Goal: Task Accomplishment & Management: Manage account settings

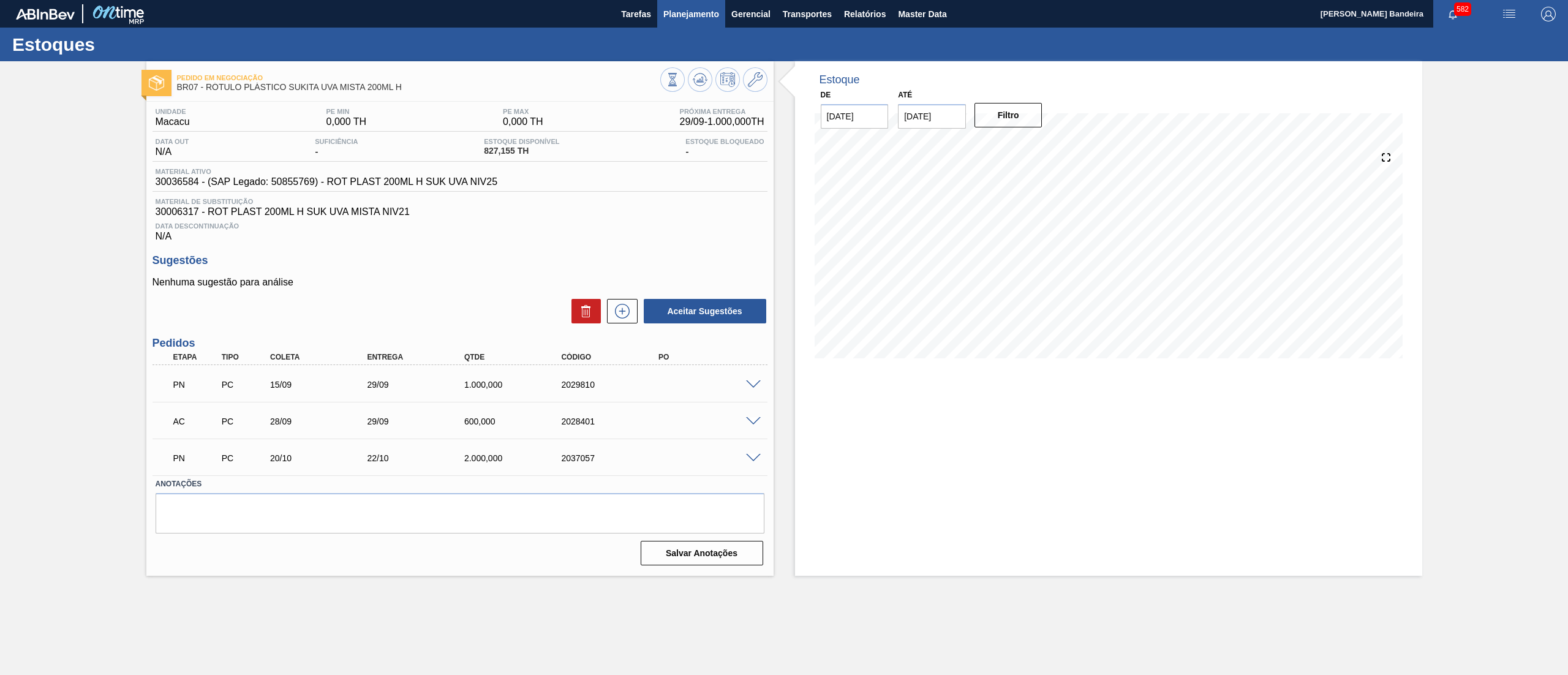
click at [690, 26] on button "Planejamento" at bounding box center [690, 14] width 68 height 27
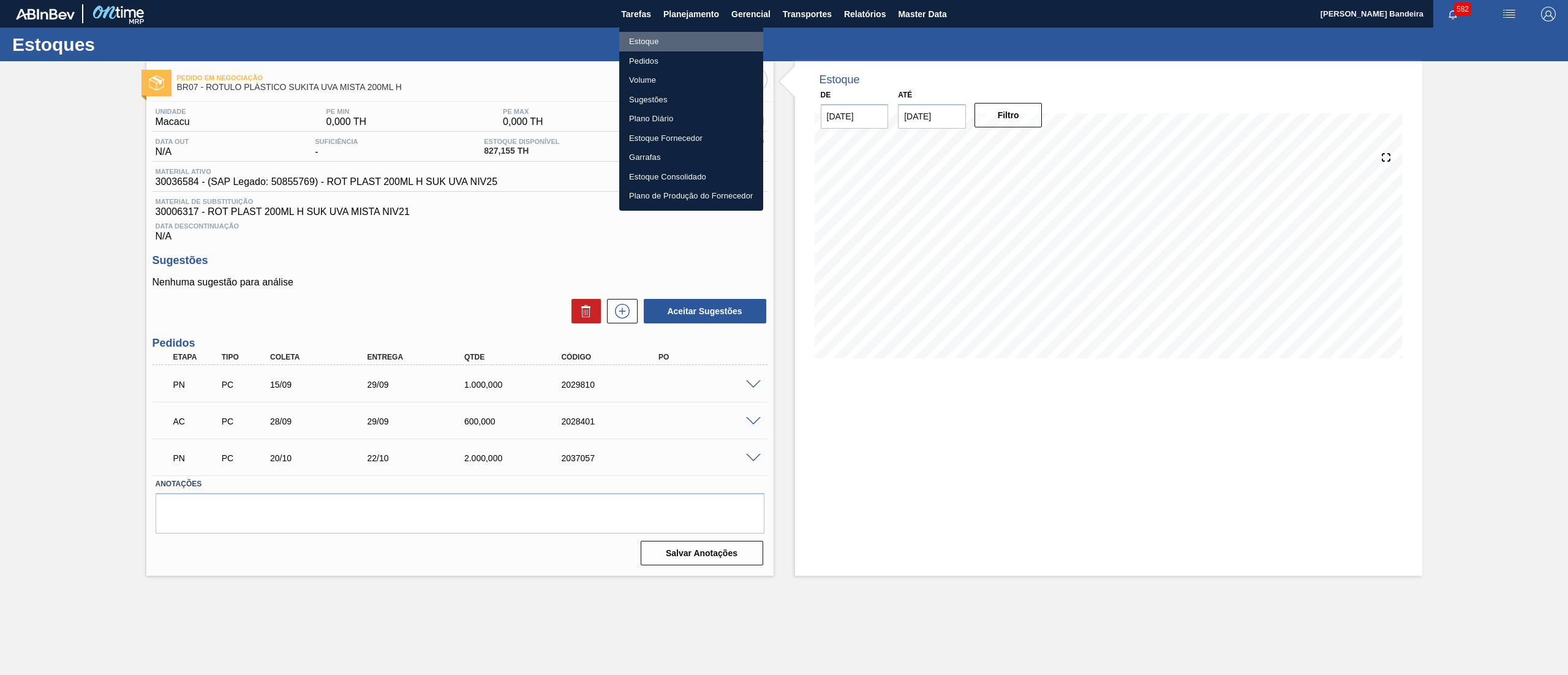
click at [680, 39] on li "Estoque" at bounding box center [691, 42] width 144 height 20
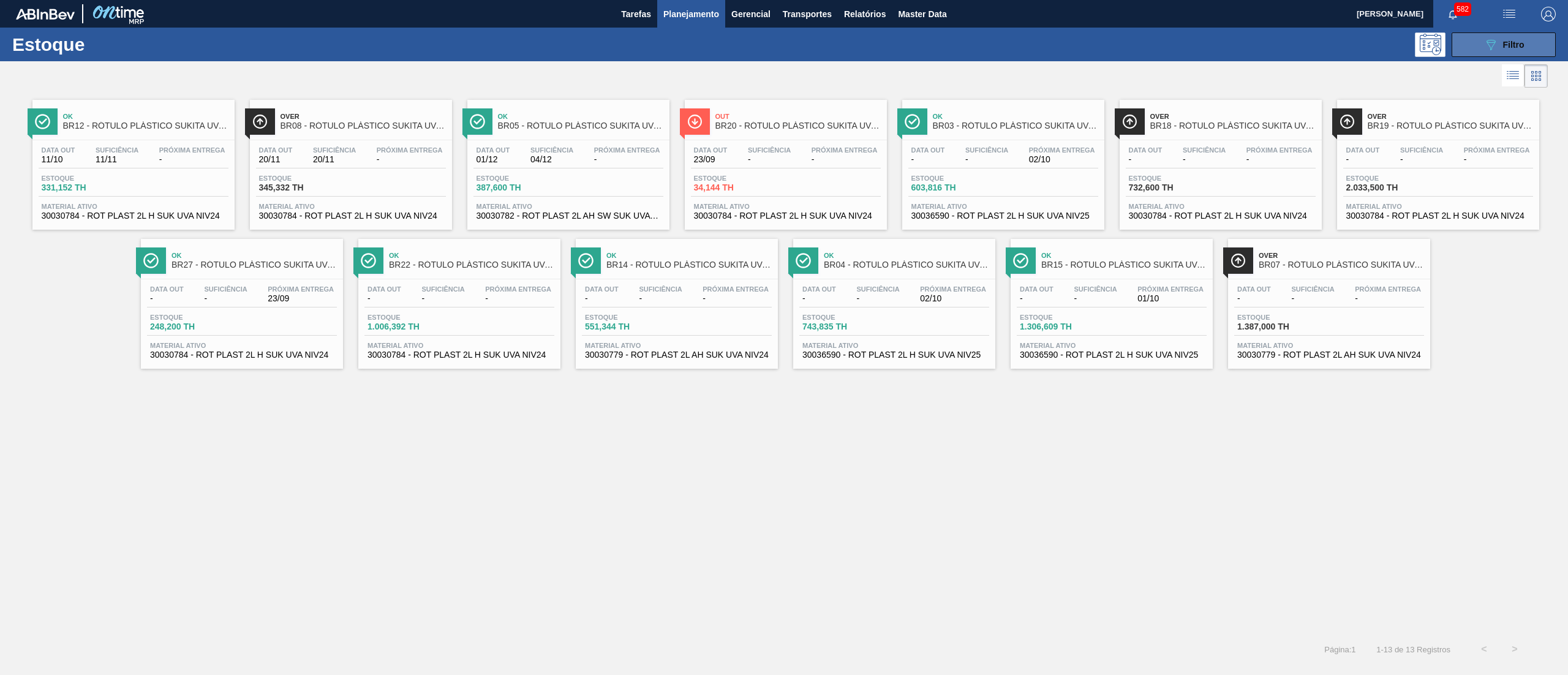
click at [1488, 44] on icon at bounding box center [1491, 45] width 9 height 11
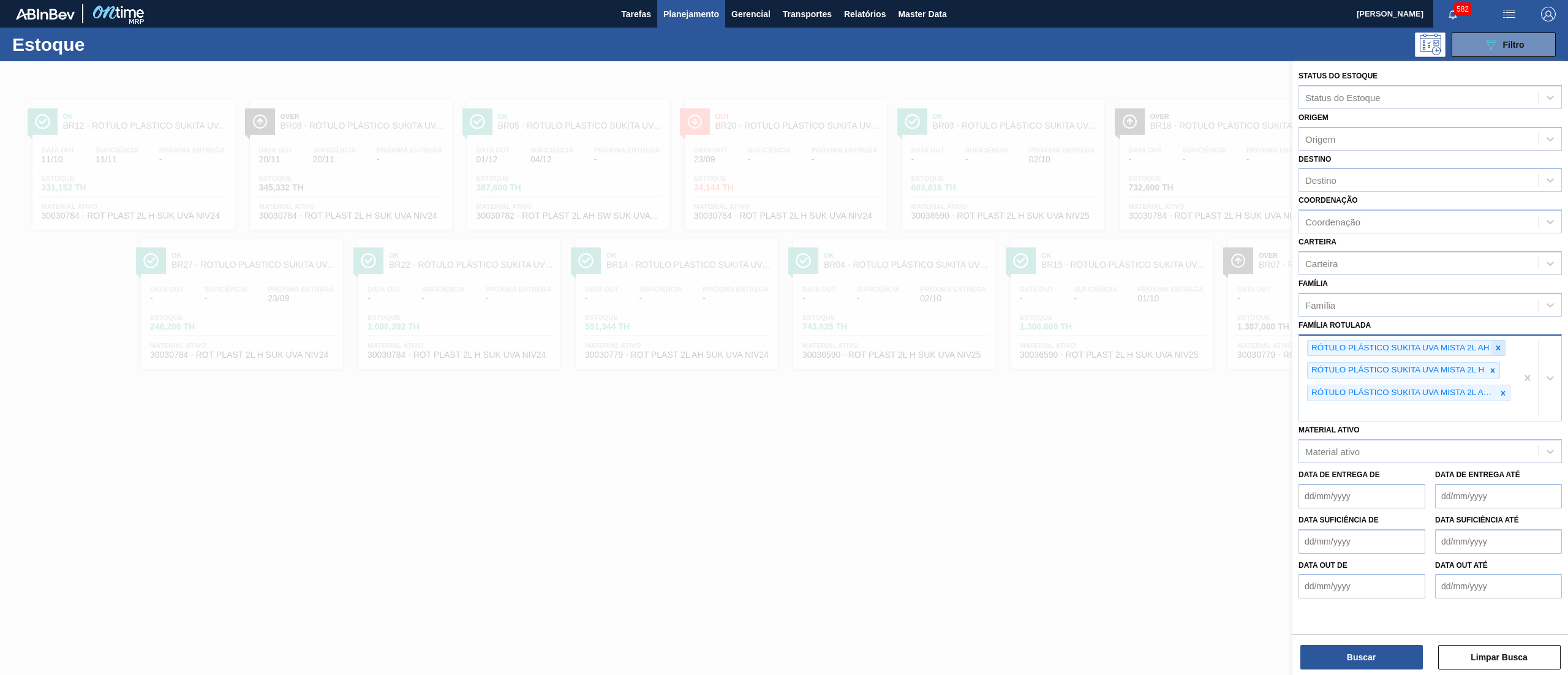
click at [1500, 345] on icon at bounding box center [1498, 348] width 9 height 9
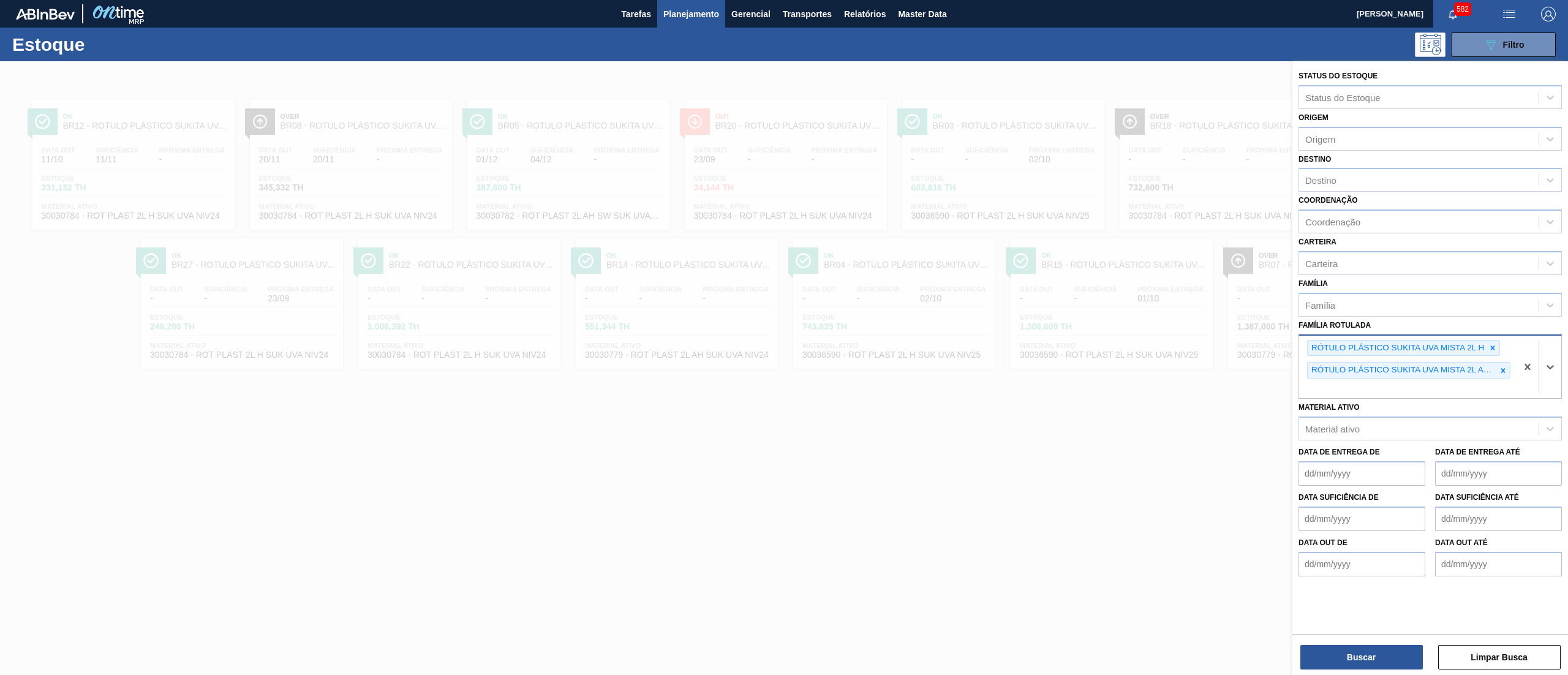
click at [1500, 345] on div "RÓTULO PLÁSTICO SUKITA UVA MISTA 2L H" at bounding box center [1403, 348] width 193 height 17
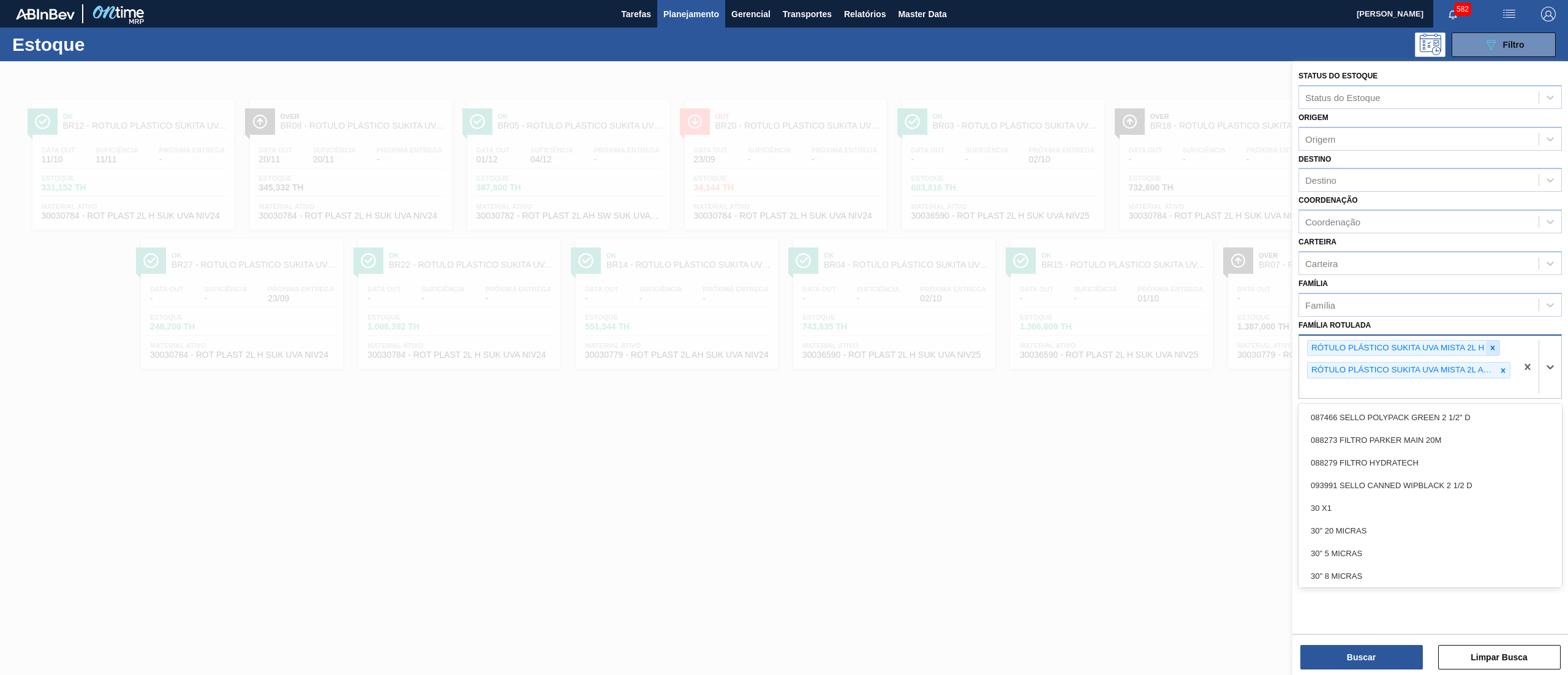
click at [1488, 345] on div at bounding box center [1493, 348] width 14 height 16
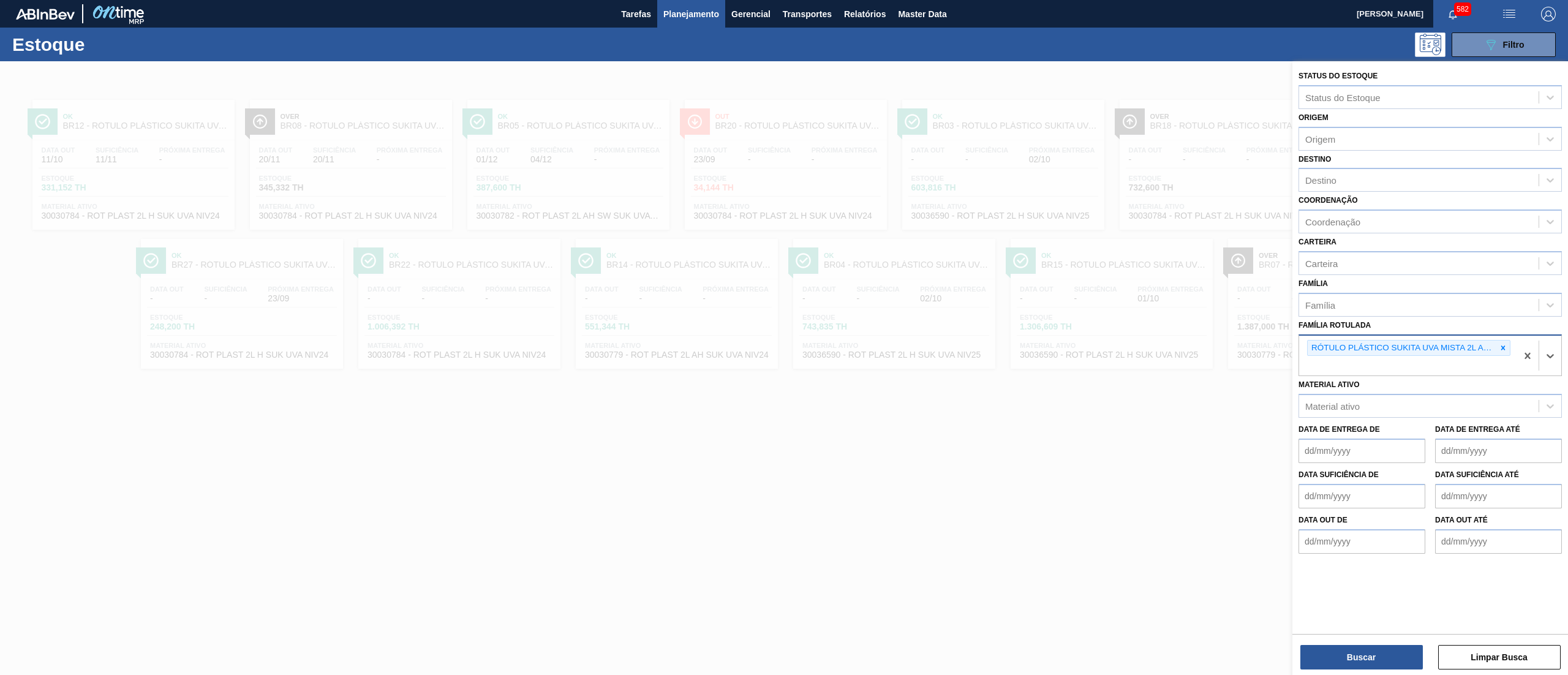
click at [1488, 345] on div "RÓTULO PLÁSTICO SUKITA UVA MISTA 2L AH SW" at bounding box center [1402, 348] width 189 height 16
click at [1504, 346] on icon at bounding box center [1503, 347] width 4 height 4
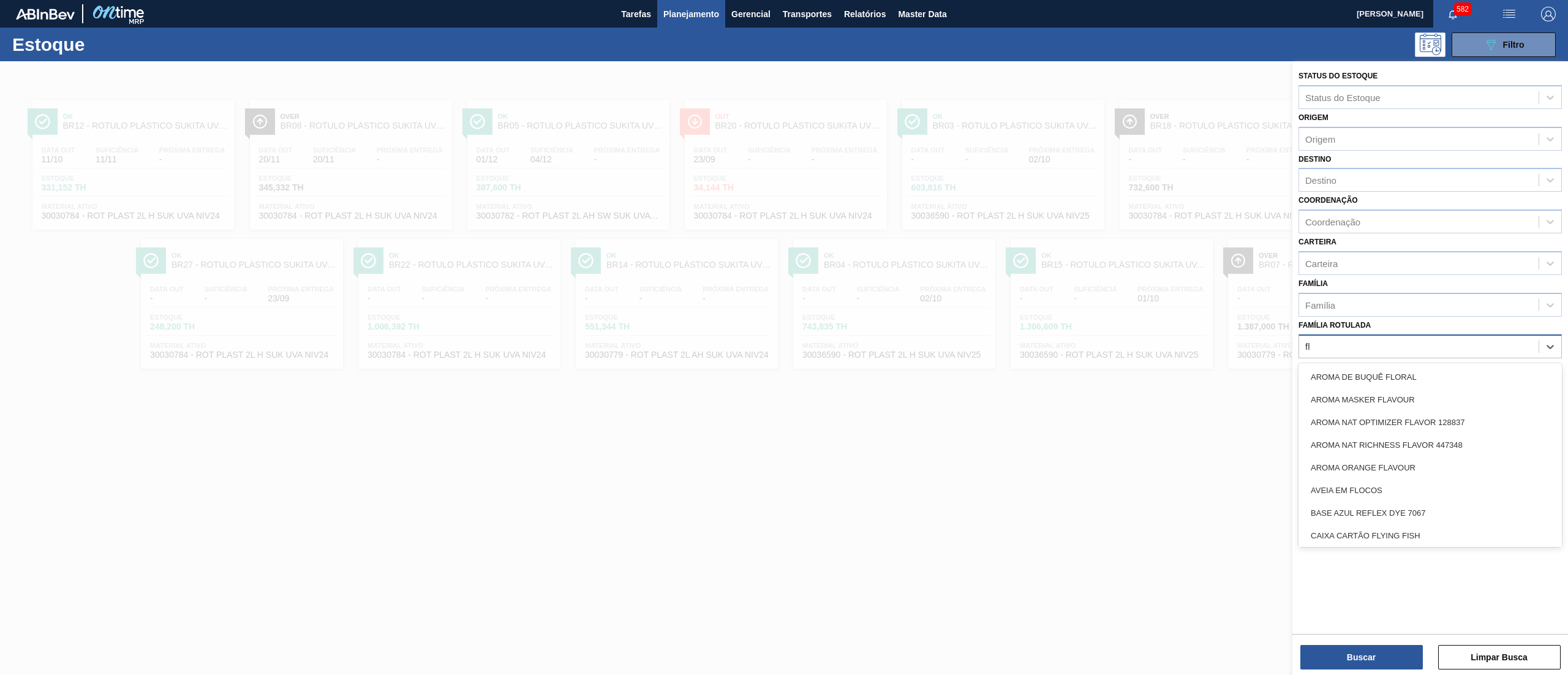
type Rotulada "f"
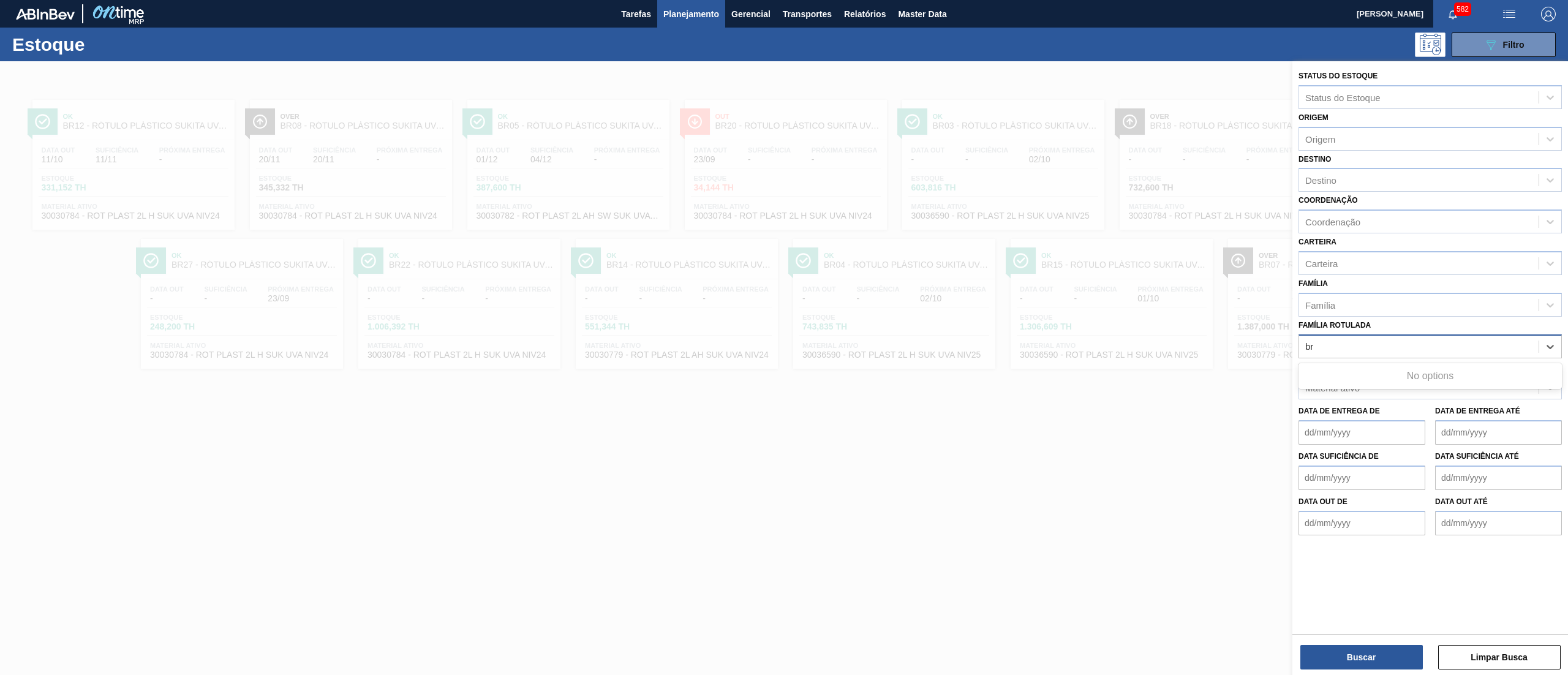
type Rotulada "b"
type Rotulada "beats fli"
click at [1446, 372] on div "GARRAFA SK BEATS FLINT 269ML" at bounding box center [1430, 377] width 264 height 22
click at [1346, 646] on button "Buscar" at bounding box center [1361, 657] width 122 height 24
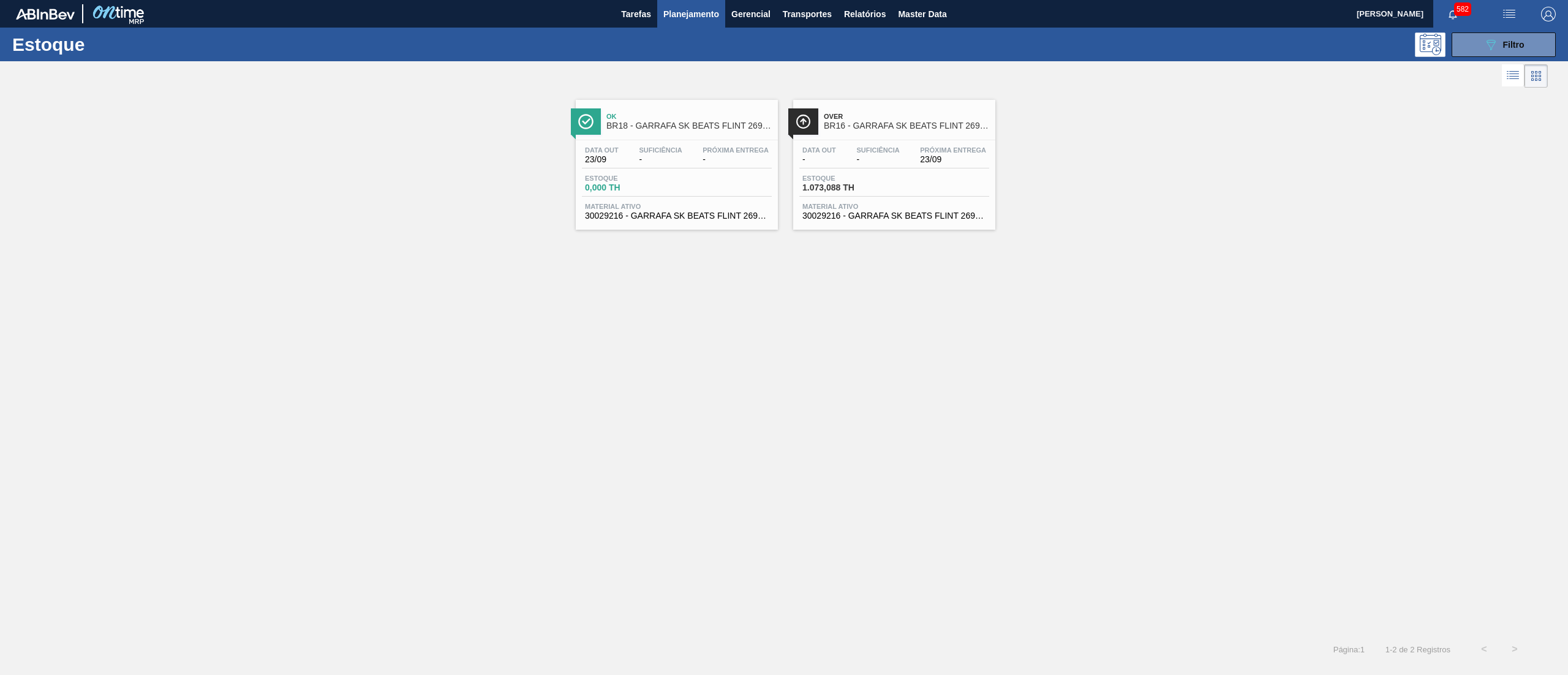
click at [892, 222] on div "Data out - Suficiência - Próxima Entrega 23/09 Estoque 1.073,088 TH Material at…" at bounding box center [894, 182] width 202 height 83
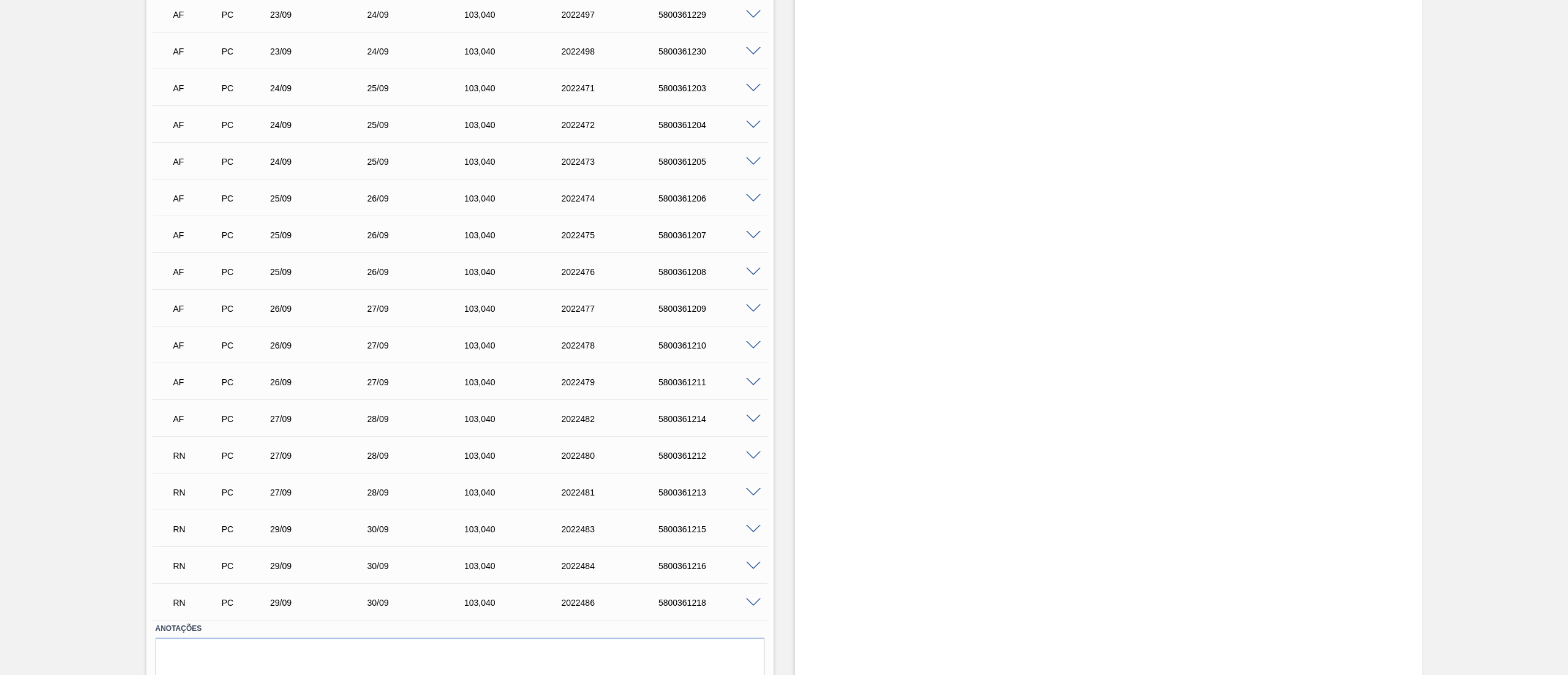
scroll to position [673, 0]
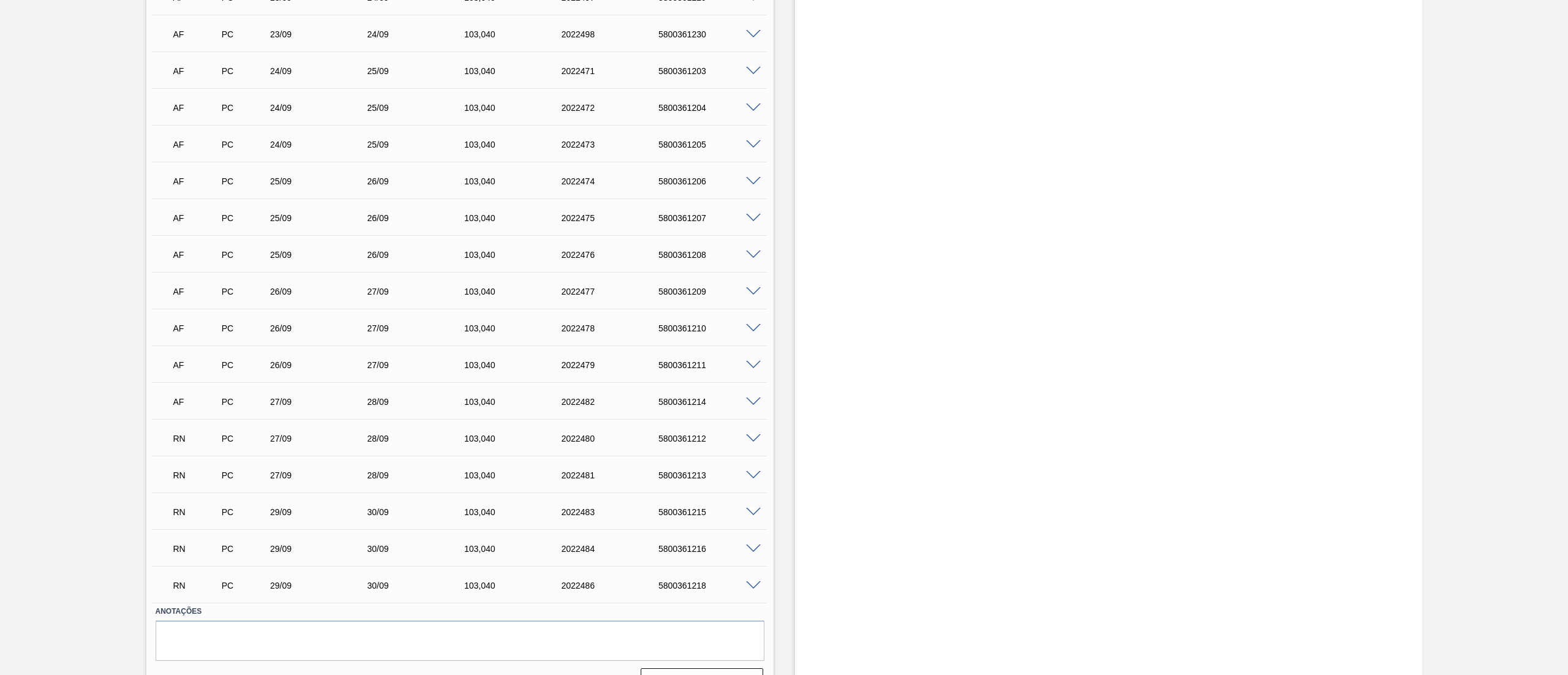
click at [750, 435] on span at bounding box center [753, 439] width 15 height 9
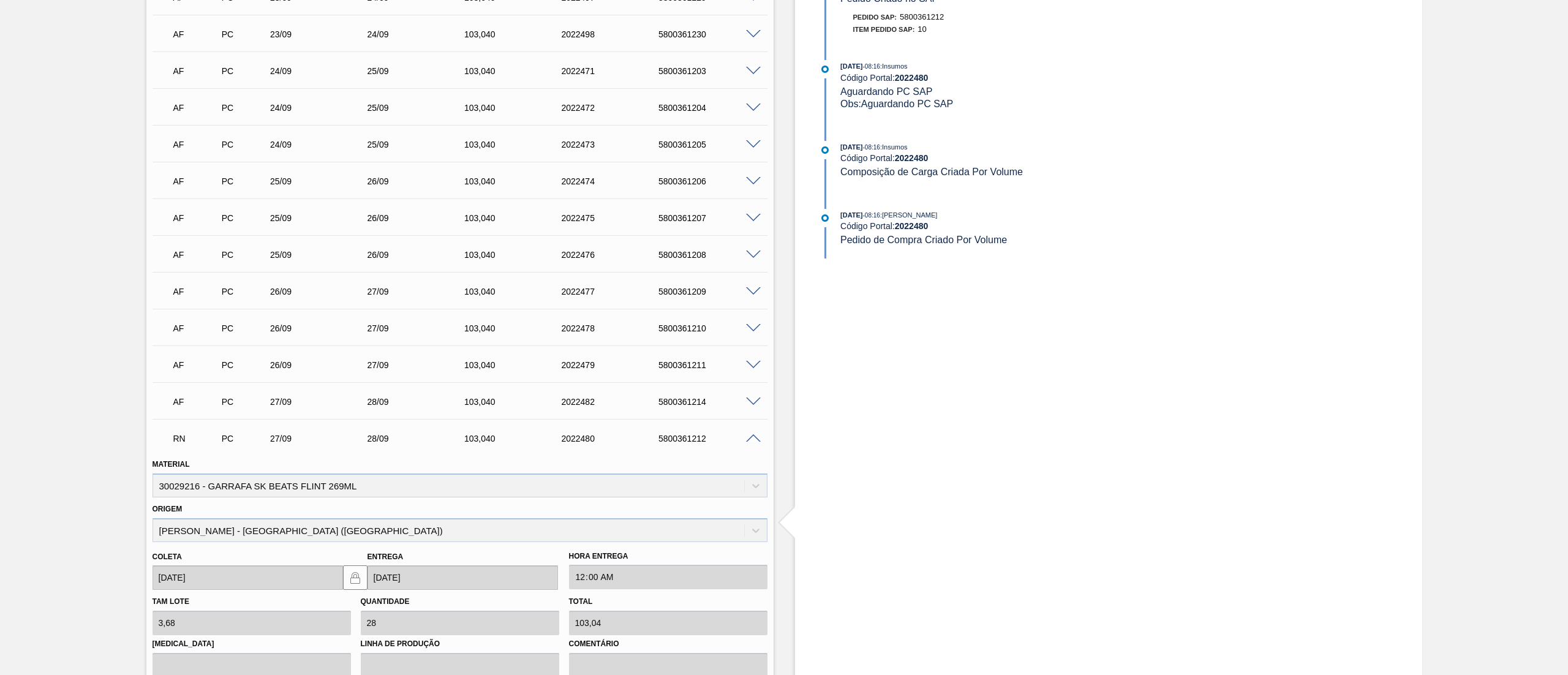
scroll to position [997, 0]
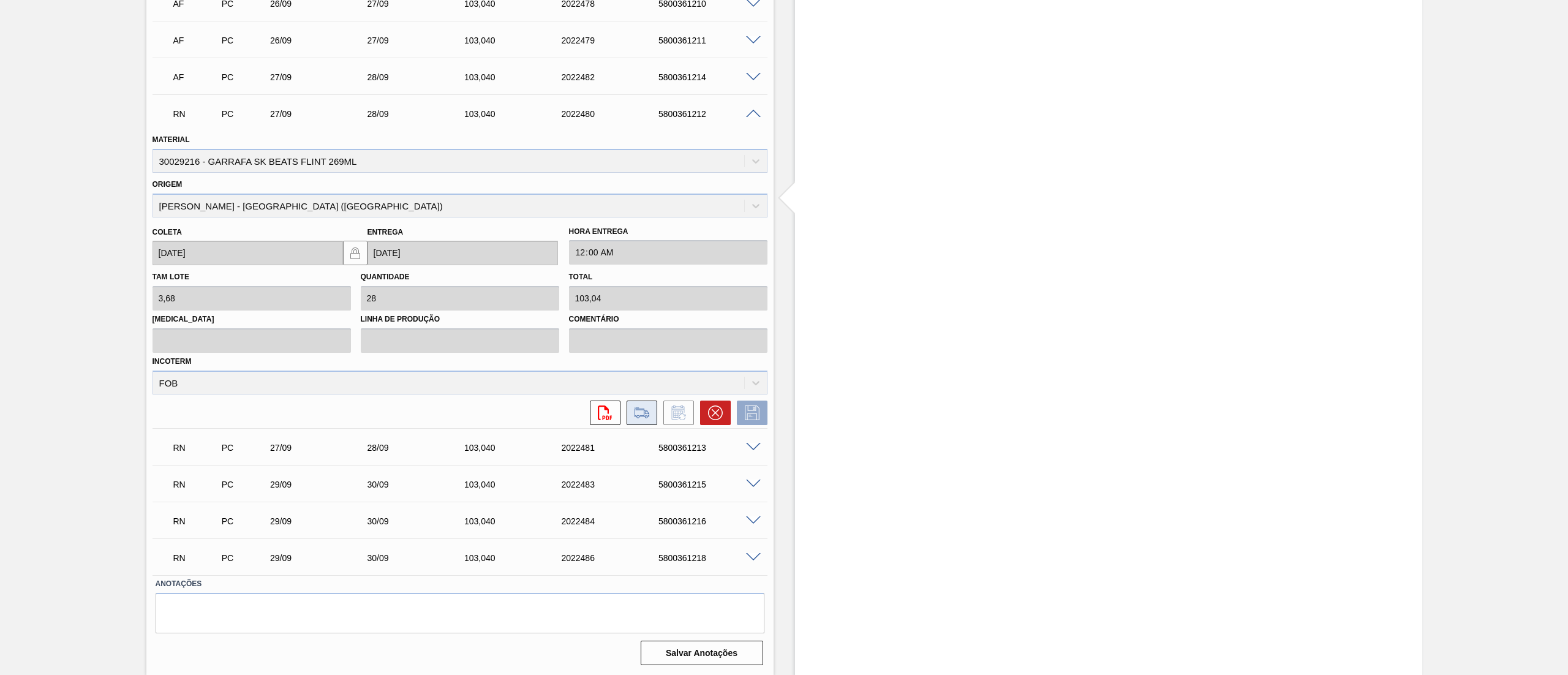
click at [638, 419] on icon at bounding box center [642, 413] width 20 height 15
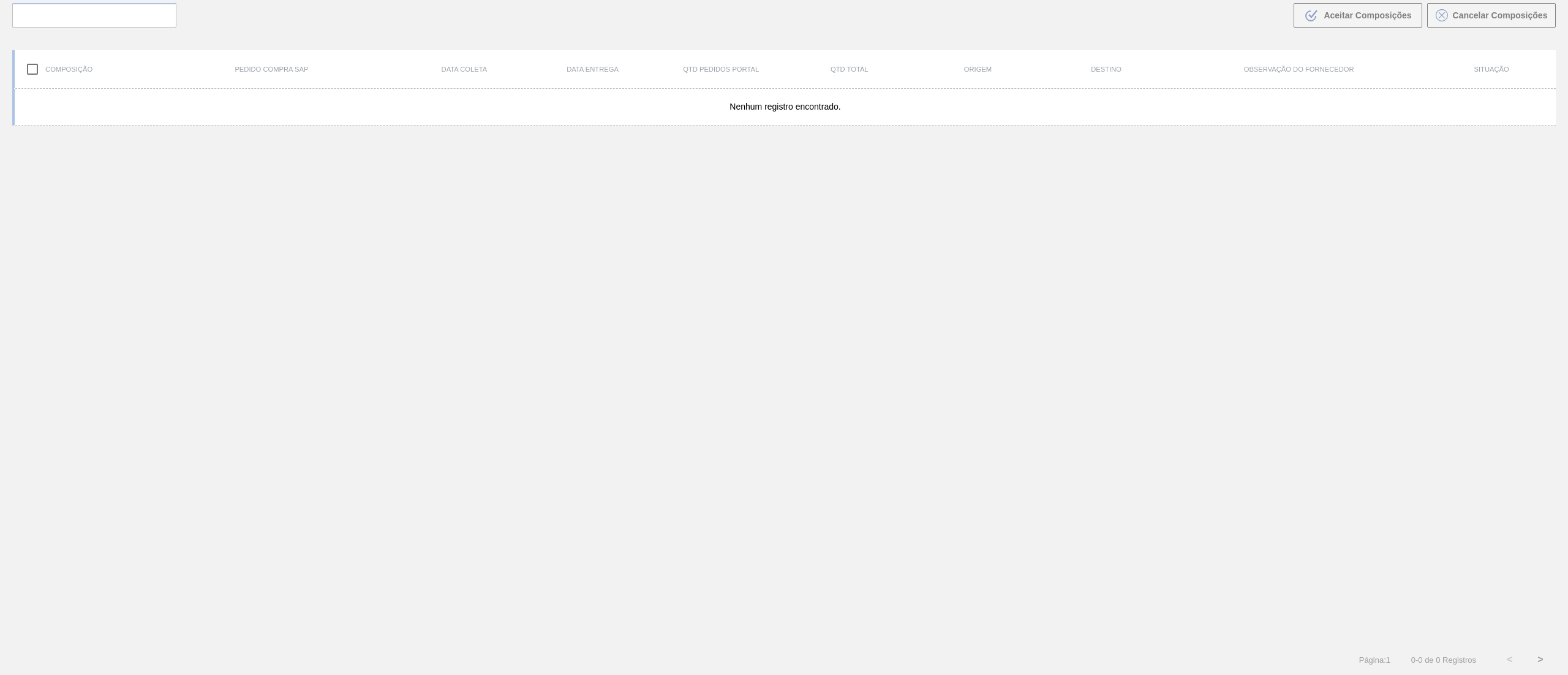
scroll to position [88, 0]
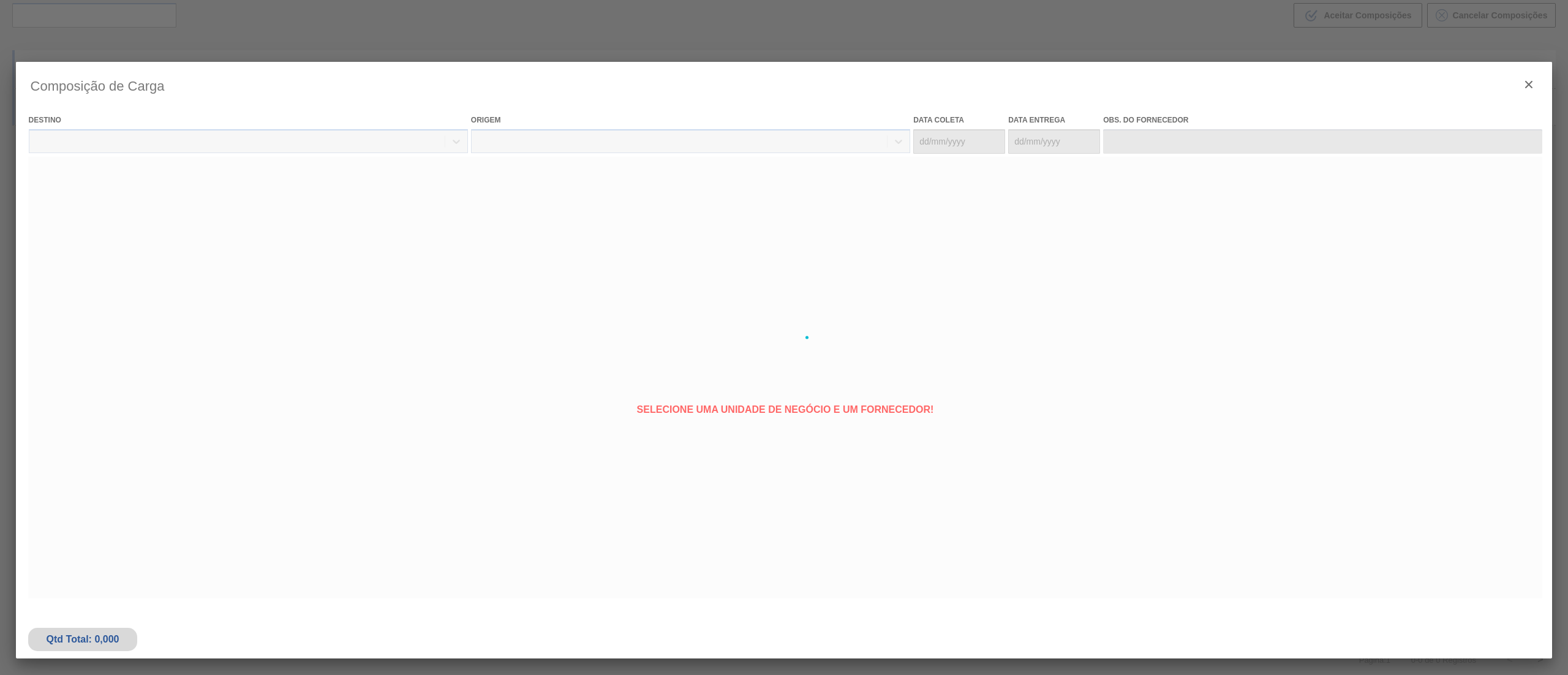
type coleta "[DATE]"
type entrega "[DATE]"
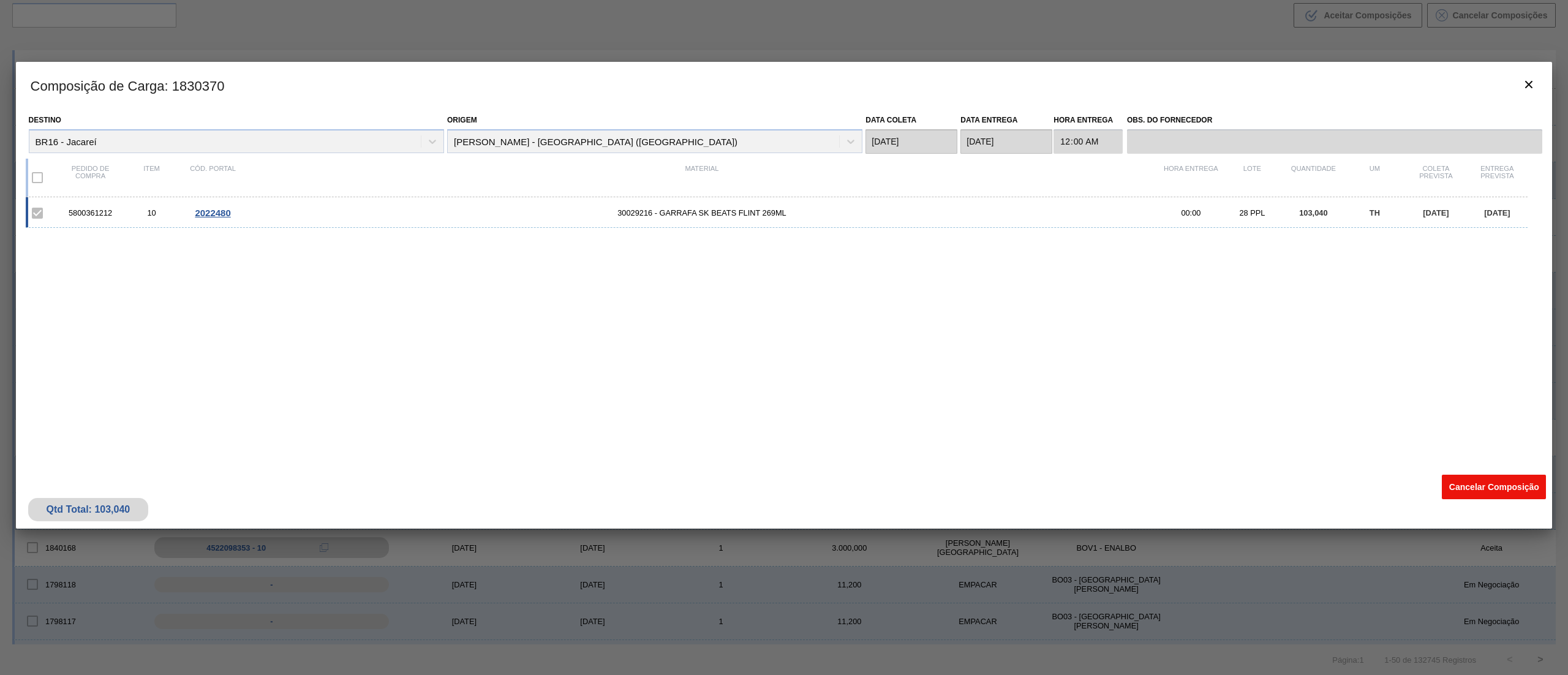
click at [1492, 484] on button "Cancelar Composição" at bounding box center [1494, 487] width 104 height 24
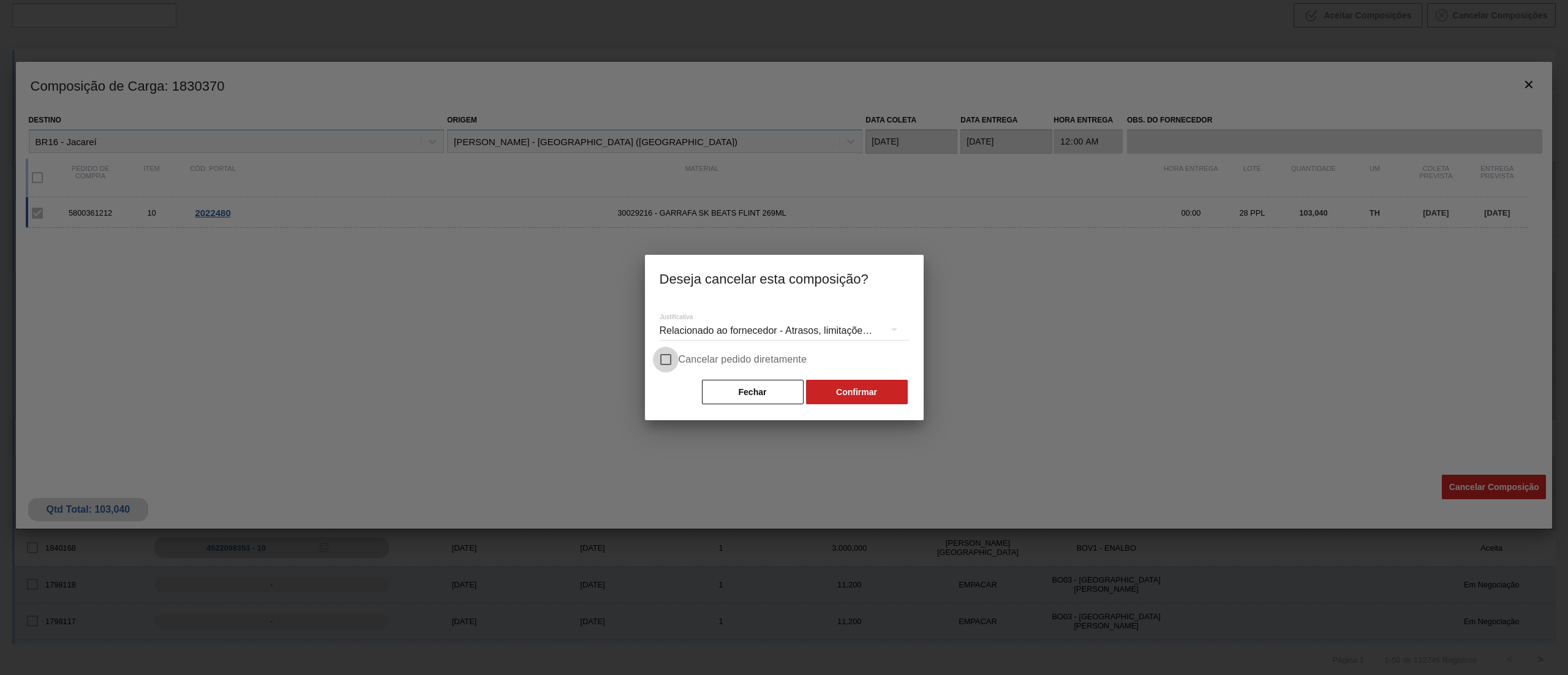
click at [664, 365] on input "Cancelar pedido diretamente" at bounding box center [665, 359] width 25 height 25
checkbox input "true"
click at [860, 385] on button "Confirmar" at bounding box center [857, 392] width 102 height 24
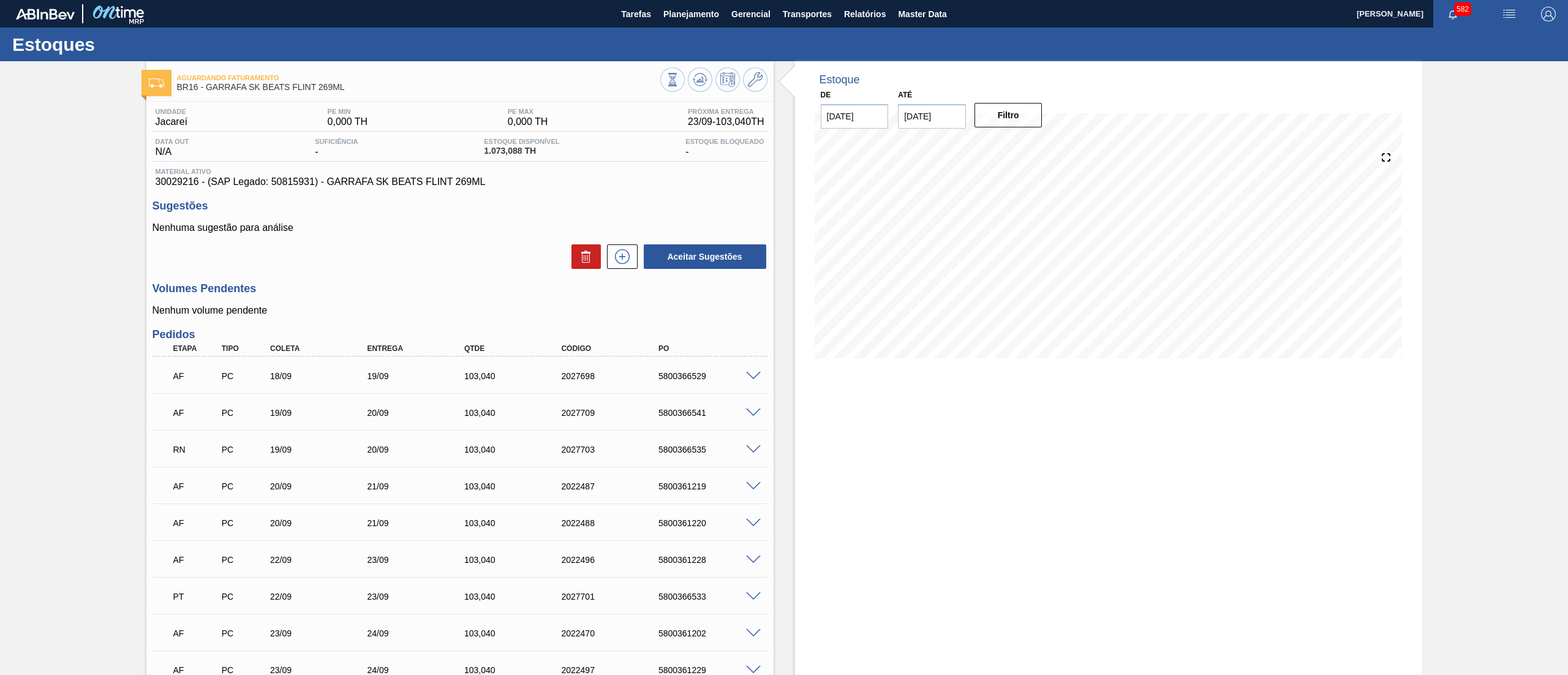
scroll to position [664, 0]
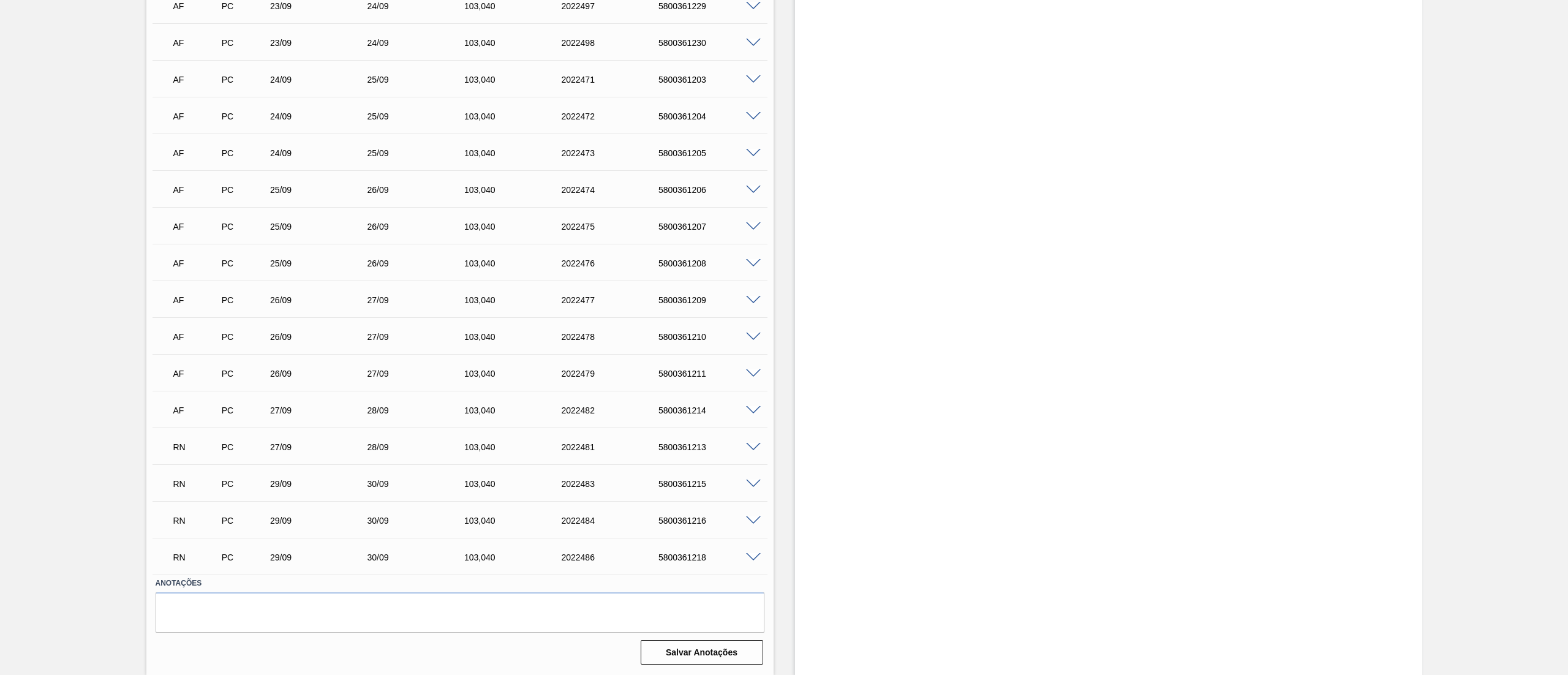
click at [747, 443] on span at bounding box center [753, 447] width 15 height 9
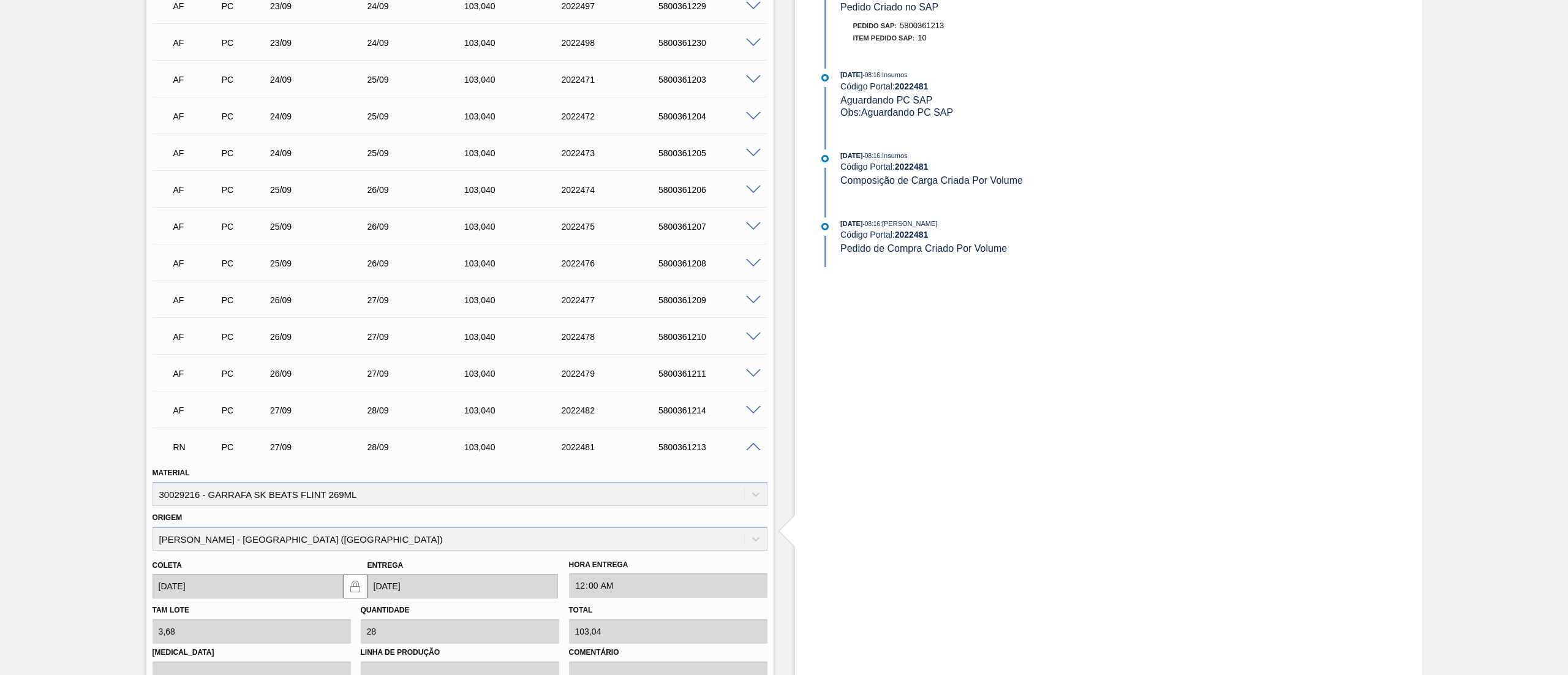
scroll to position [960, 0]
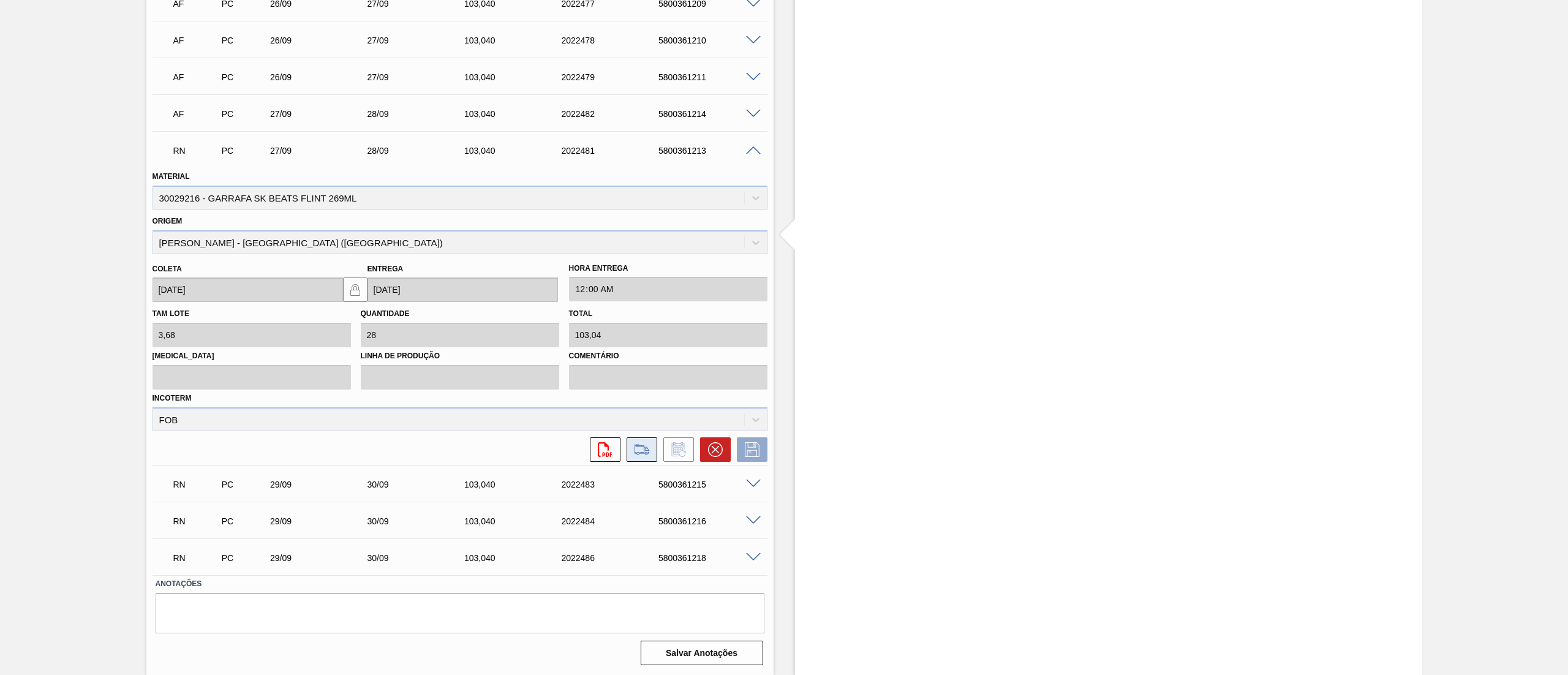
click at [645, 456] on icon at bounding box center [642, 449] width 20 height 15
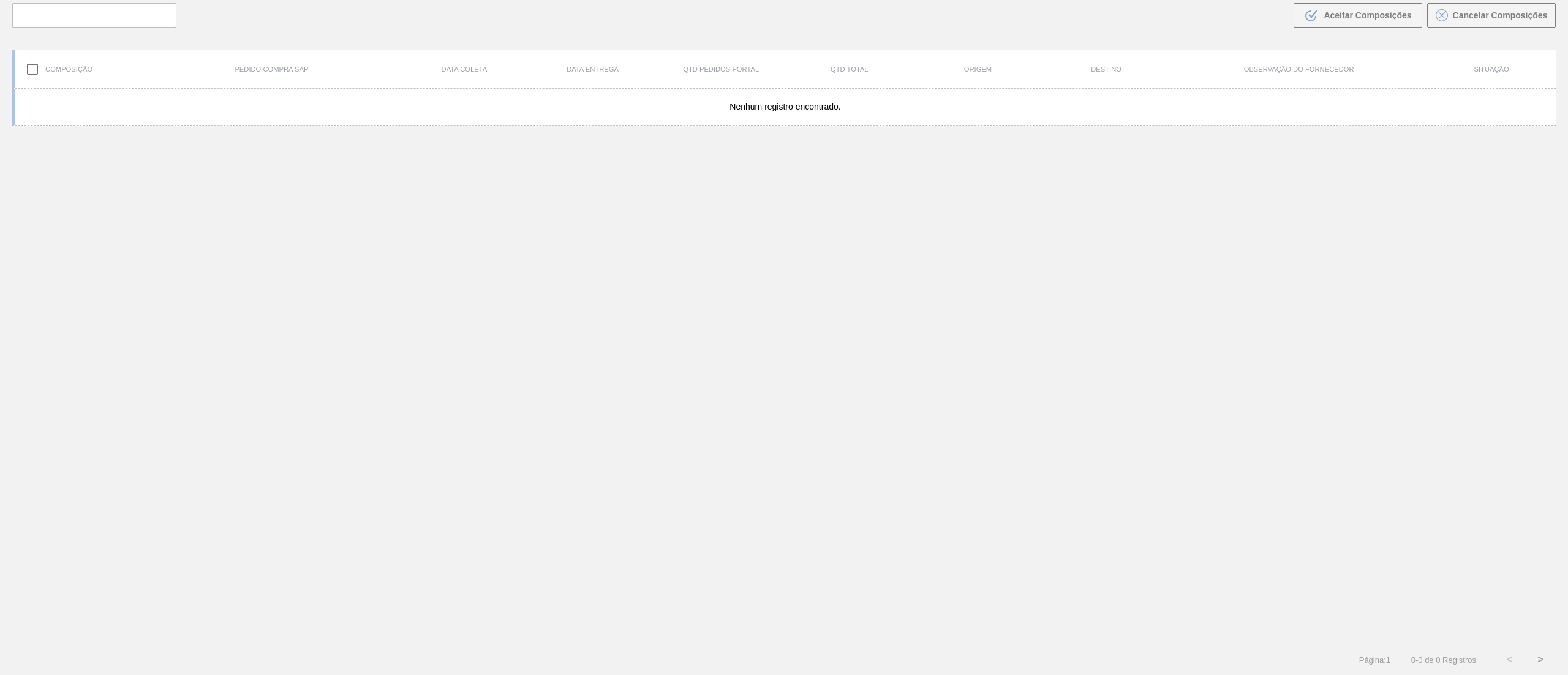
scroll to position [88, 0]
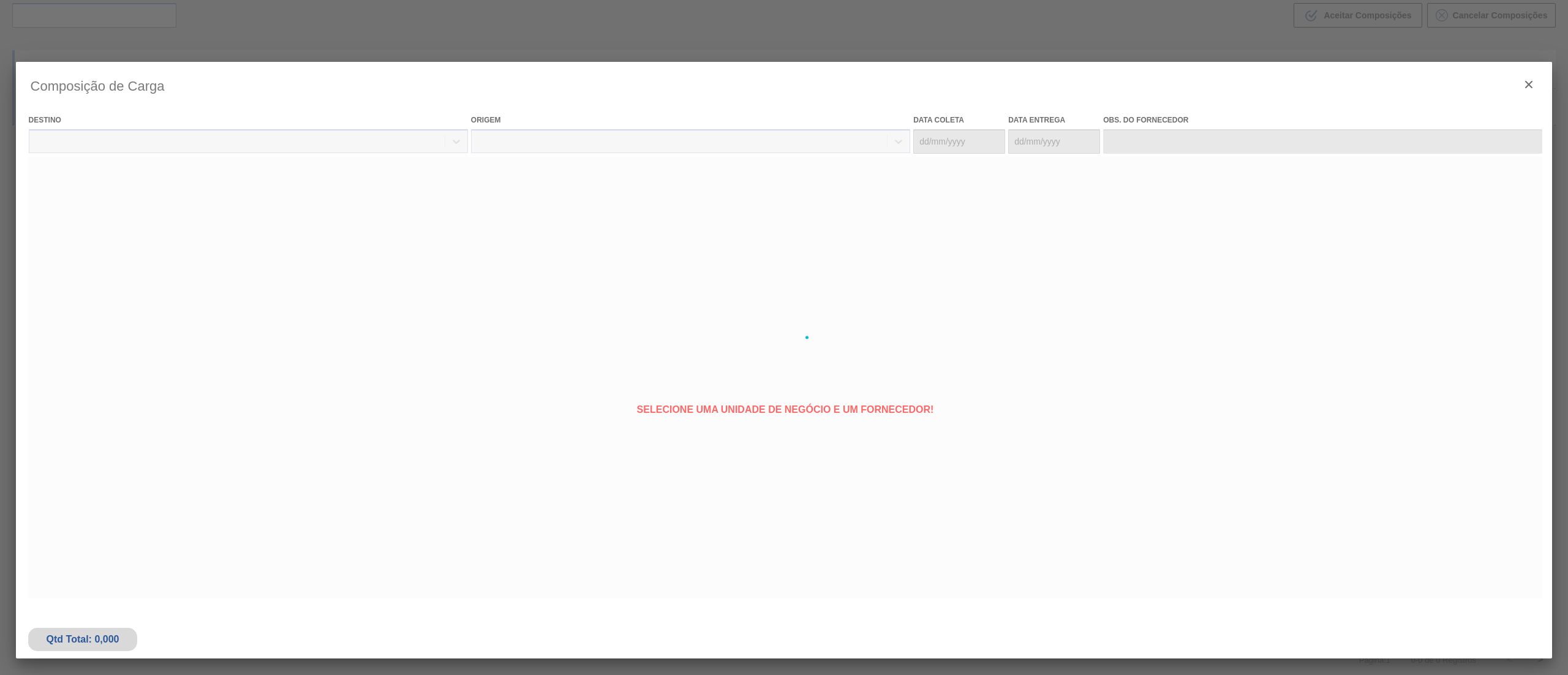
type coleta "[DATE]"
type entrega "[DATE]"
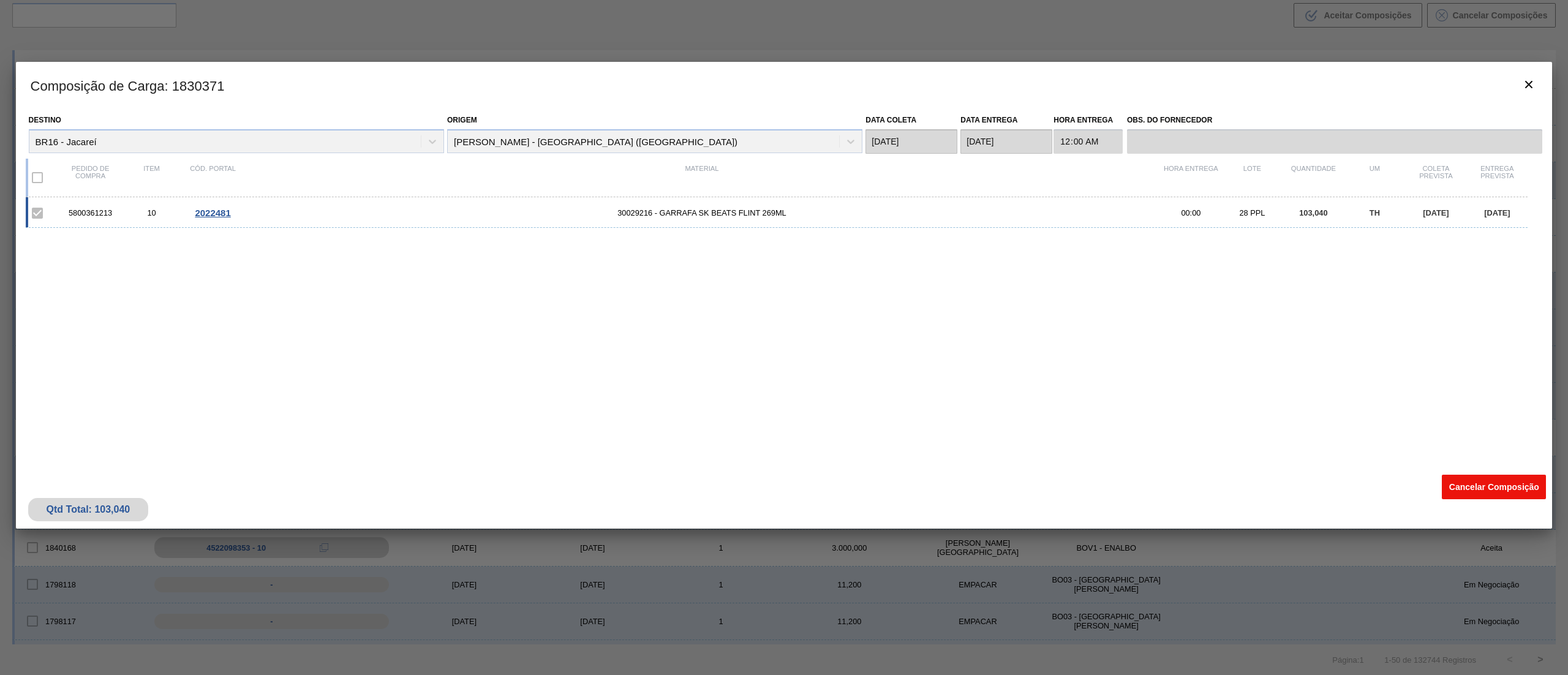
click at [1462, 487] on button "Cancelar Composição" at bounding box center [1494, 487] width 104 height 24
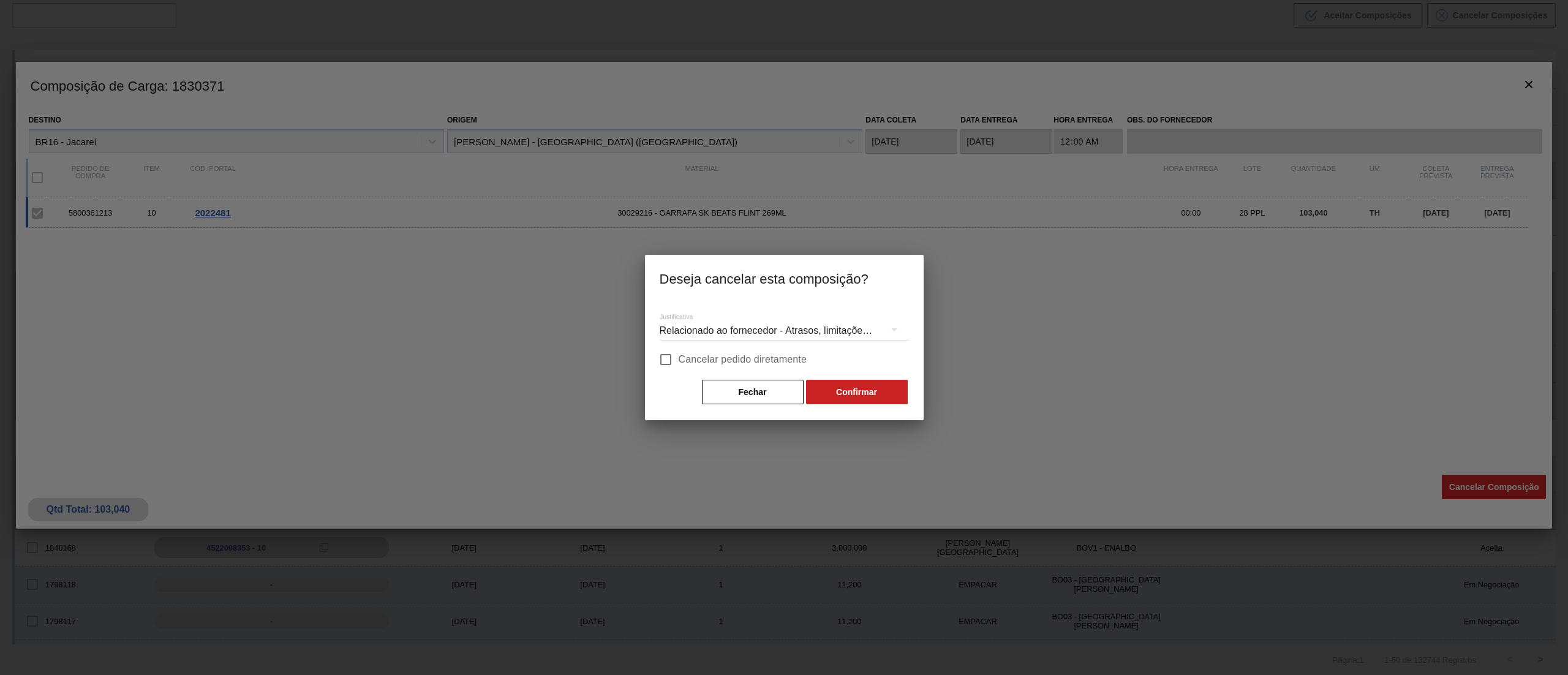
click at [691, 318] on div "Relacionado ao fornecedor - Atrasos, limitações de capacidade, etc." at bounding box center [784, 331] width 249 height 34
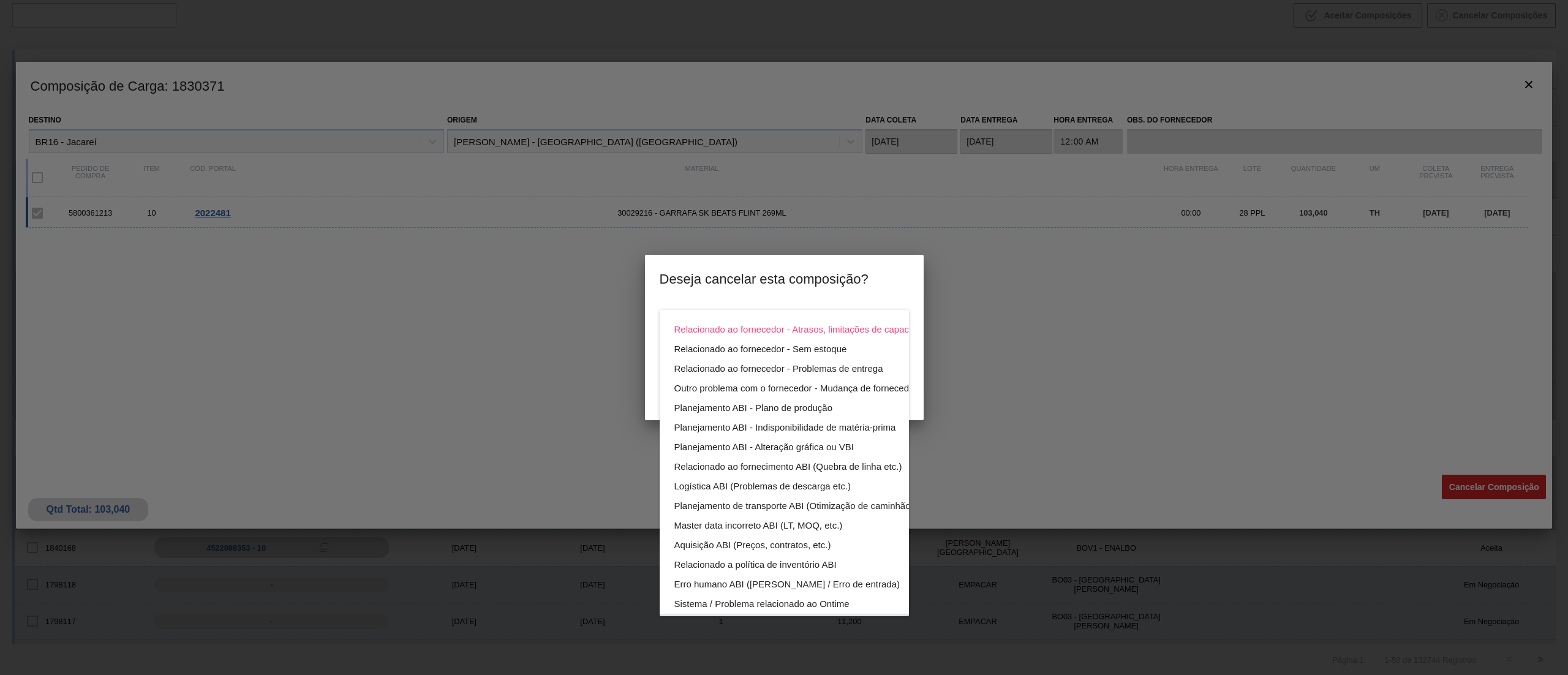
scroll to position [85, 0]
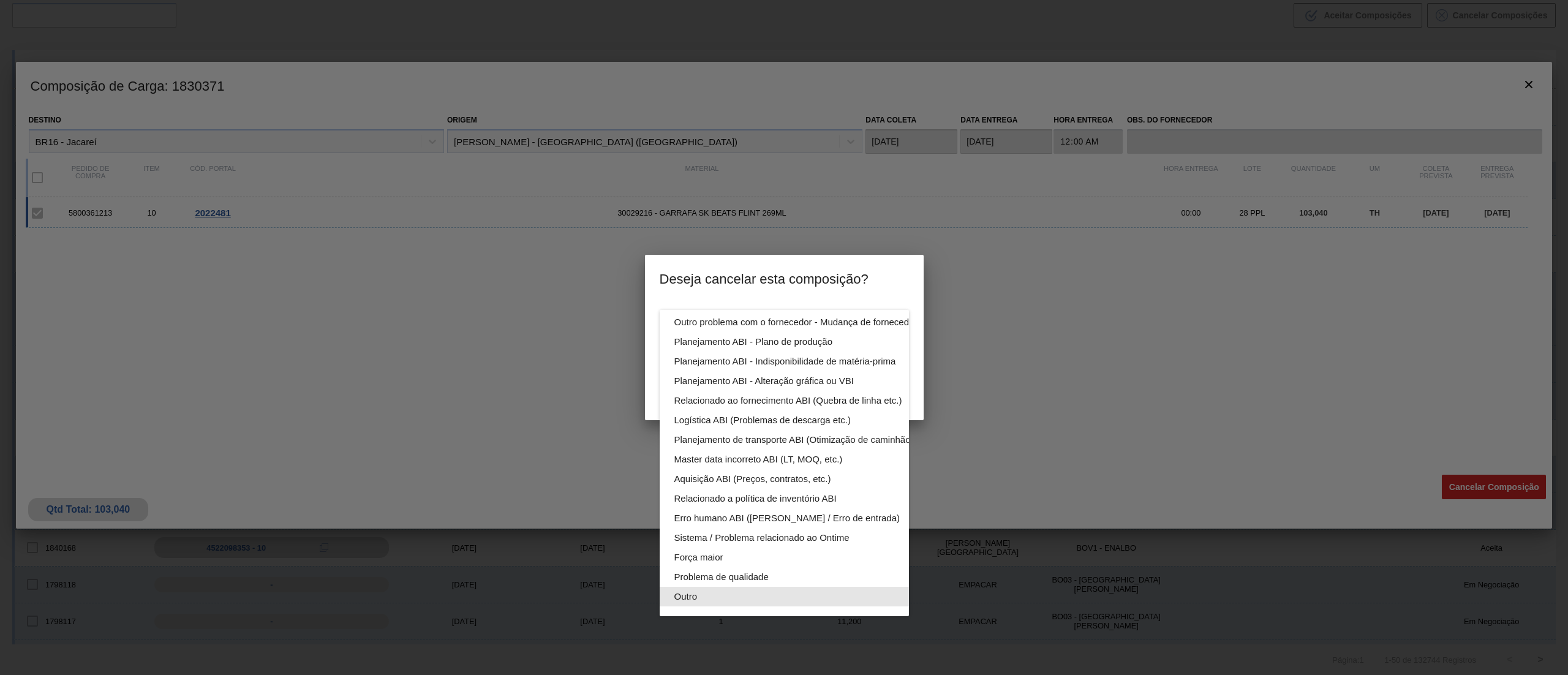
click at [727, 587] on div "Outro" at bounding box center [813, 597] width 277 height 20
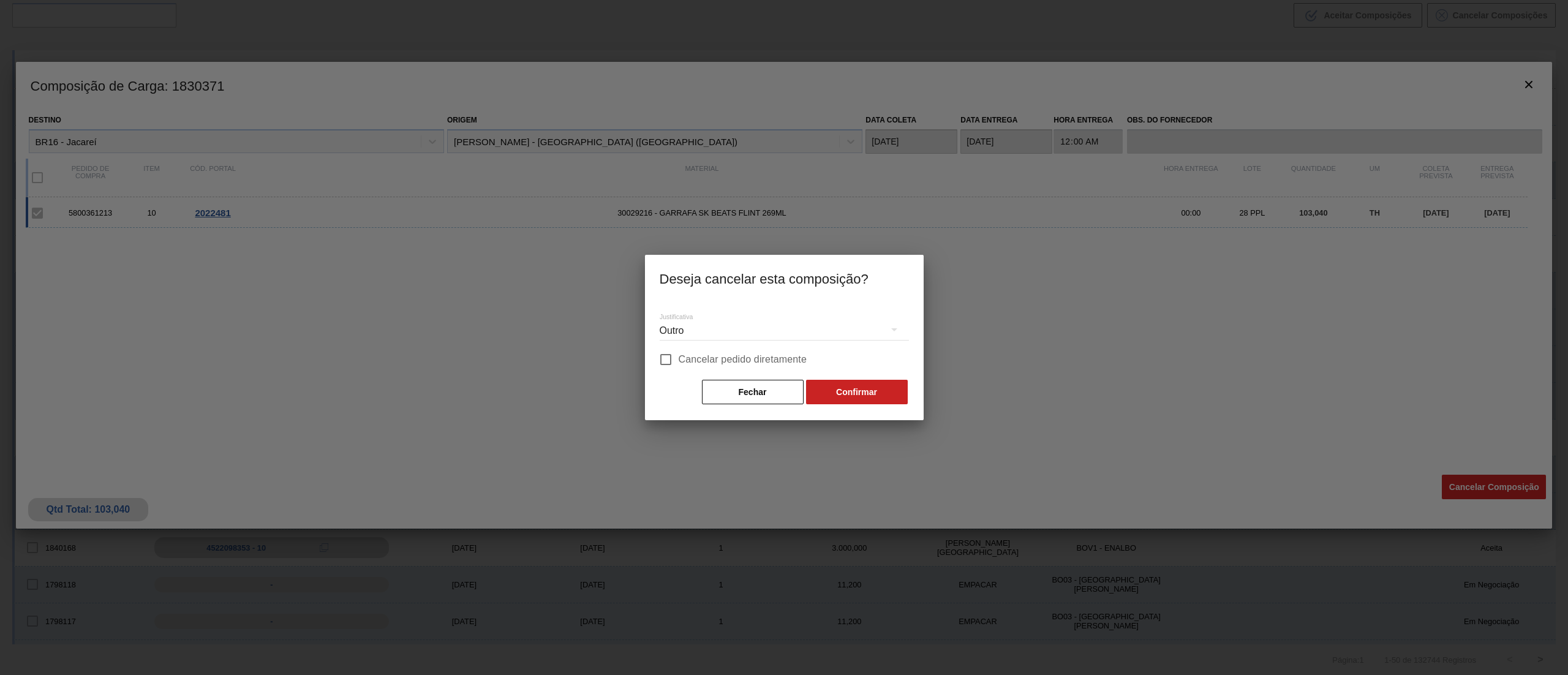
click at [666, 362] on input "Cancelar pedido diretamente" at bounding box center [665, 359] width 25 height 25
checkbox input "true"
click at [863, 385] on button "Confirmar" at bounding box center [857, 392] width 102 height 24
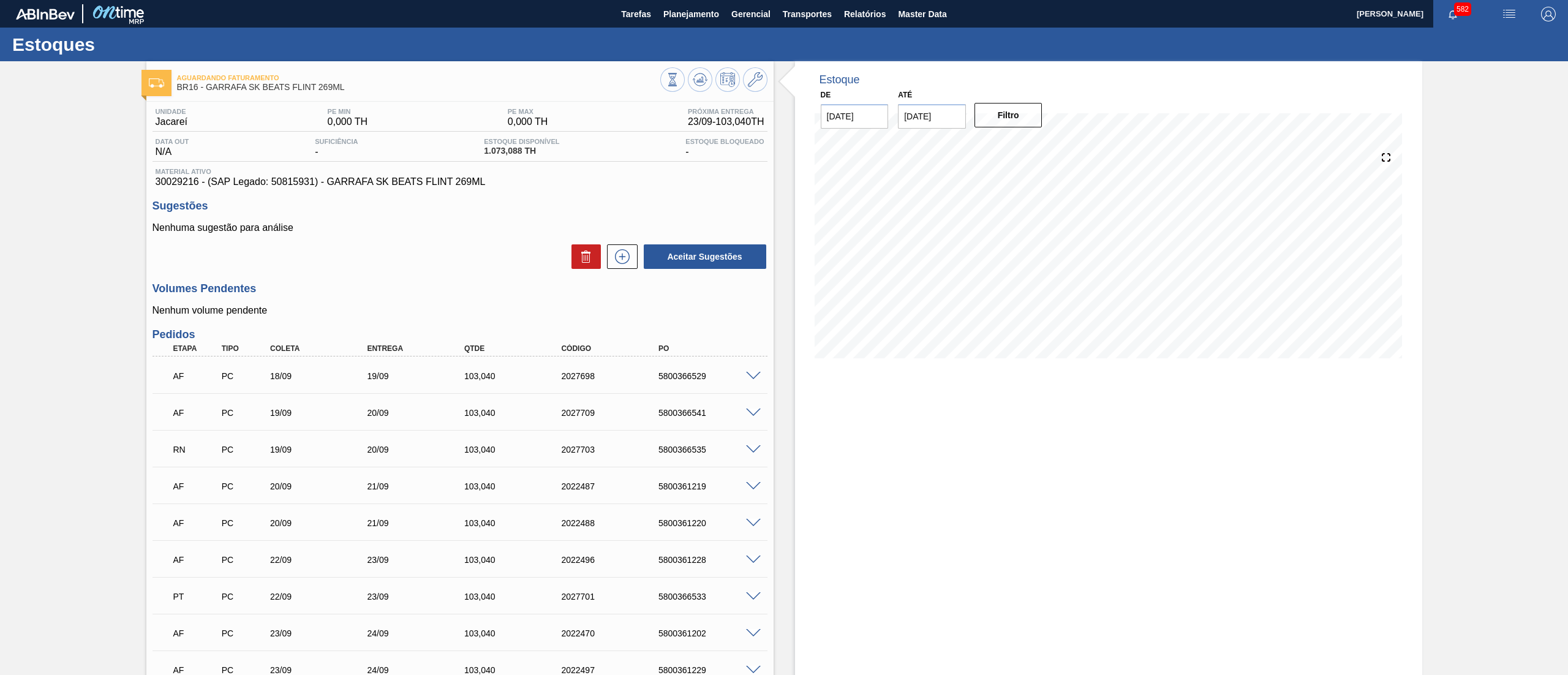
scroll to position [627, 0]
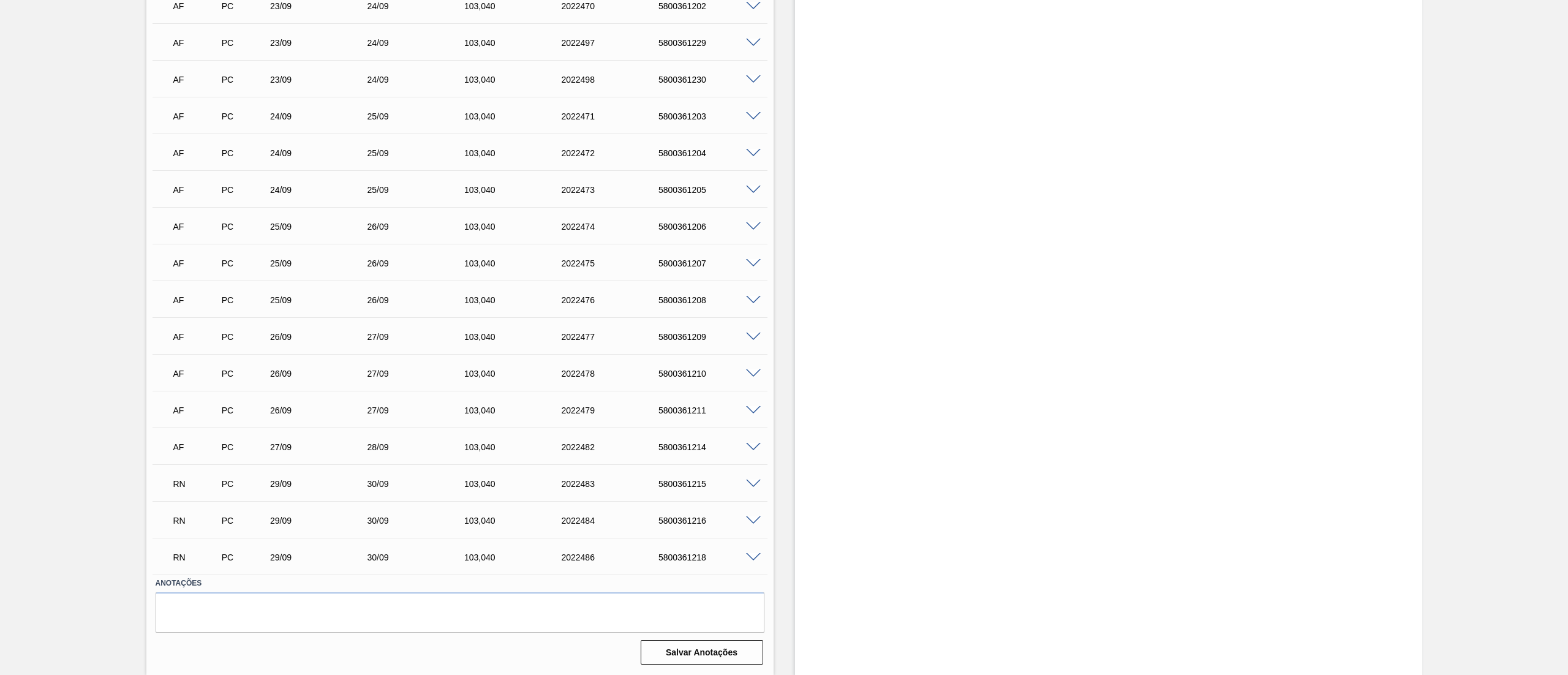
click at [755, 480] on span at bounding box center [753, 484] width 15 height 9
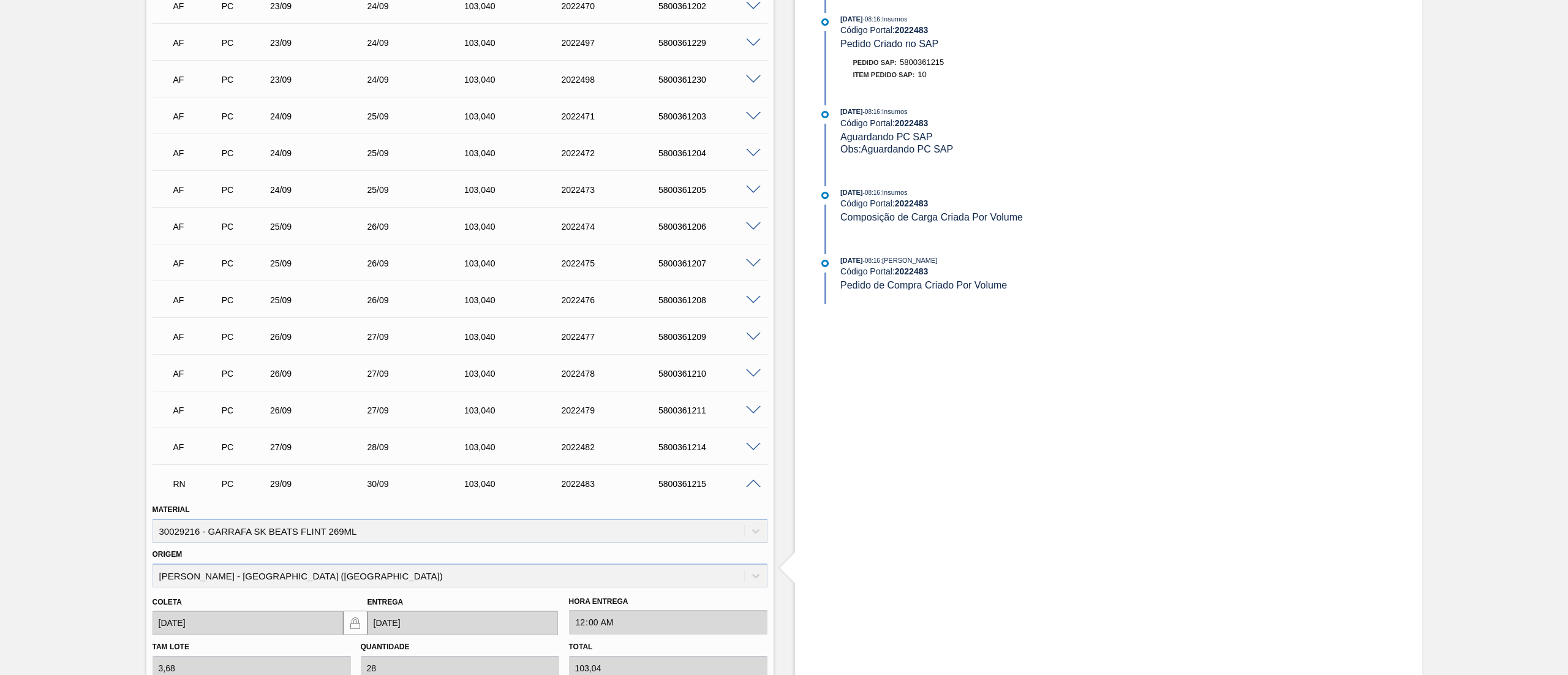
scroll to position [924, 0]
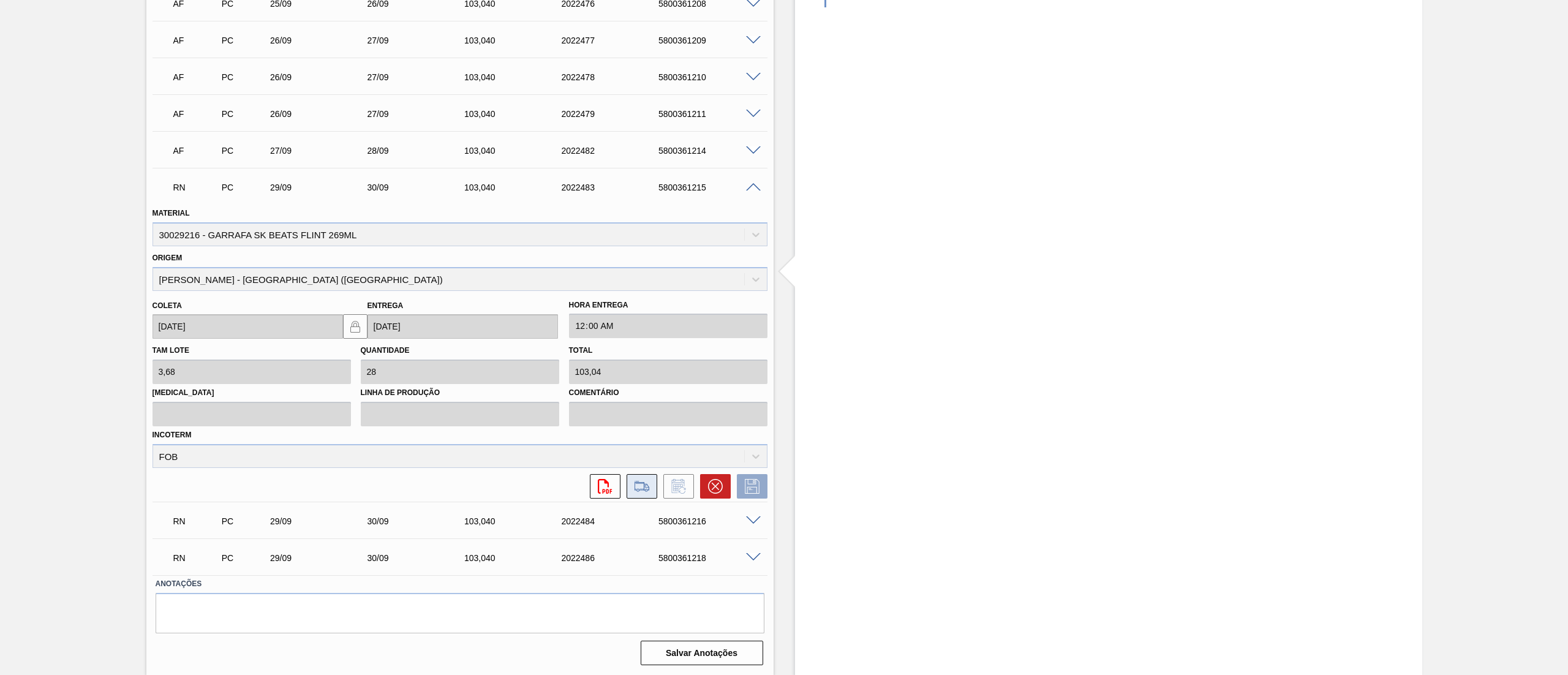
click at [635, 495] on button at bounding box center [641, 486] width 30 height 24
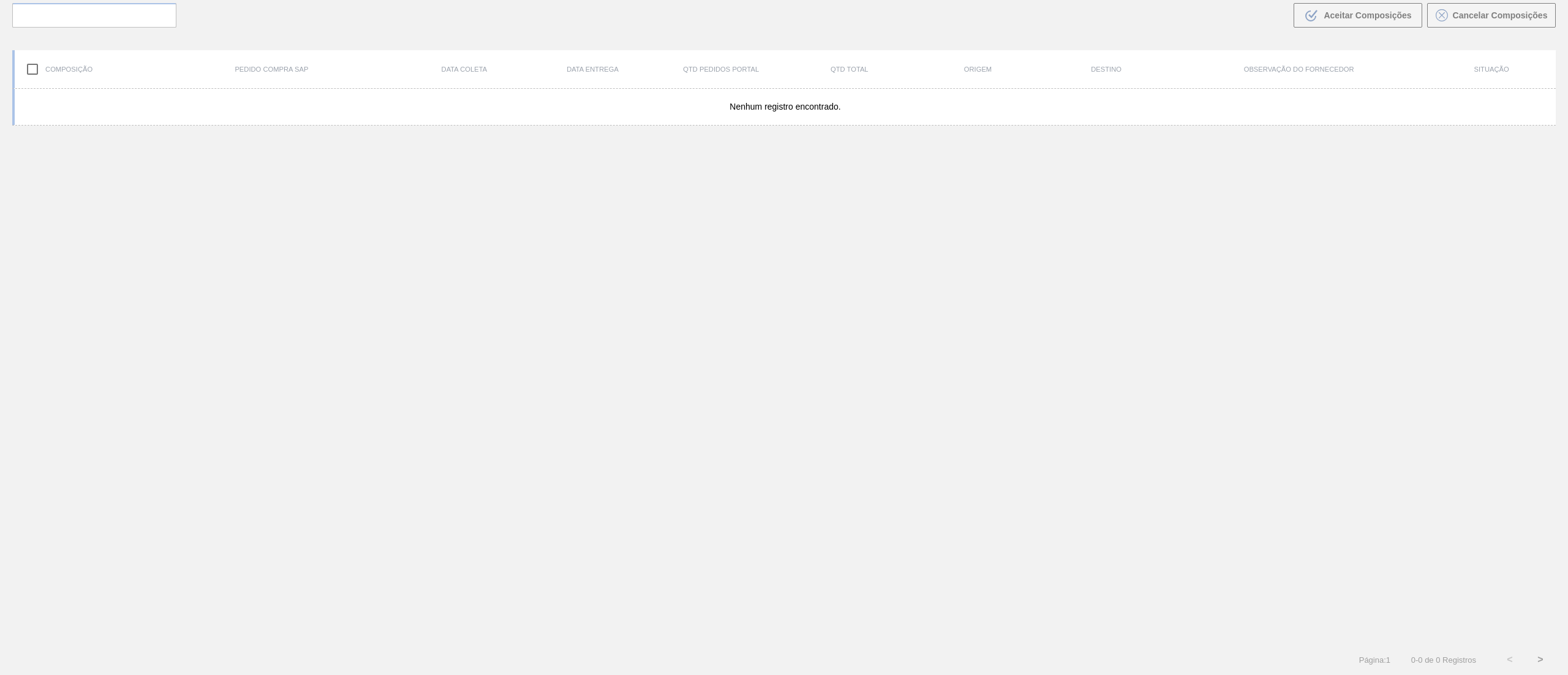
scroll to position [88, 0]
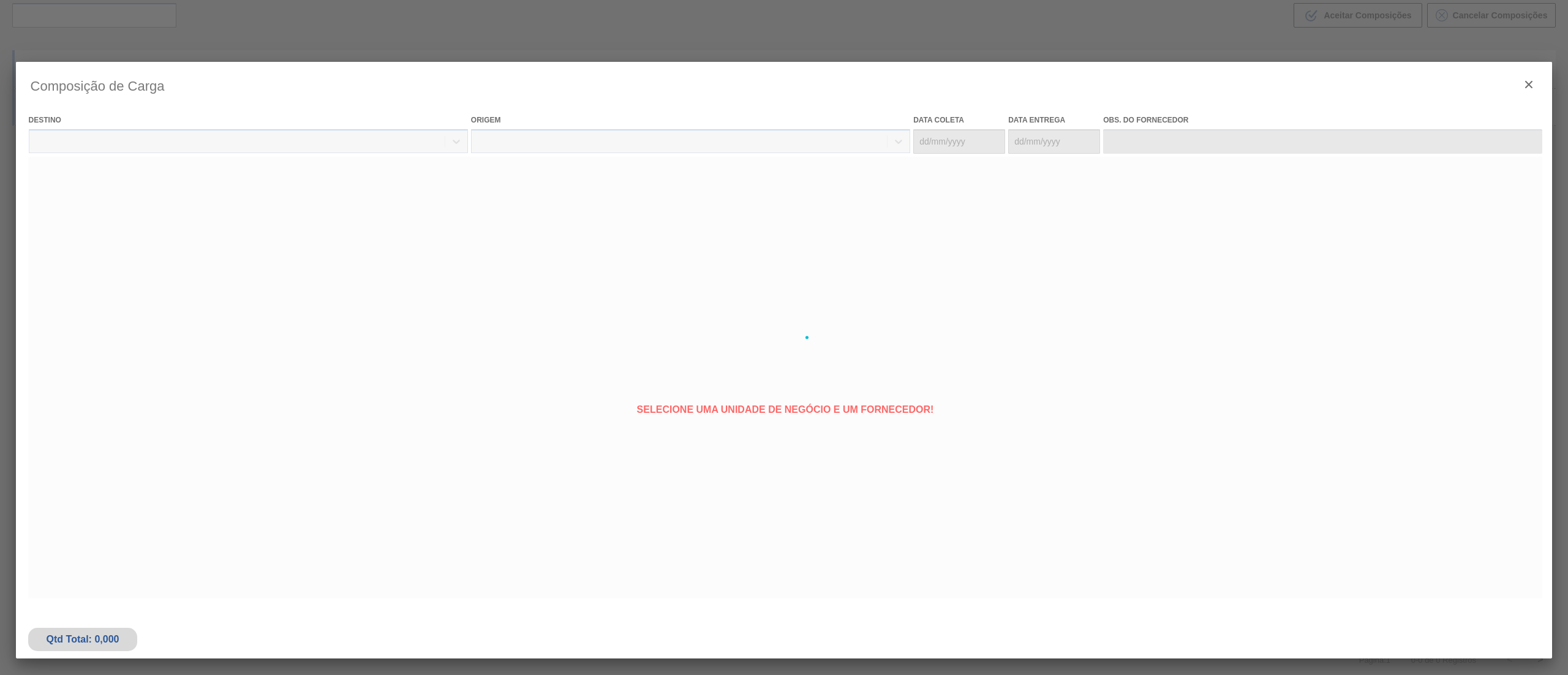
type coleta "[DATE]"
type entrega "[DATE]"
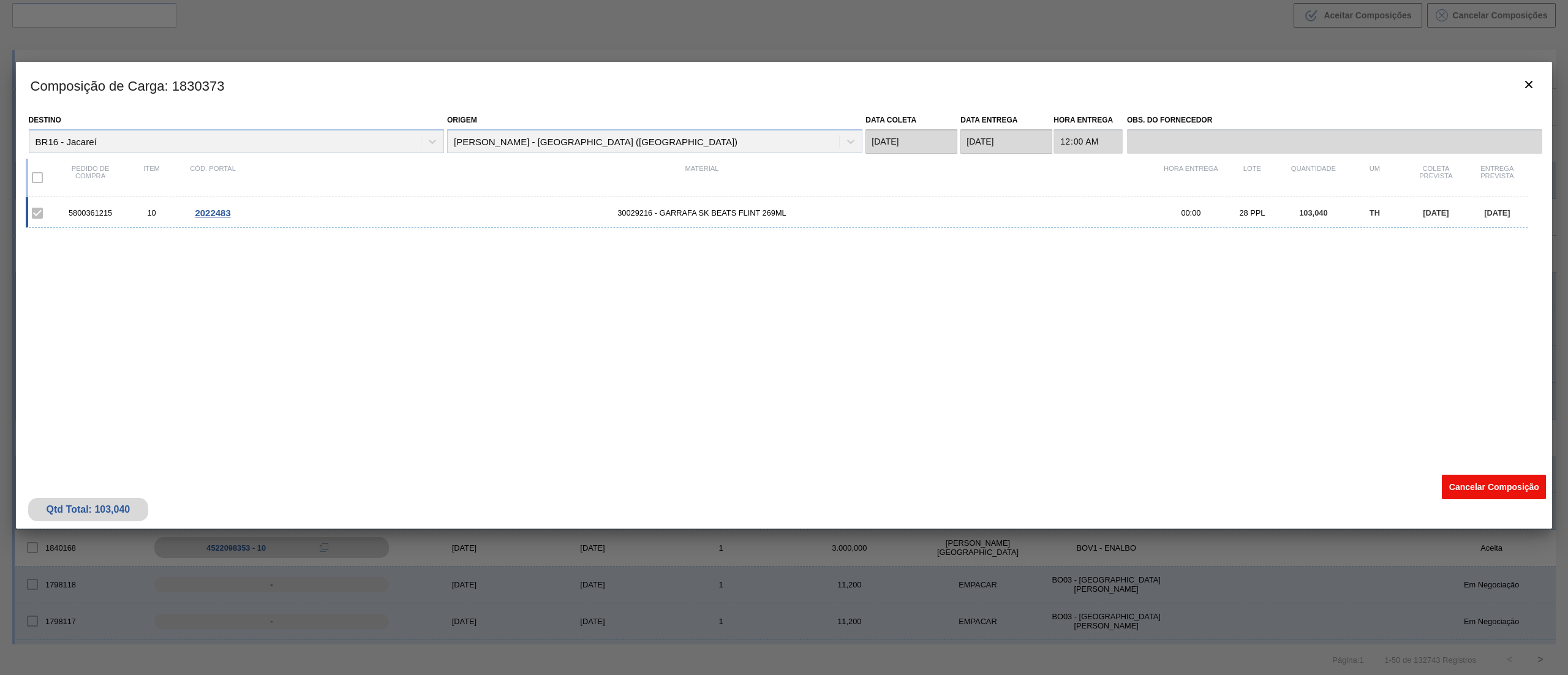
click at [1451, 494] on button "Cancelar Composição" at bounding box center [1494, 487] width 104 height 24
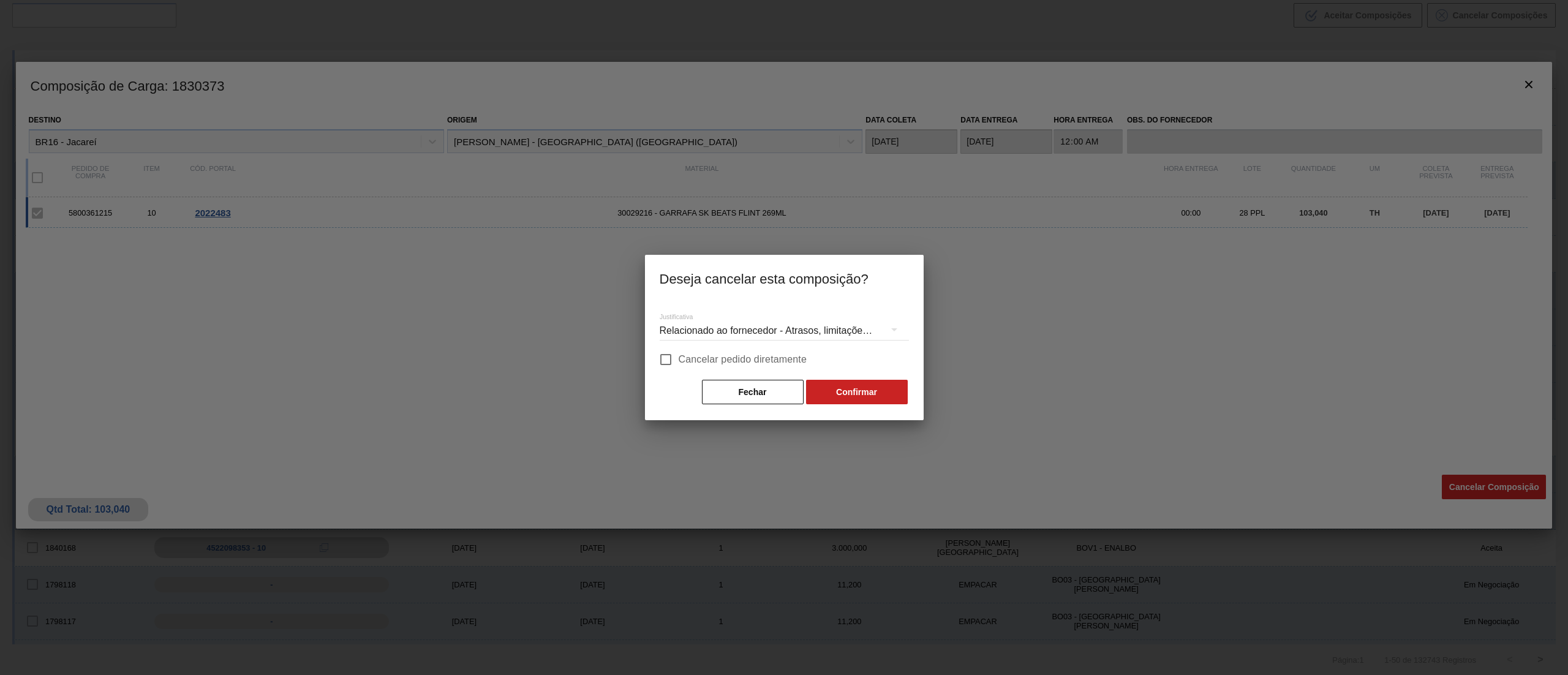
click at [785, 327] on div "Relacionado ao fornecedor - Atrasos, limitações de capacidade, etc." at bounding box center [784, 331] width 249 height 34
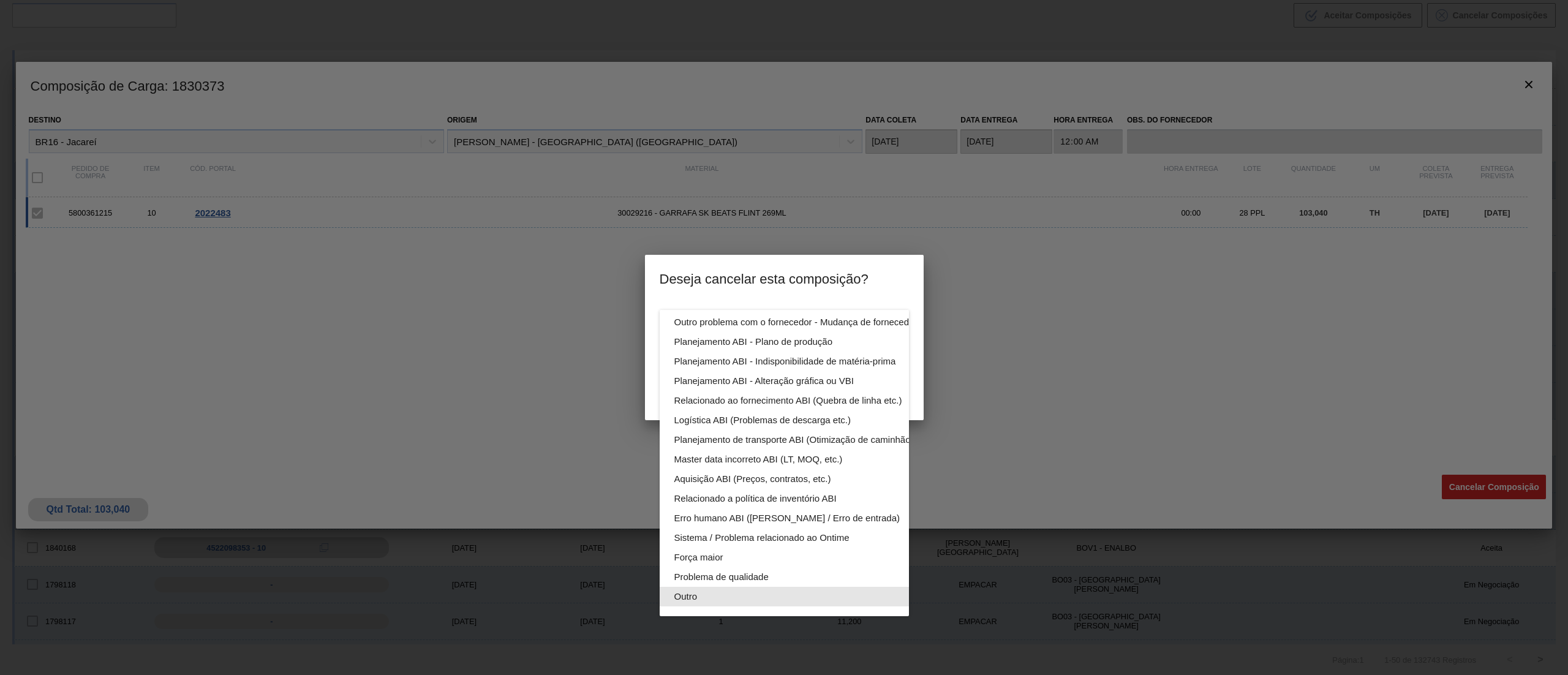
click at [765, 587] on div "Outro" at bounding box center [813, 597] width 277 height 20
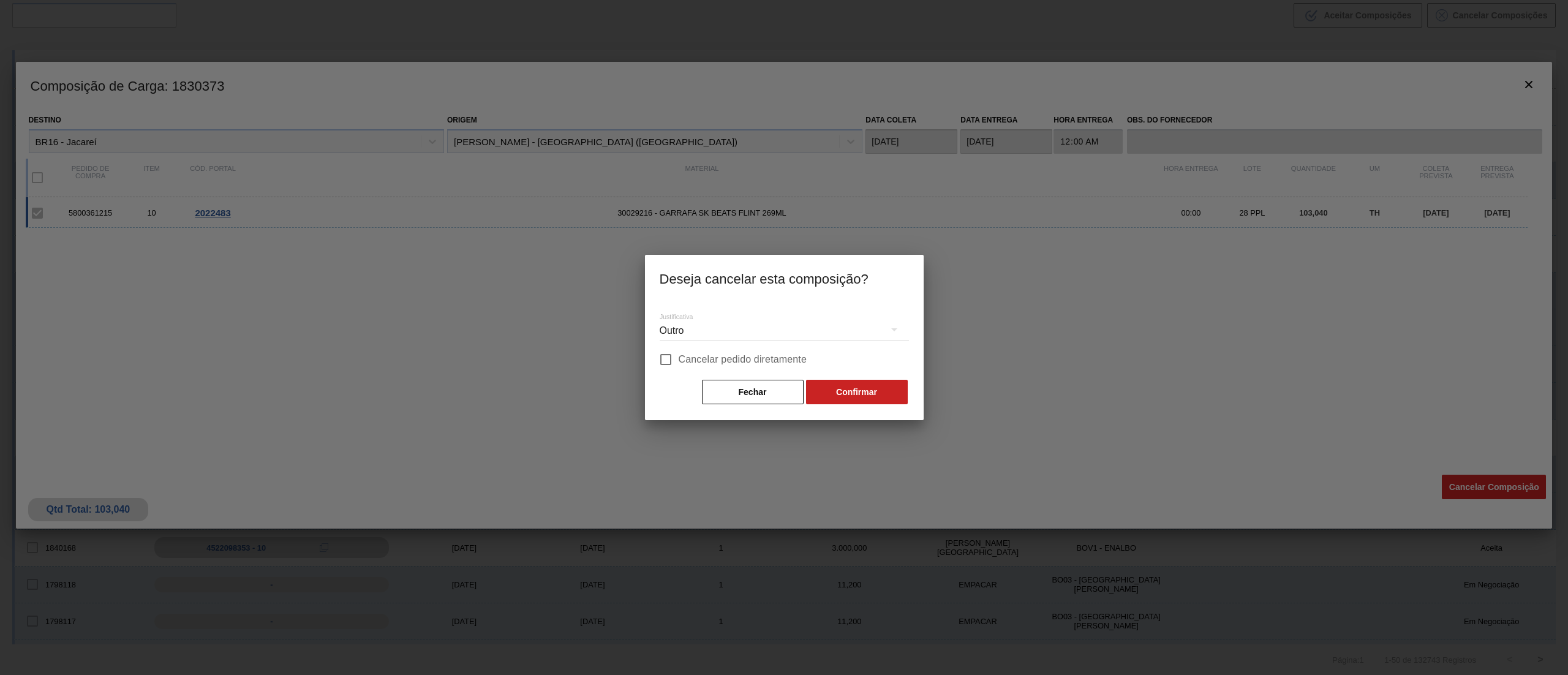
scroll to position [85, 0]
click at [680, 361] on span "Cancelar pedido diretamente" at bounding box center [743, 360] width 129 height 15
click at [679, 361] on input "Cancelar pedido diretamente" at bounding box center [665, 359] width 25 height 25
checkbox input "true"
click at [860, 389] on button "Confirmar" at bounding box center [857, 392] width 102 height 24
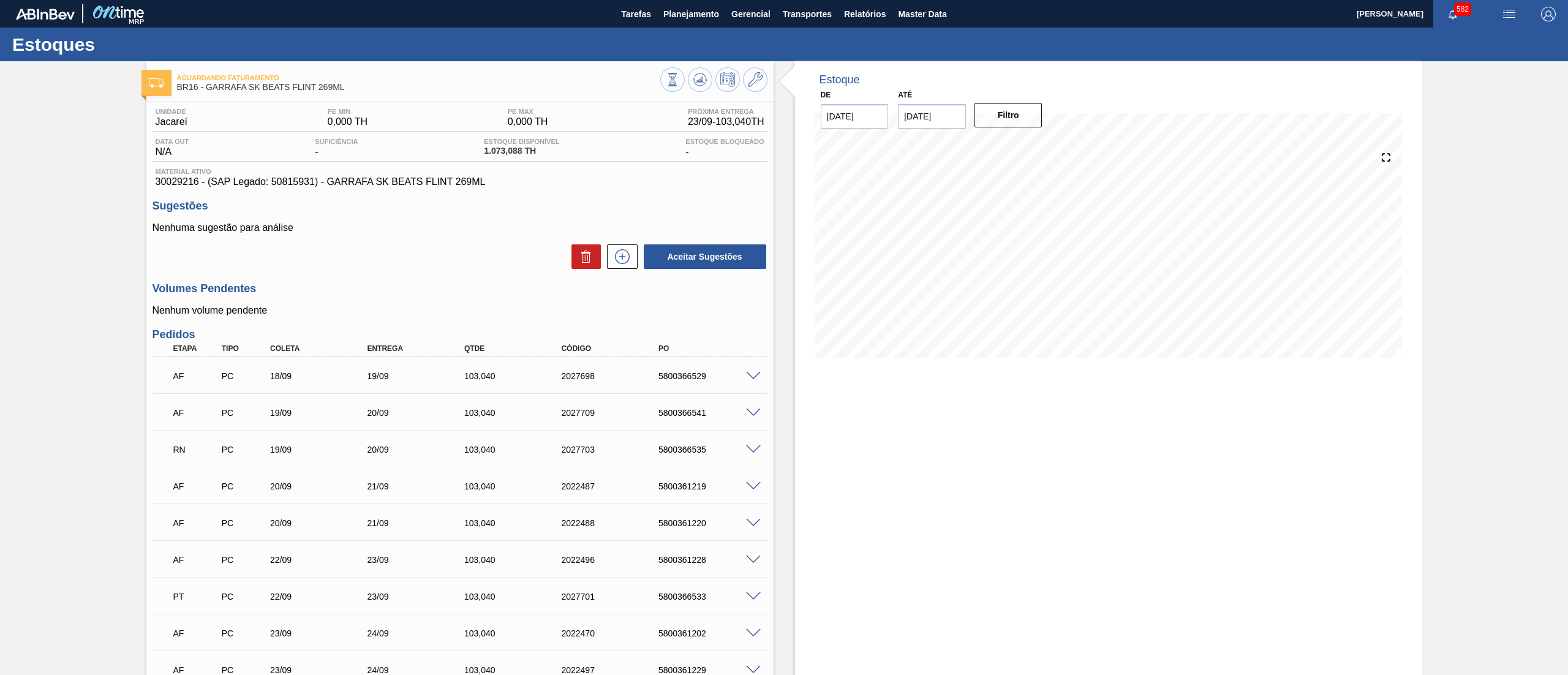
scroll to position [590, 0]
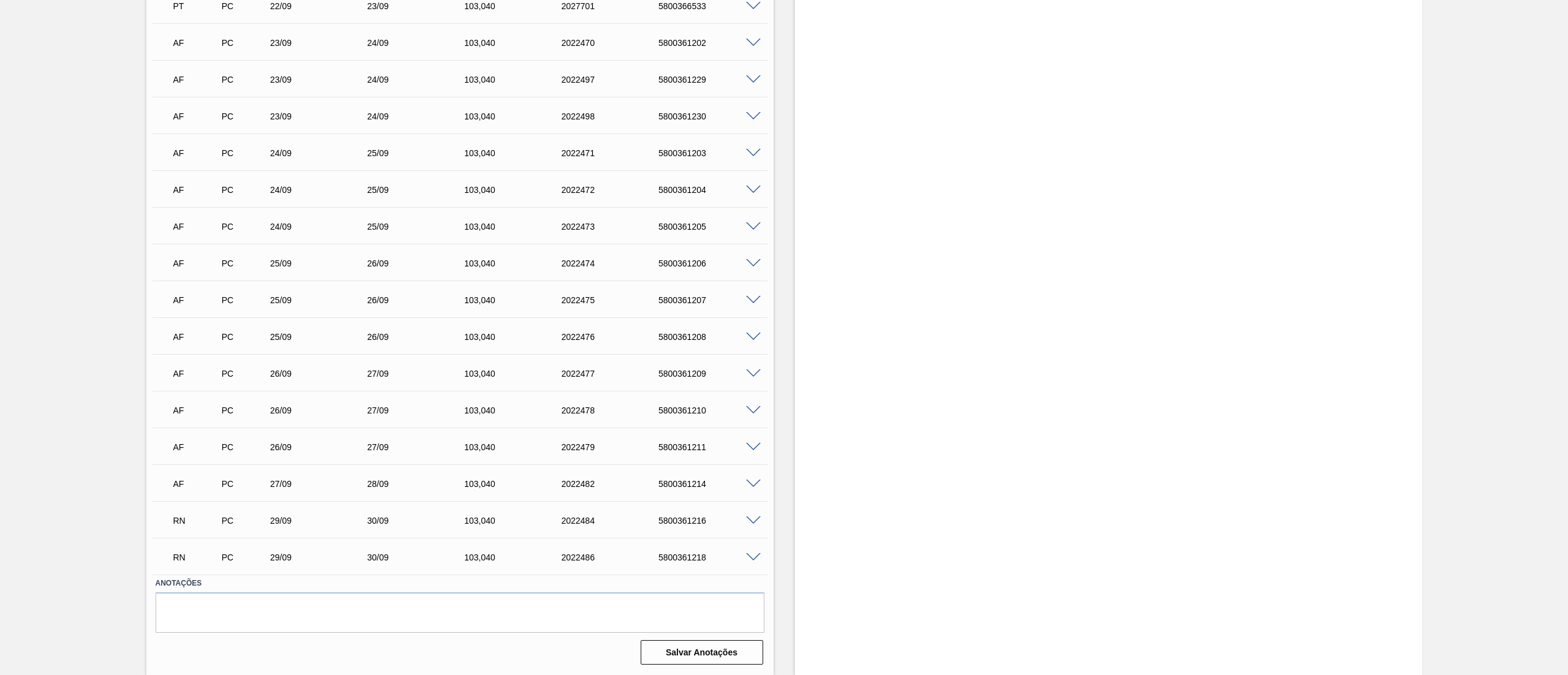
click at [753, 520] on span at bounding box center [753, 521] width 15 height 9
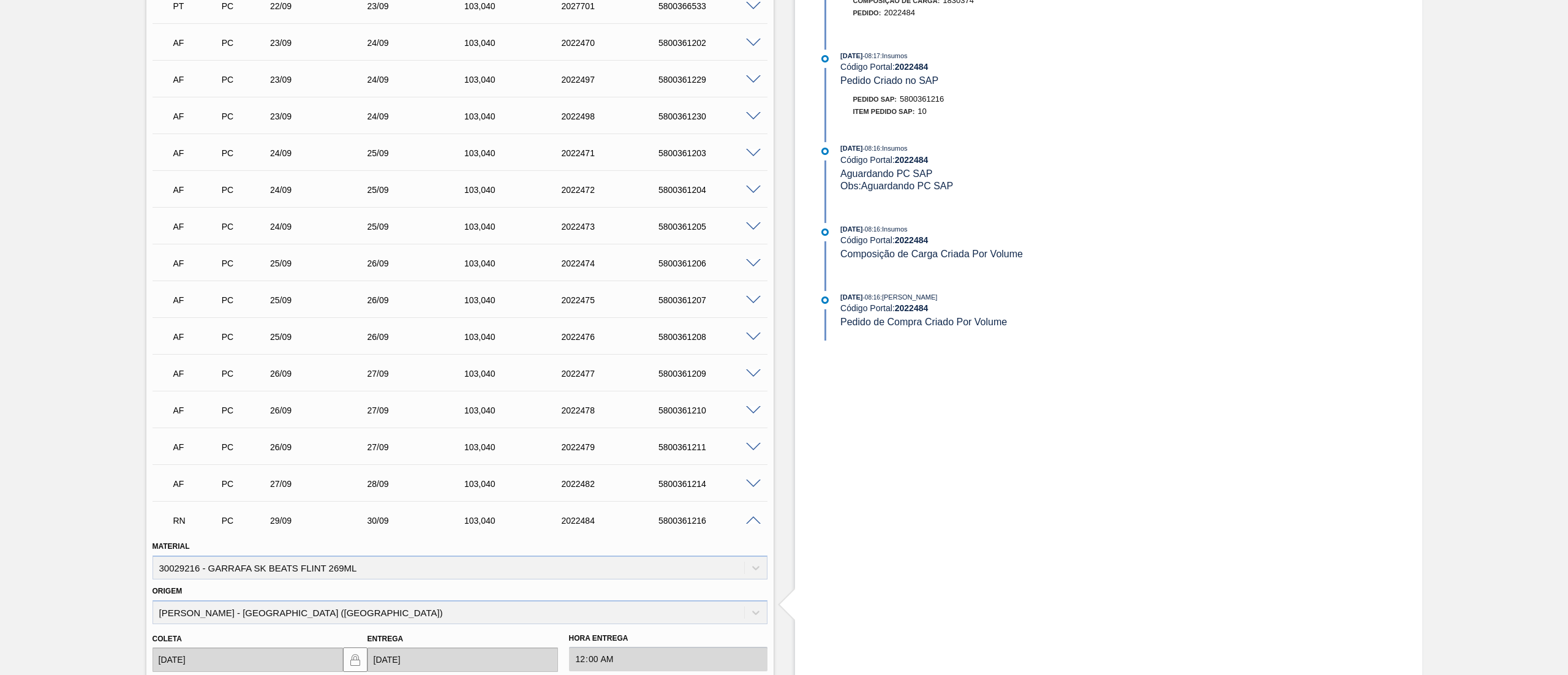
scroll to position [887, 0]
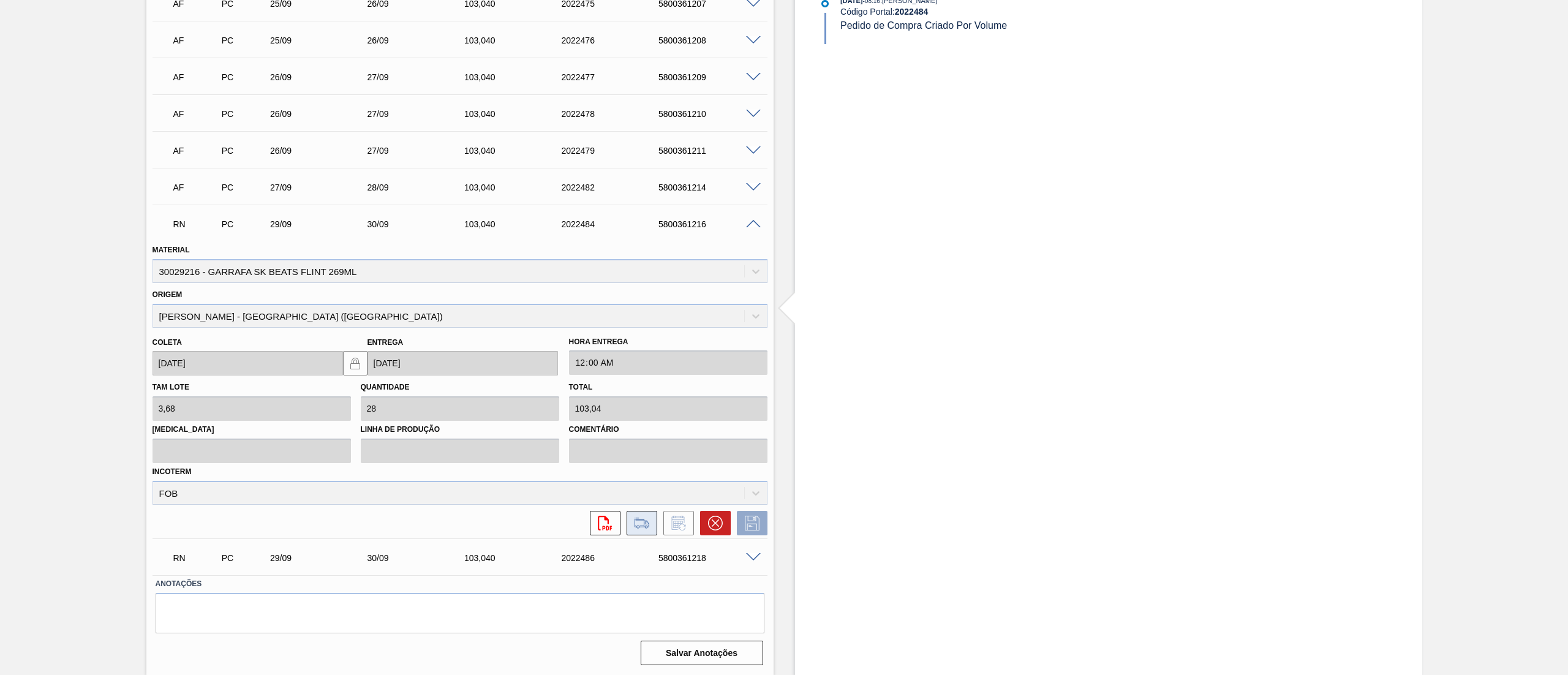
click at [643, 528] on icon at bounding box center [642, 523] width 20 height 15
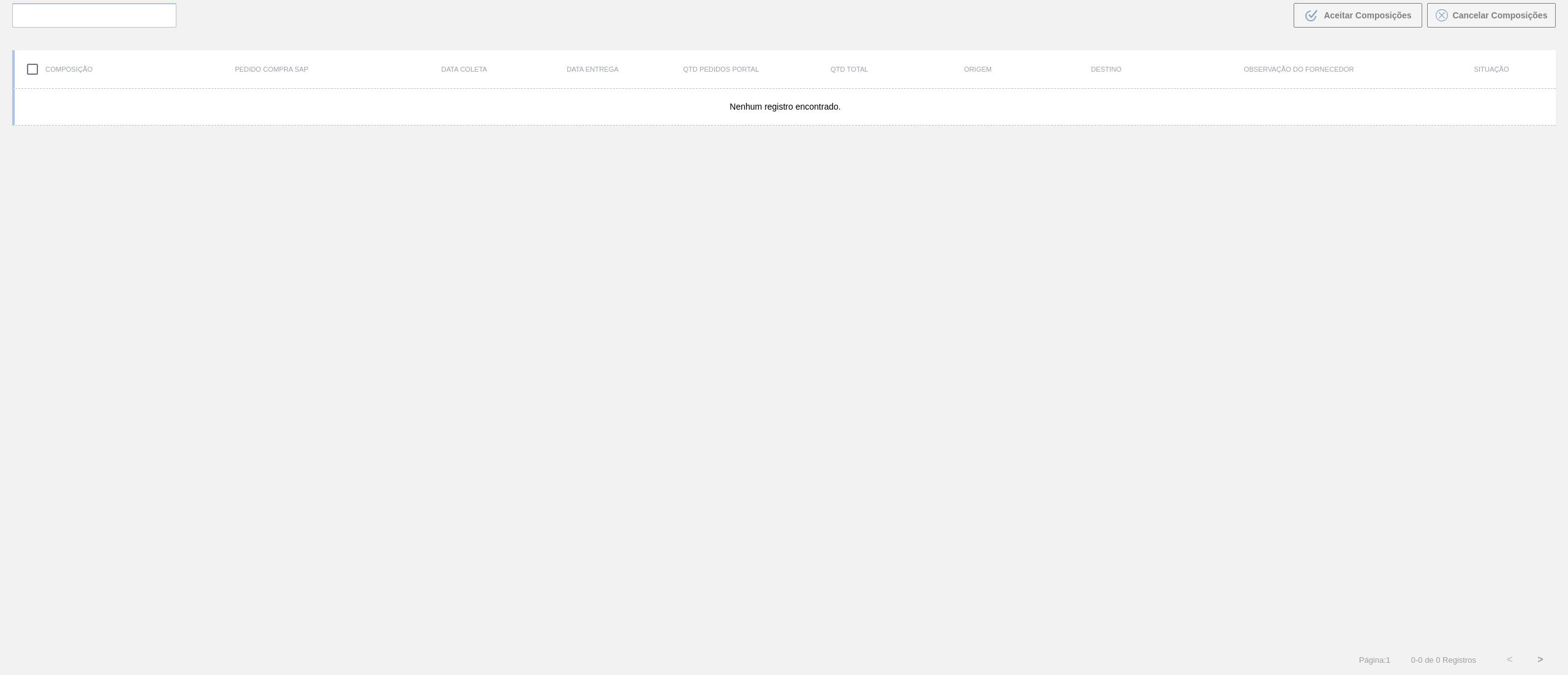
scroll to position [88, 0]
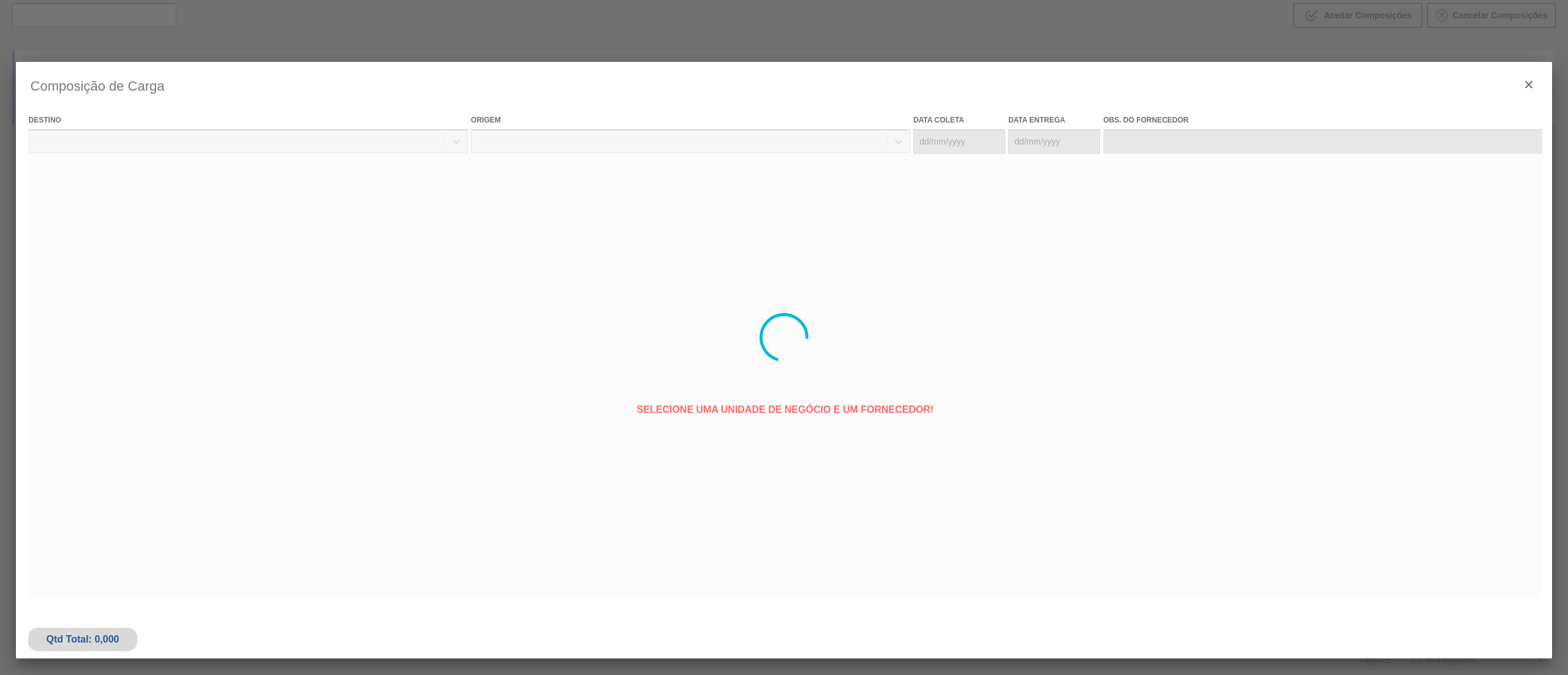
type coleta "[DATE]"
type entrega "[DATE]"
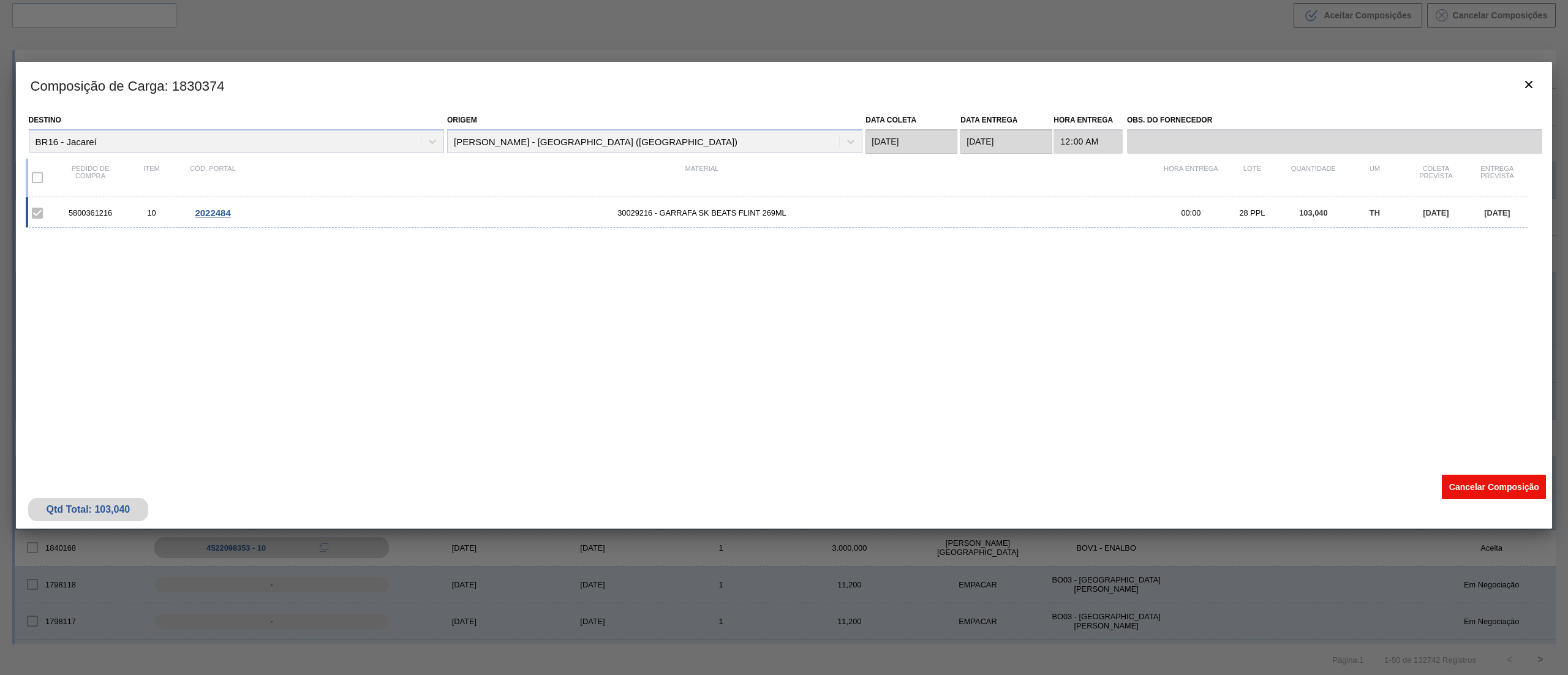
click at [1465, 485] on button "Cancelar Composição" at bounding box center [1494, 487] width 104 height 24
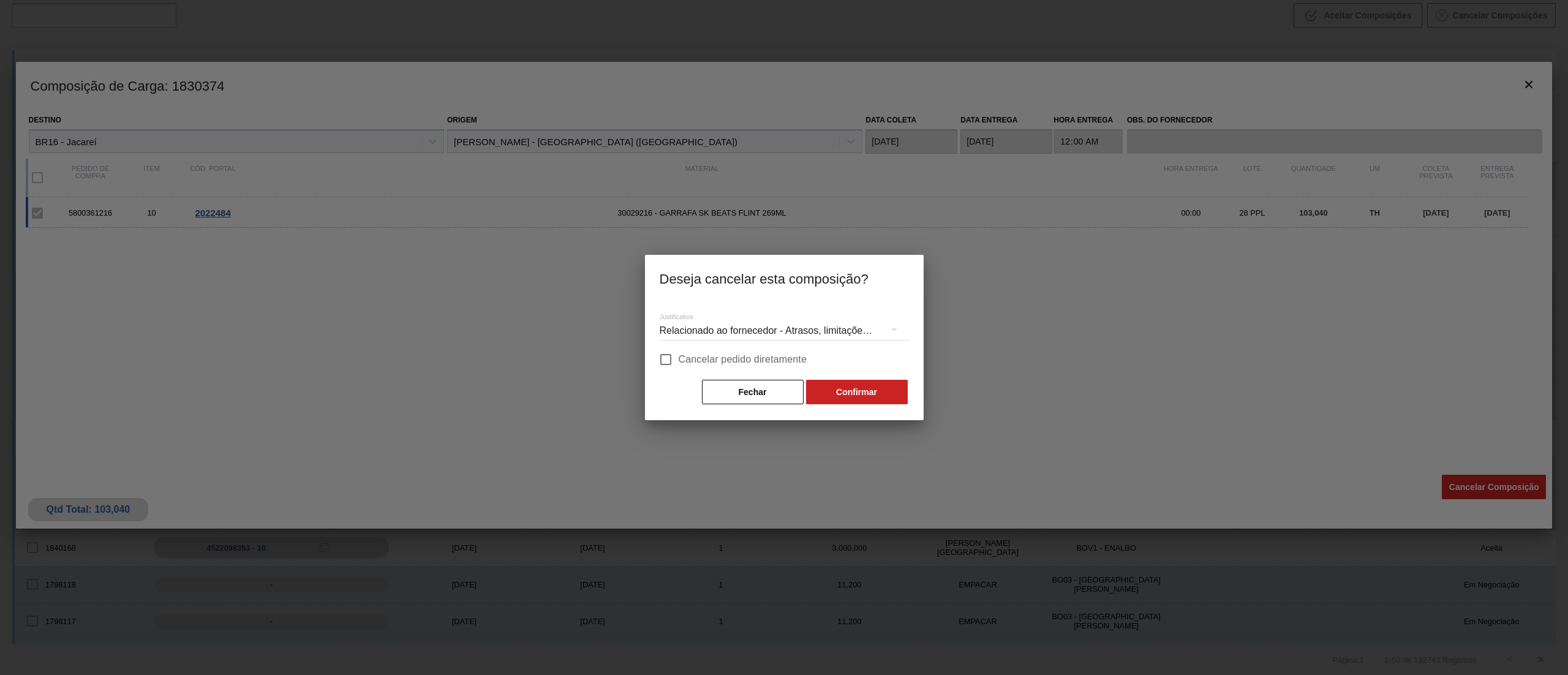
click at [679, 360] on span "Cancelar pedido diretamente" at bounding box center [743, 360] width 129 height 15
click at [679, 360] on input "Cancelar pedido diretamente" at bounding box center [665, 359] width 25 height 25
checkbox input "true"
click at [694, 321] on div "Relacionado ao fornecedor - Atrasos, limitações de capacidade, etc." at bounding box center [784, 331] width 249 height 34
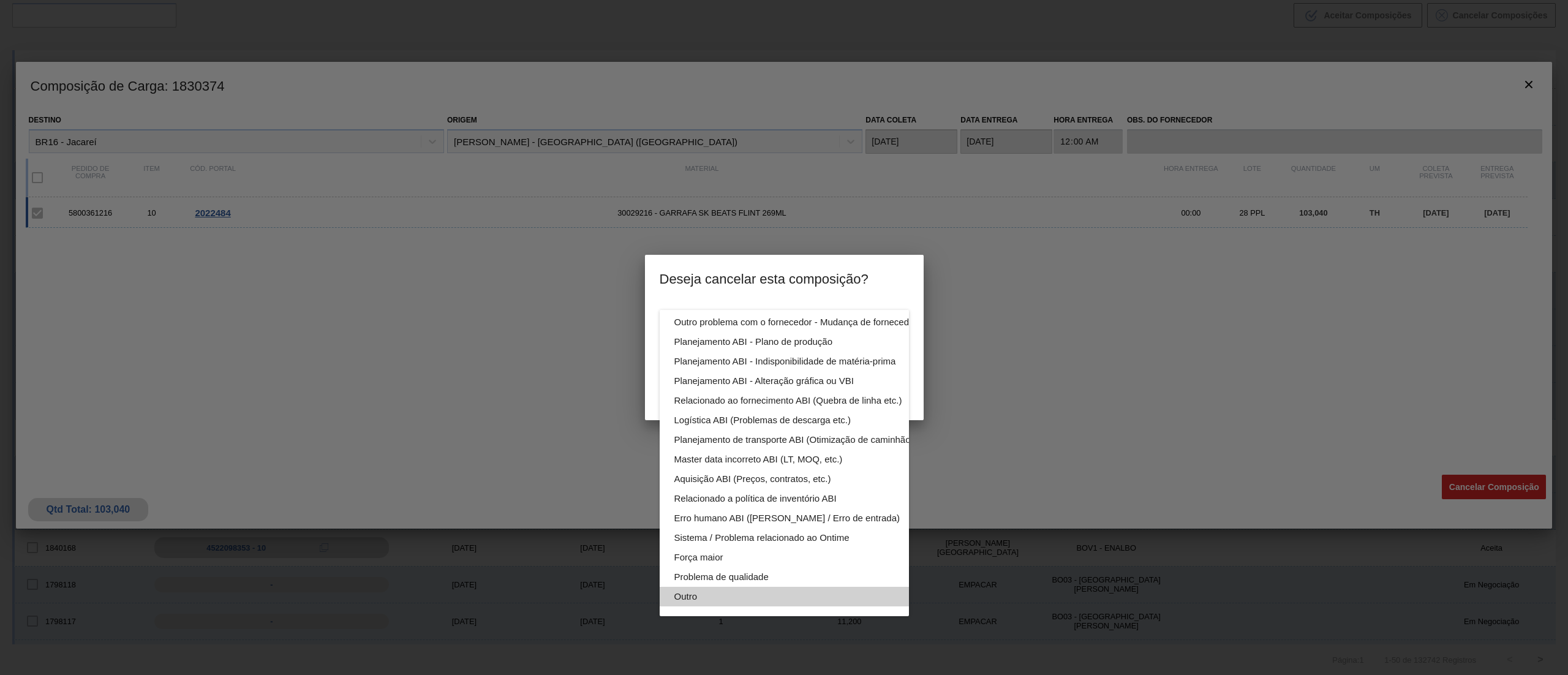
click at [748, 587] on div "Outro" at bounding box center [813, 597] width 277 height 20
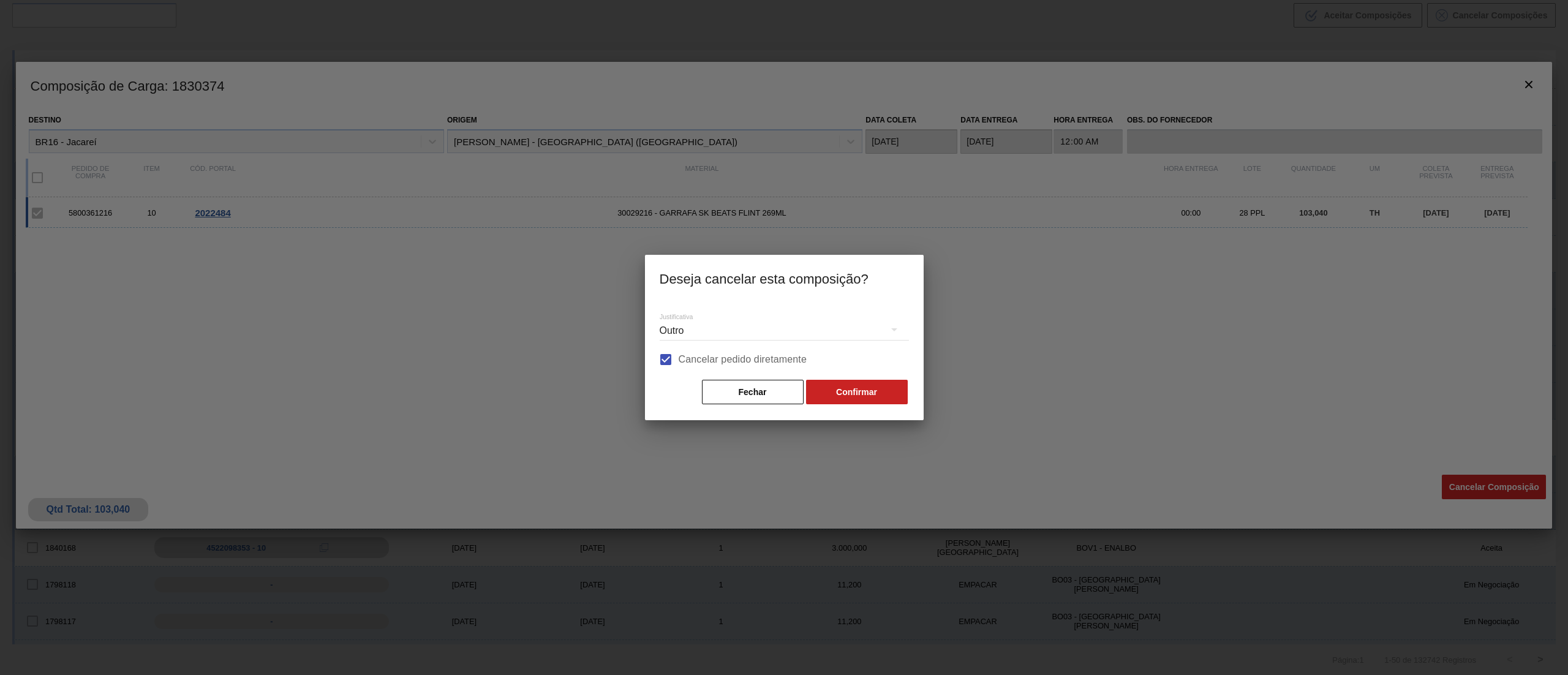
click at [858, 386] on button "Confirmar" at bounding box center [857, 392] width 102 height 24
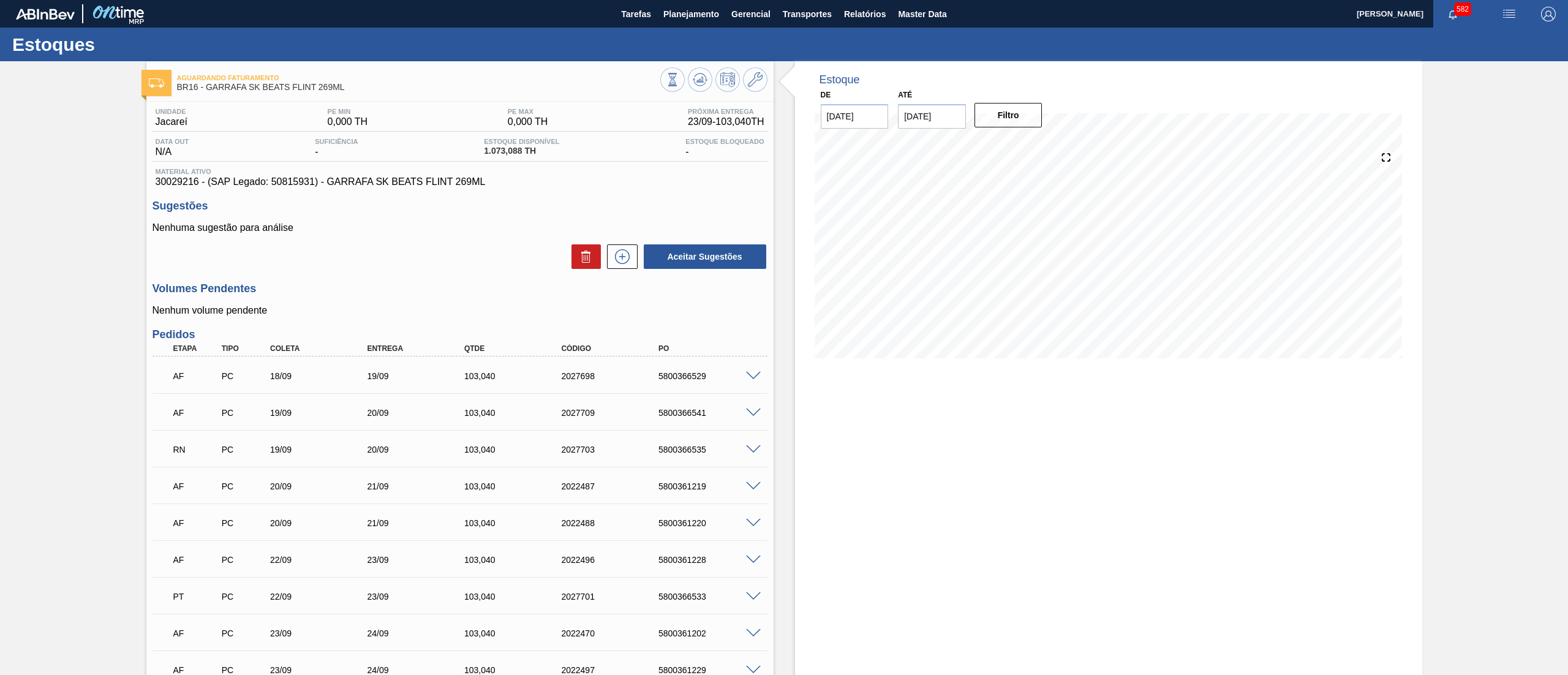
scroll to position [554, 0]
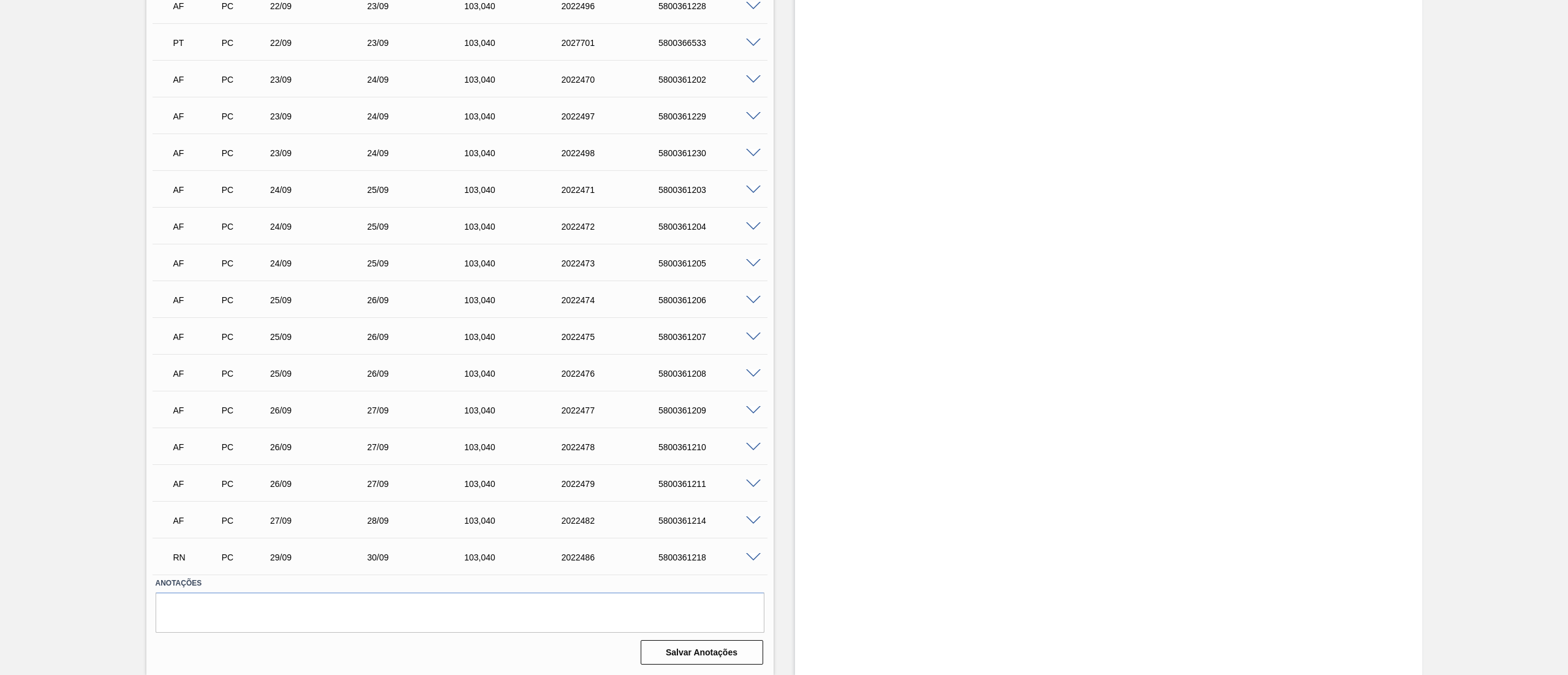
click at [753, 556] on span at bounding box center [753, 558] width 15 height 9
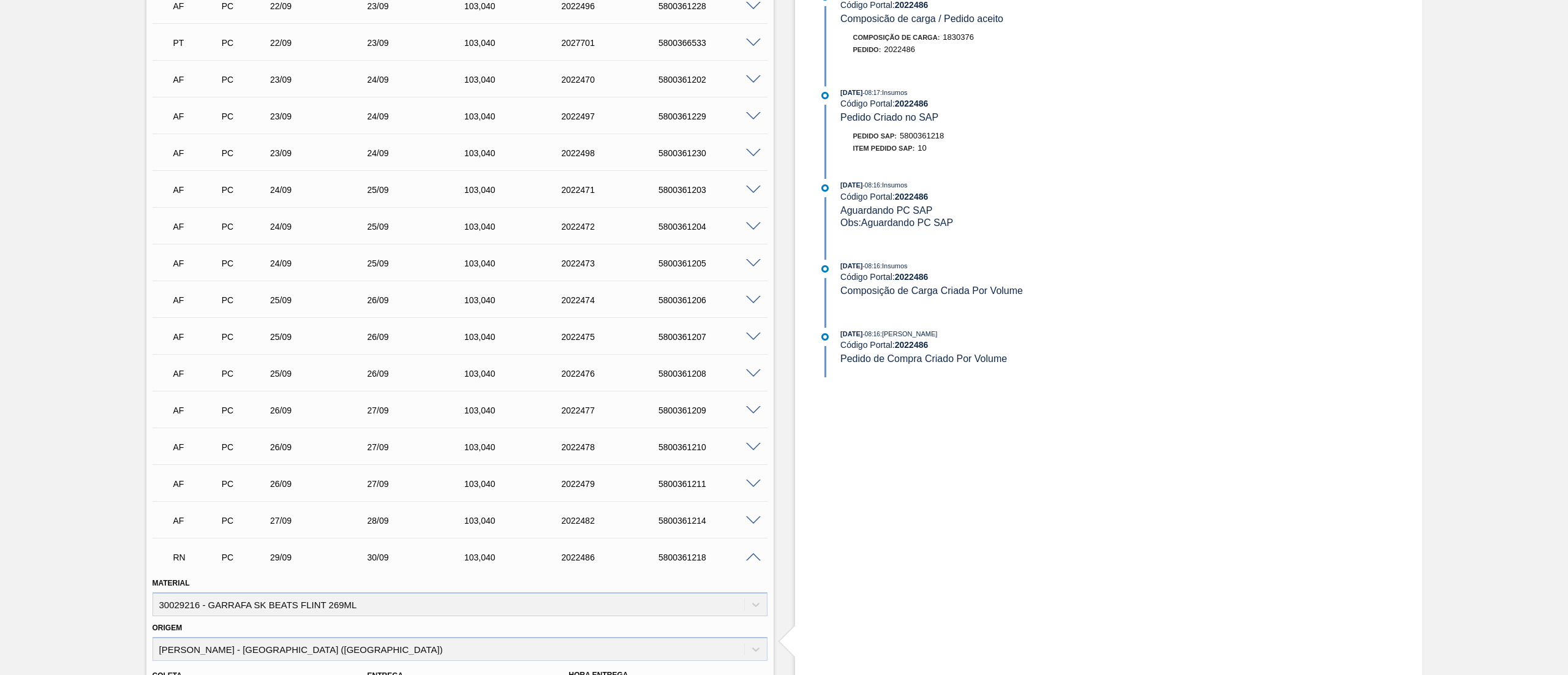
scroll to position [850, 0]
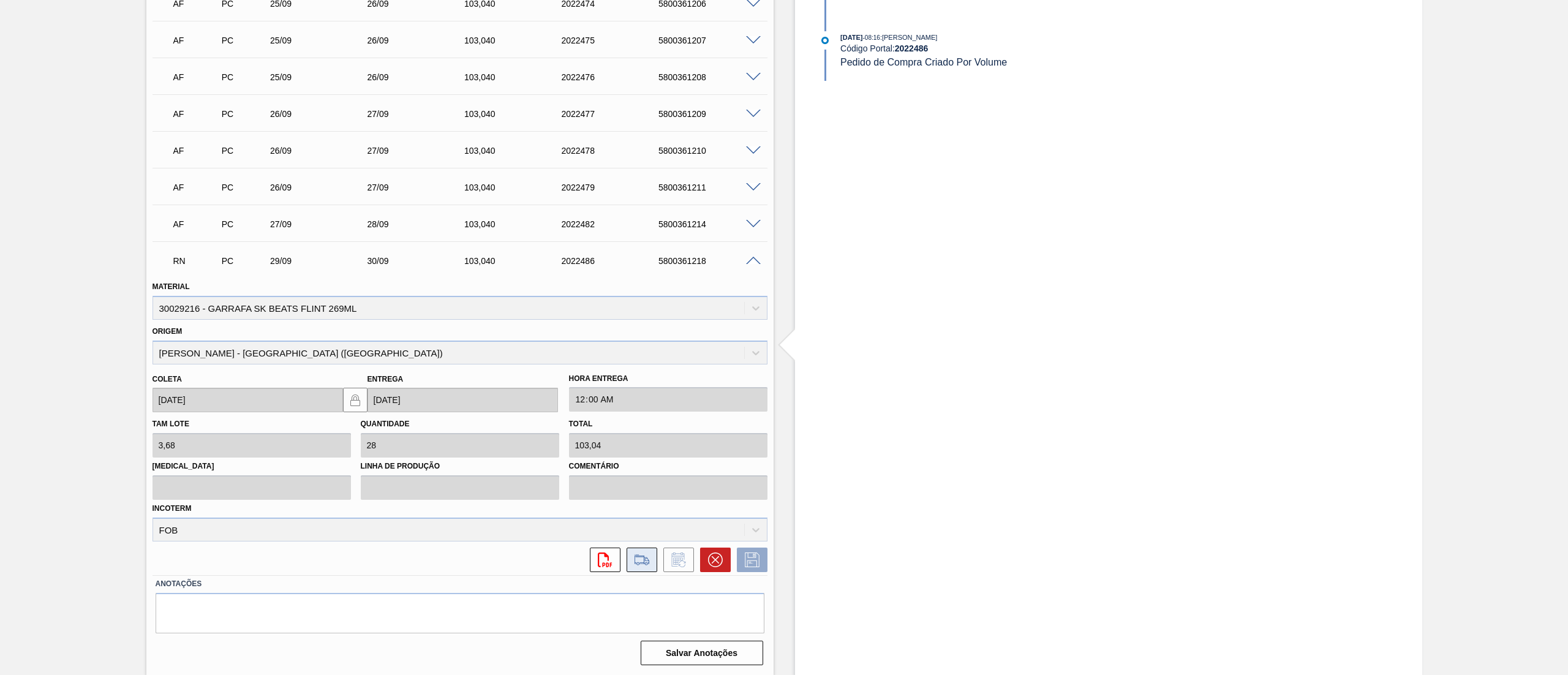
click at [640, 560] on icon at bounding box center [642, 560] width 20 height 15
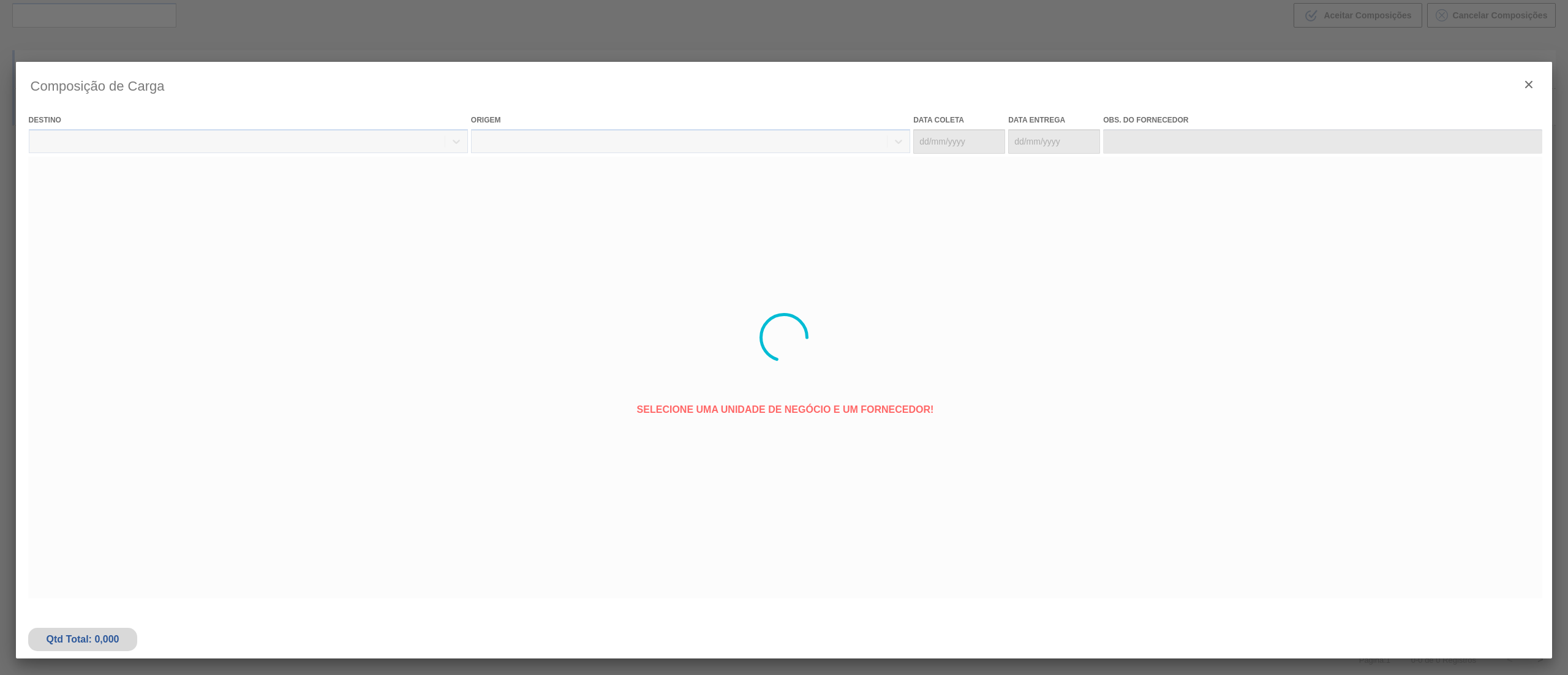
type coleta "[DATE]"
type entrega "[DATE]"
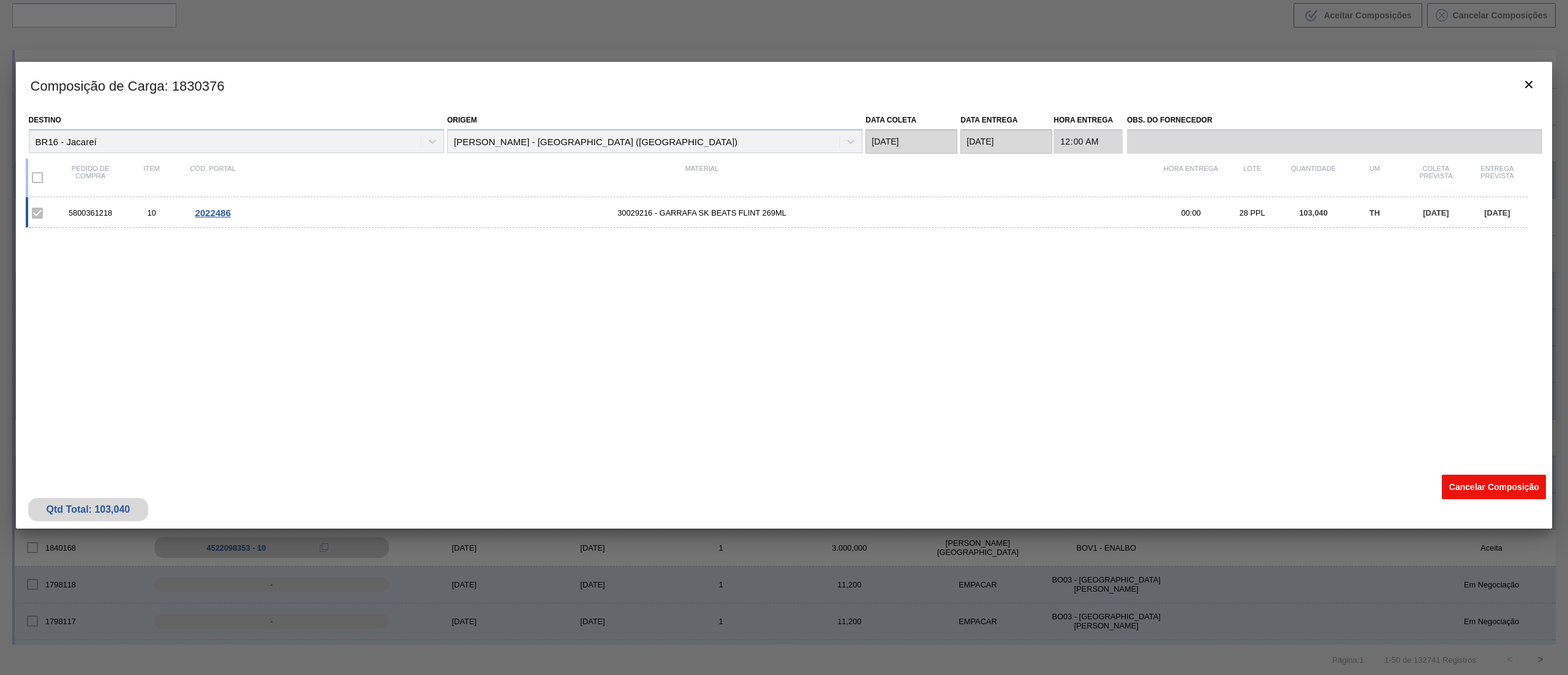
click at [1495, 491] on button "Cancelar Composição" at bounding box center [1494, 487] width 104 height 24
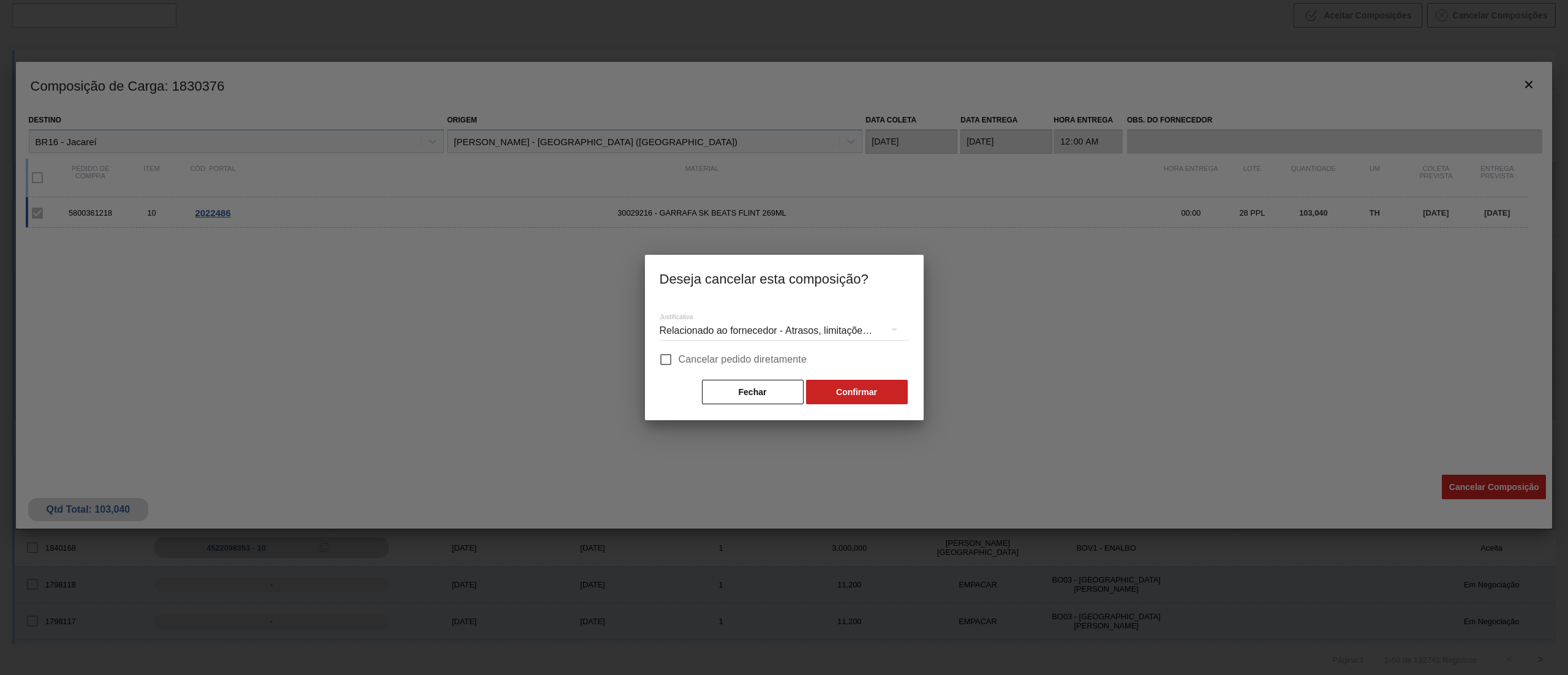
click at [667, 362] on input "Cancelar pedido diretamente" at bounding box center [665, 359] width 25 height 25
checkbox input "true"
click at [845, 405] on div "Justificativa Relacionado ao fornecedor - Atrasos, limitações de capacidade, et…" at bounding box center [784, 360] width 278 height 119
click at [840, 398] on button "Confirmar" at bounding box center [857, 392] width 102 height 24
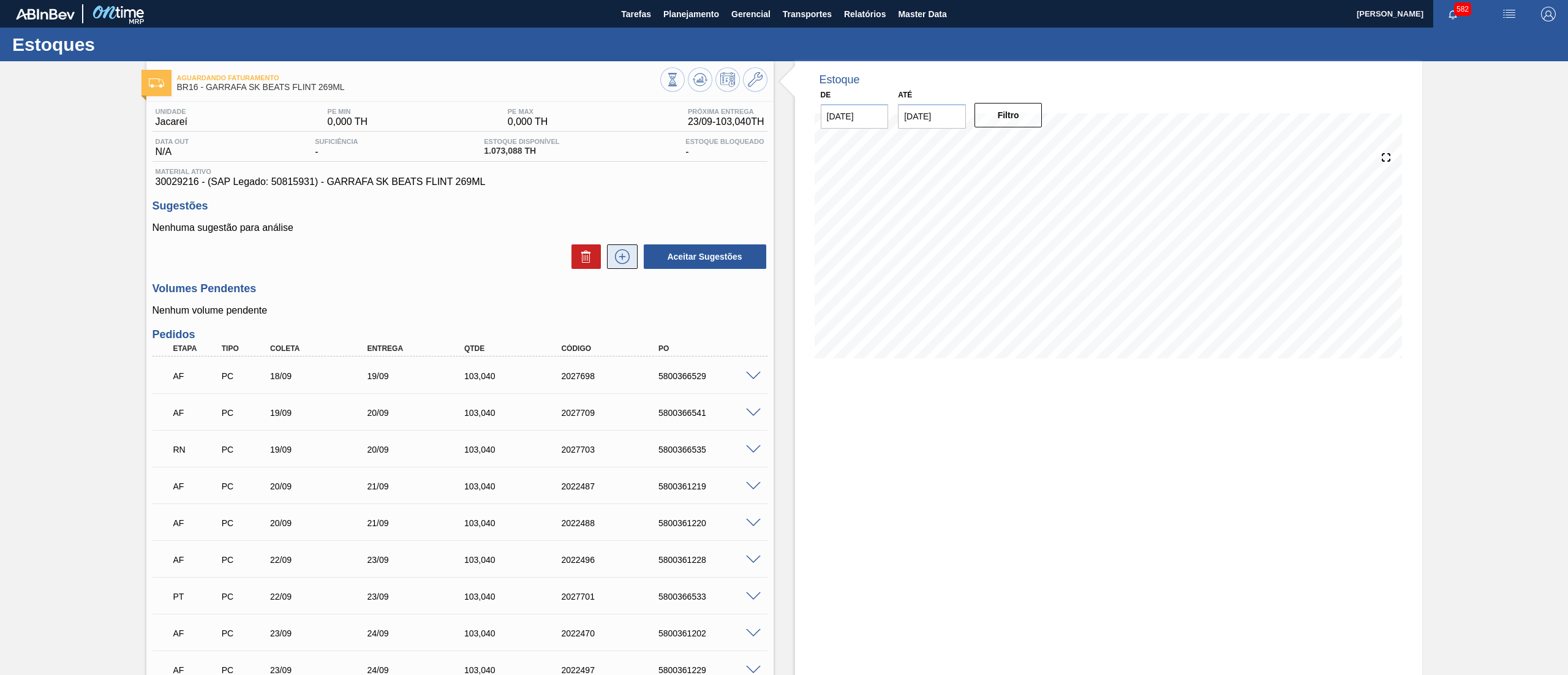
click at [625, 267] on button at bounding box center [622, 256] width 30 height 24
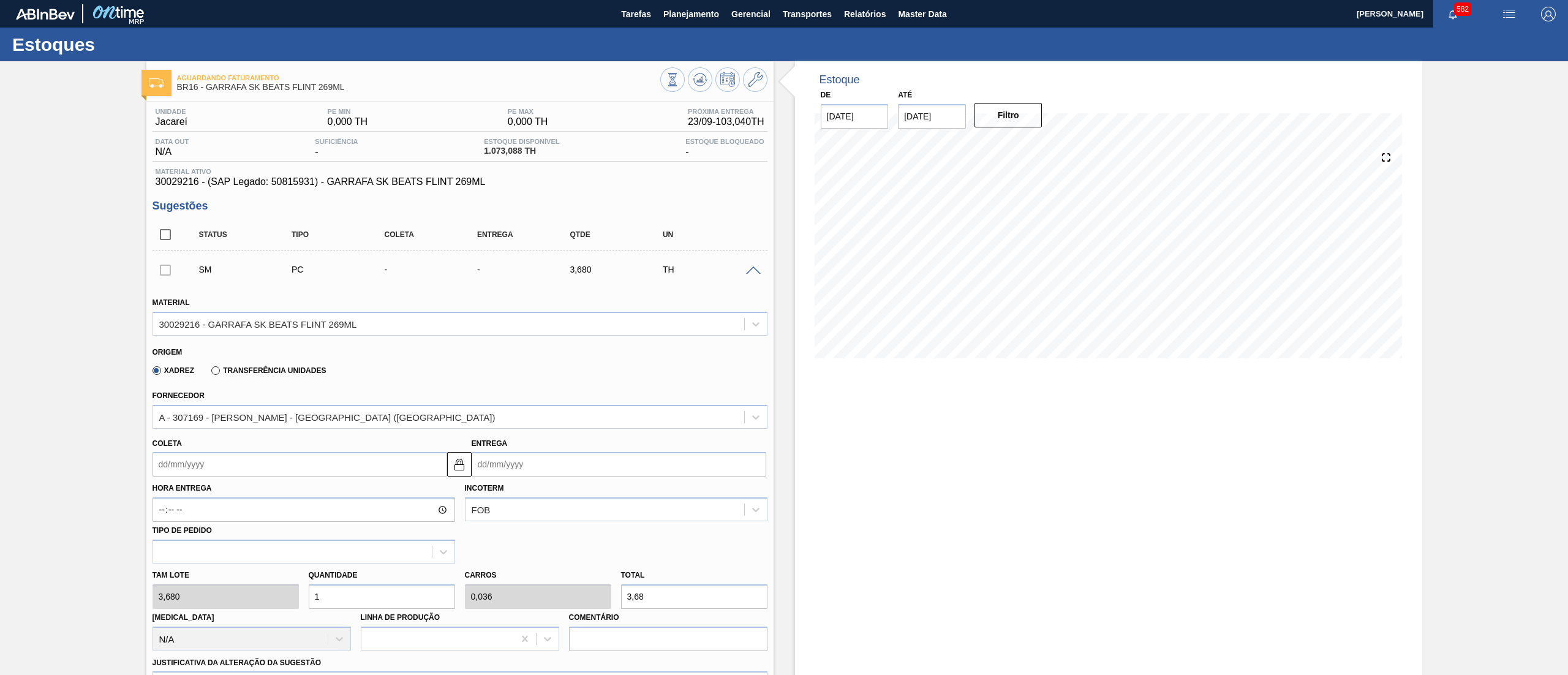
click at [240, 464] on input "Coleta" at bounding box center [300, 464] width 295 height 24
click at [282, 587] on div "27" at bounding box center [285, 592] width 17 height 17
type input "[DATE]"
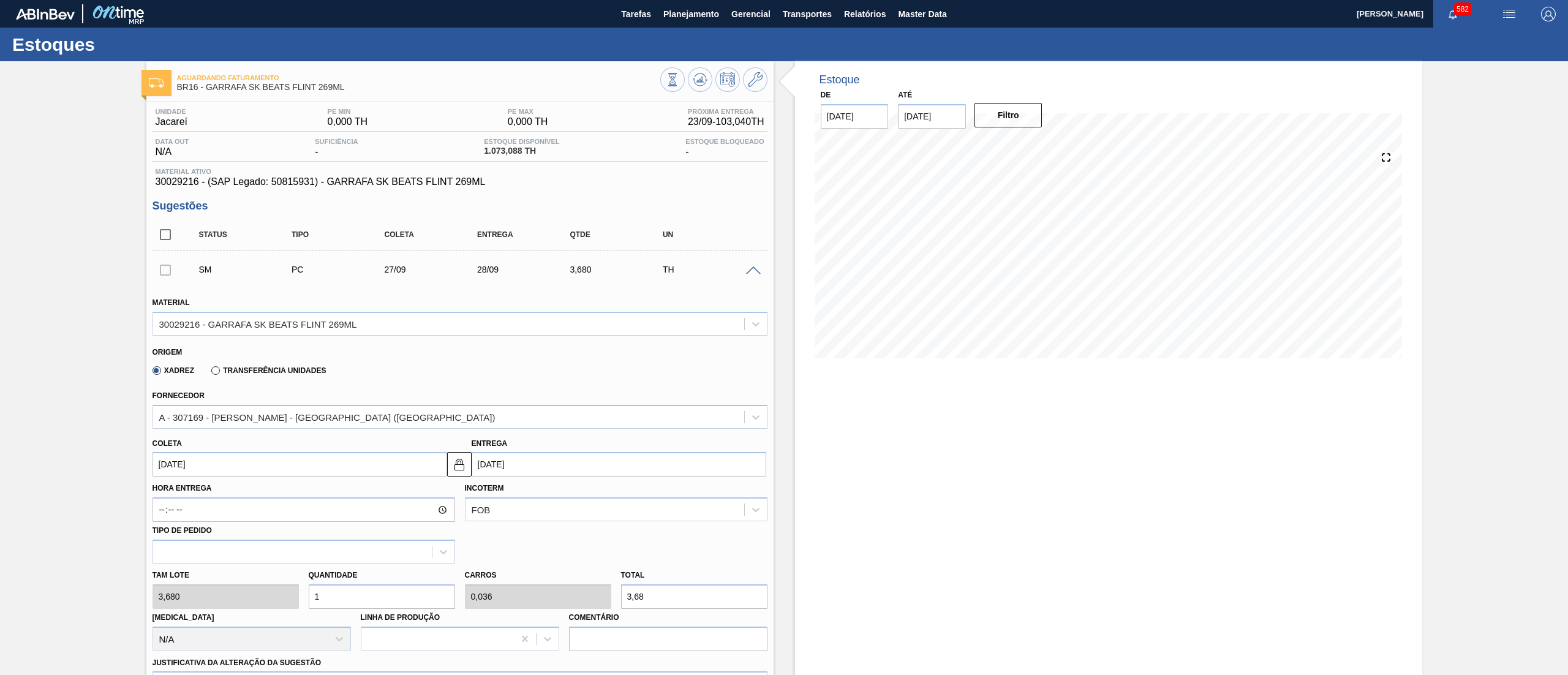
drag, startPoint x: 331, startPoint y: 602, endPoint x: 222, endPoint y: 619, distance: 110.3
click at [222, 619] on div "[PERSON_NAME] 3,680 Quantidade 1 Carros 0,036 Total 3,68 [MEDICAL_DATA] N/A Lin…" at bounding box center [459, 607] width 625 height 88
type input "2"
type input "0,071"
type input "7,36"
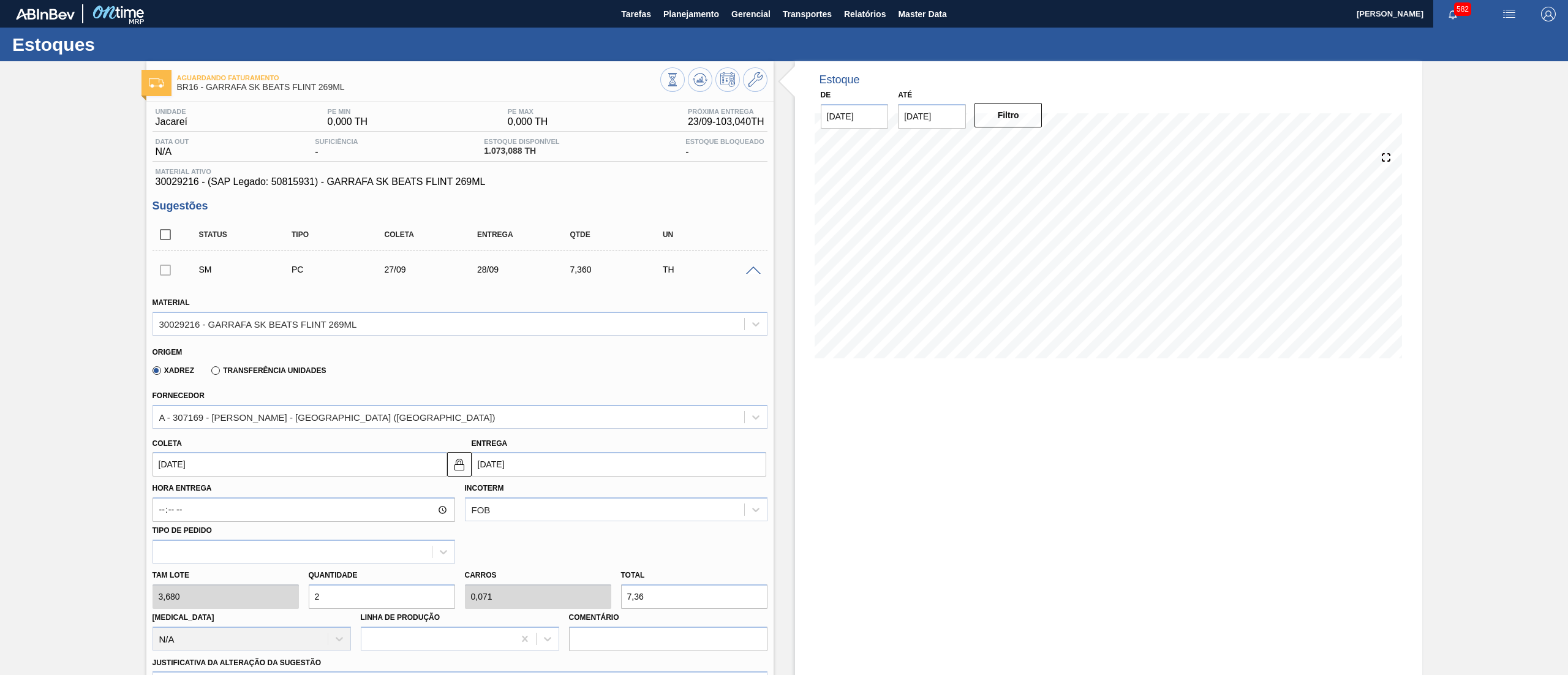
type input "28"
type input "1"
type input "103,04"
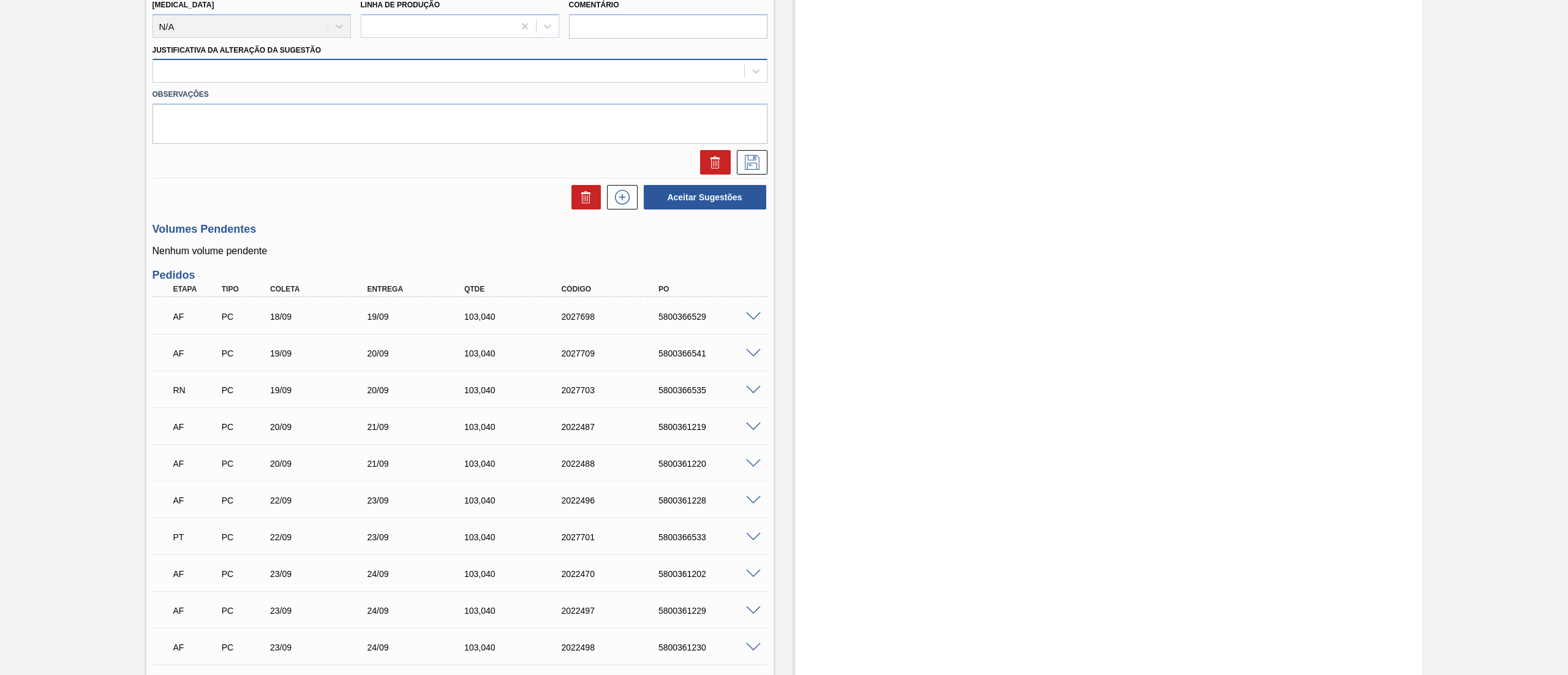
type input "28"
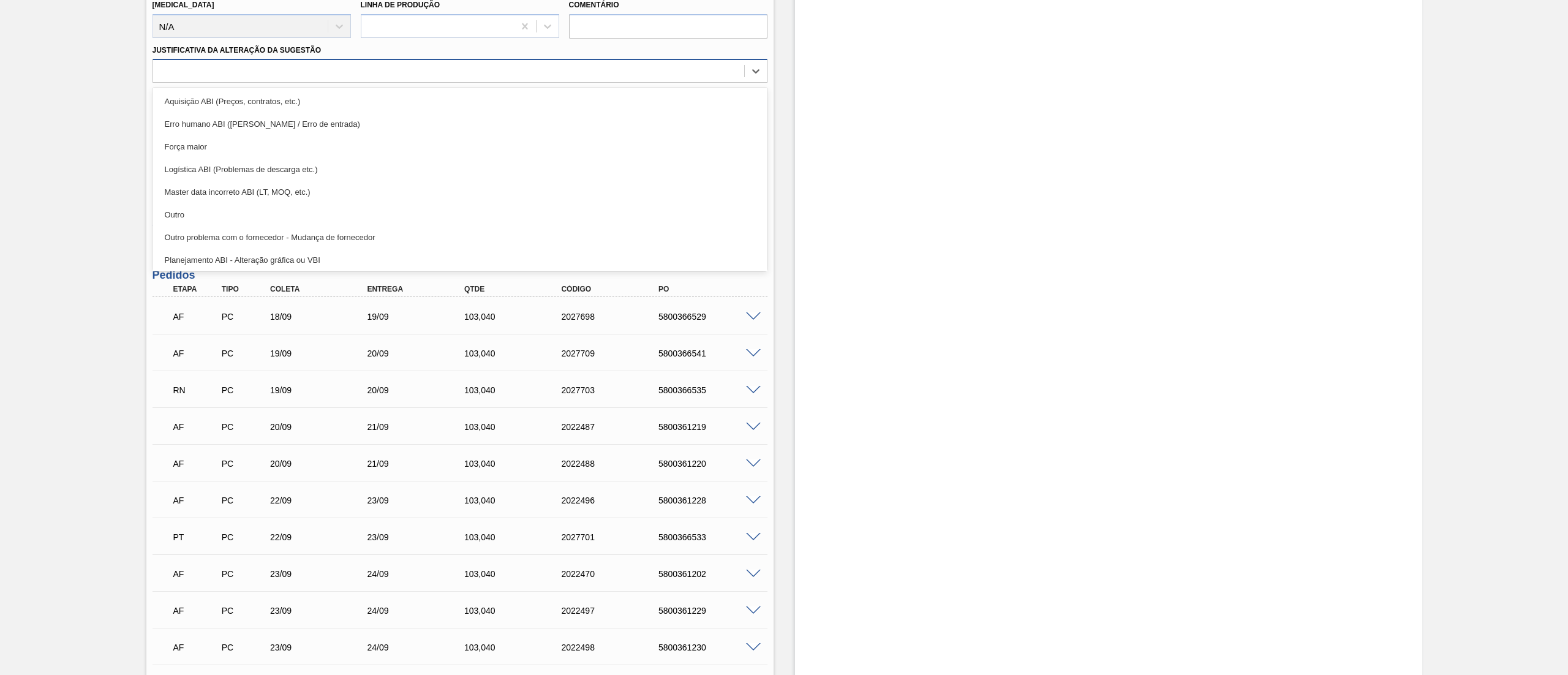
click at [218, 73] on div at bounding box center [448, 71] width 591 height 18
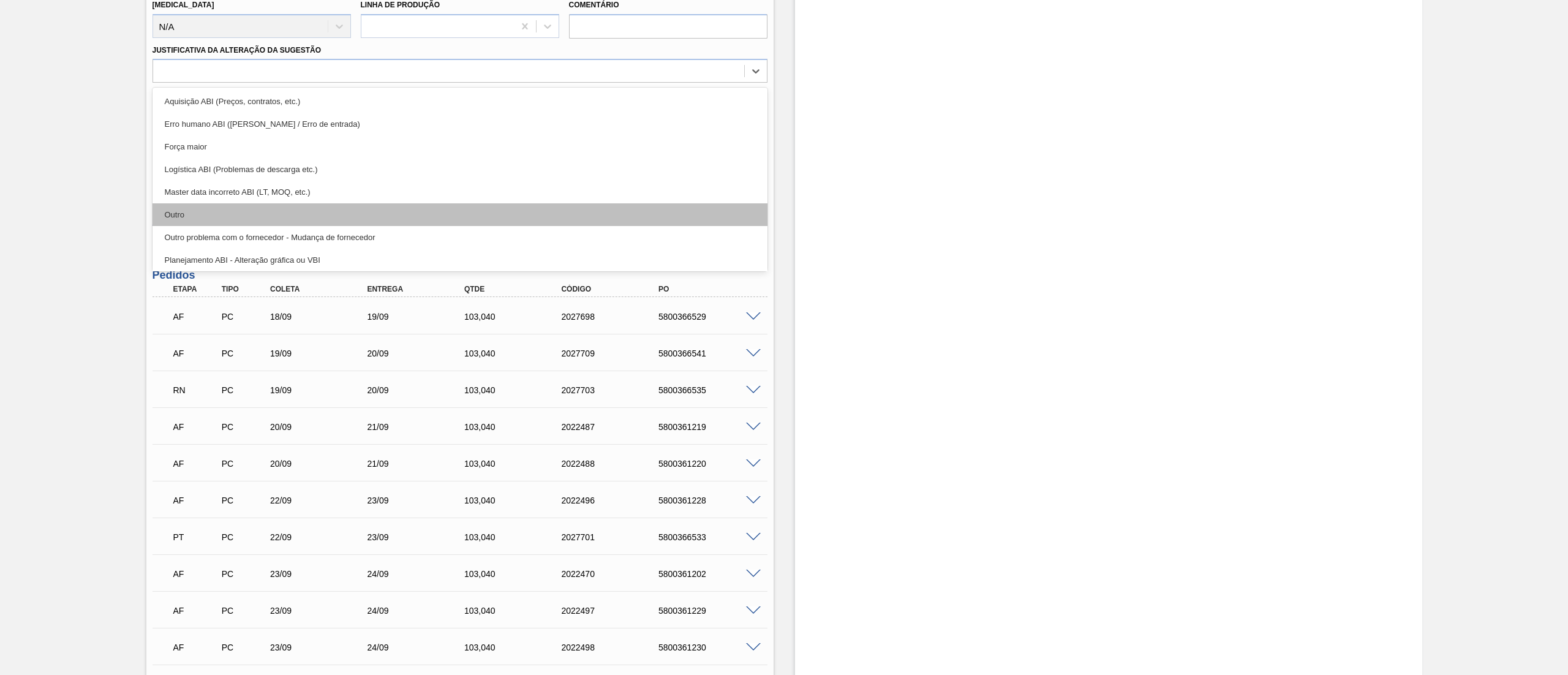
click at [212, 209] on div "Outro" at bounding box center [459, 214] width 615 height 22
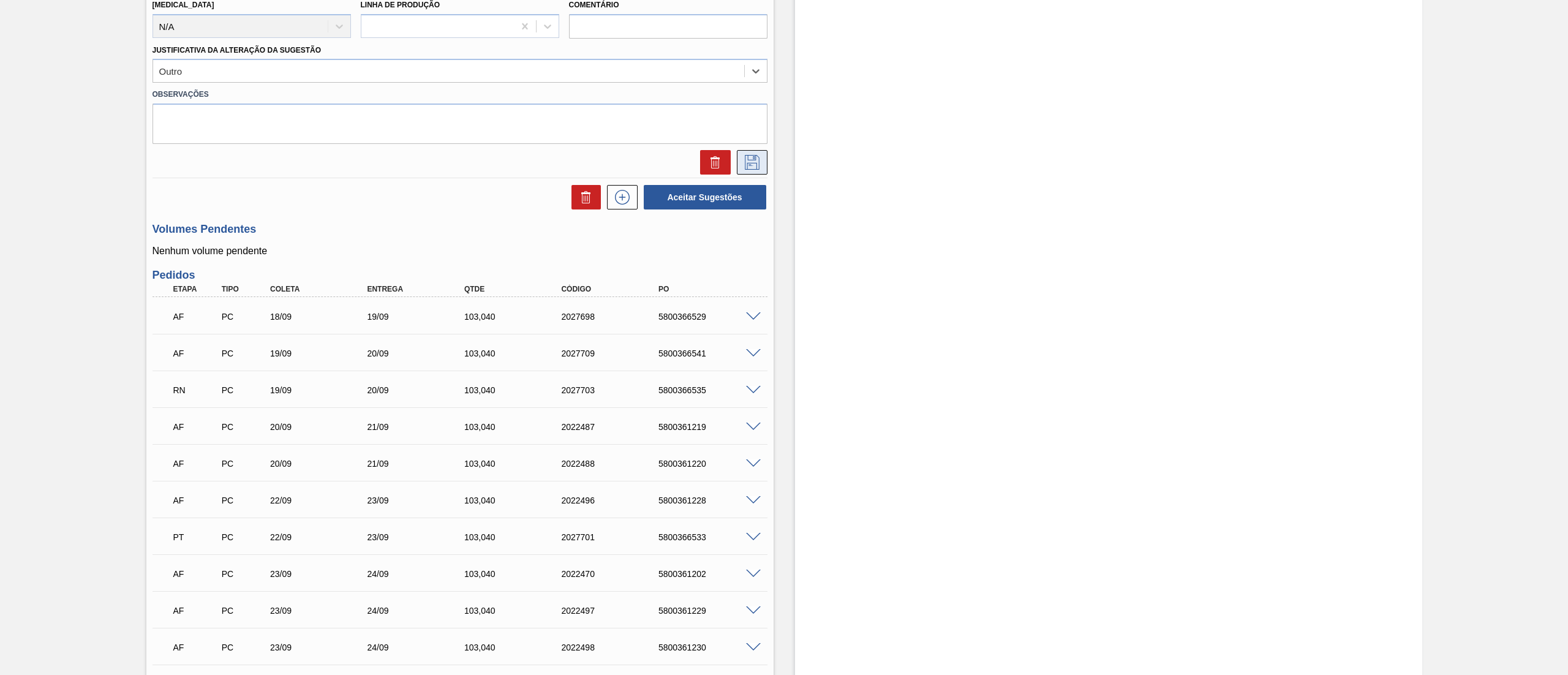
click at [751, 163] on icon at bounding box center [752, 162] width 20 height 15
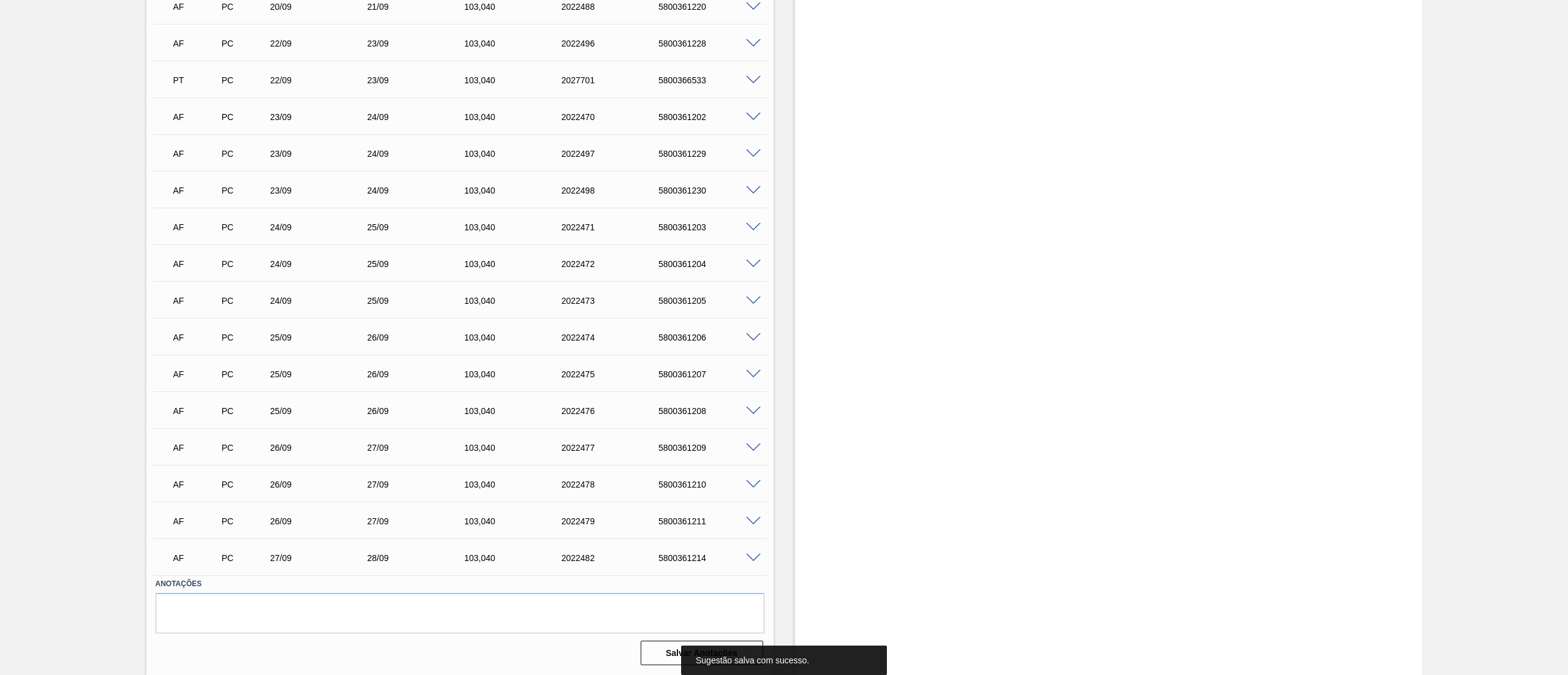
scroll to position [0, 0]
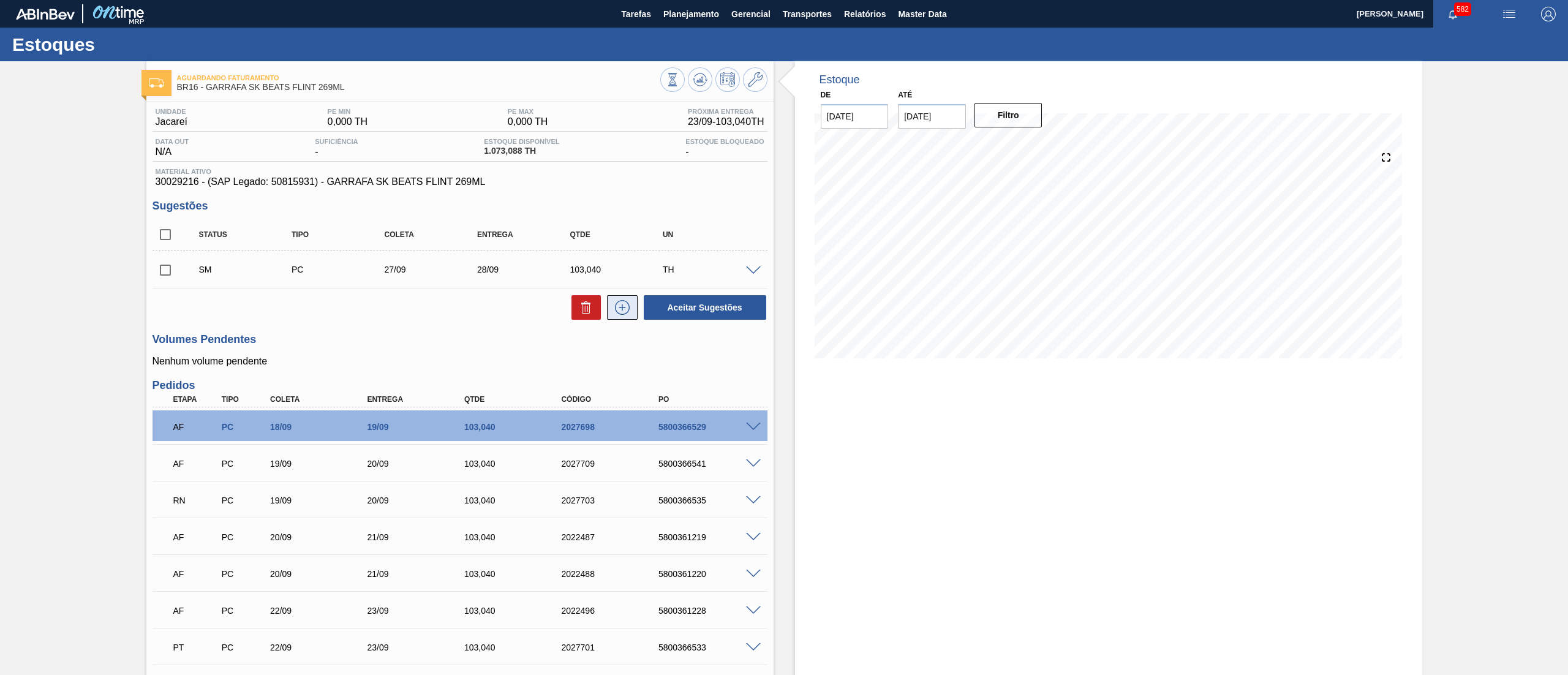
click at [623, 318] on button at bounding box center [622, 307] width 30 height 24
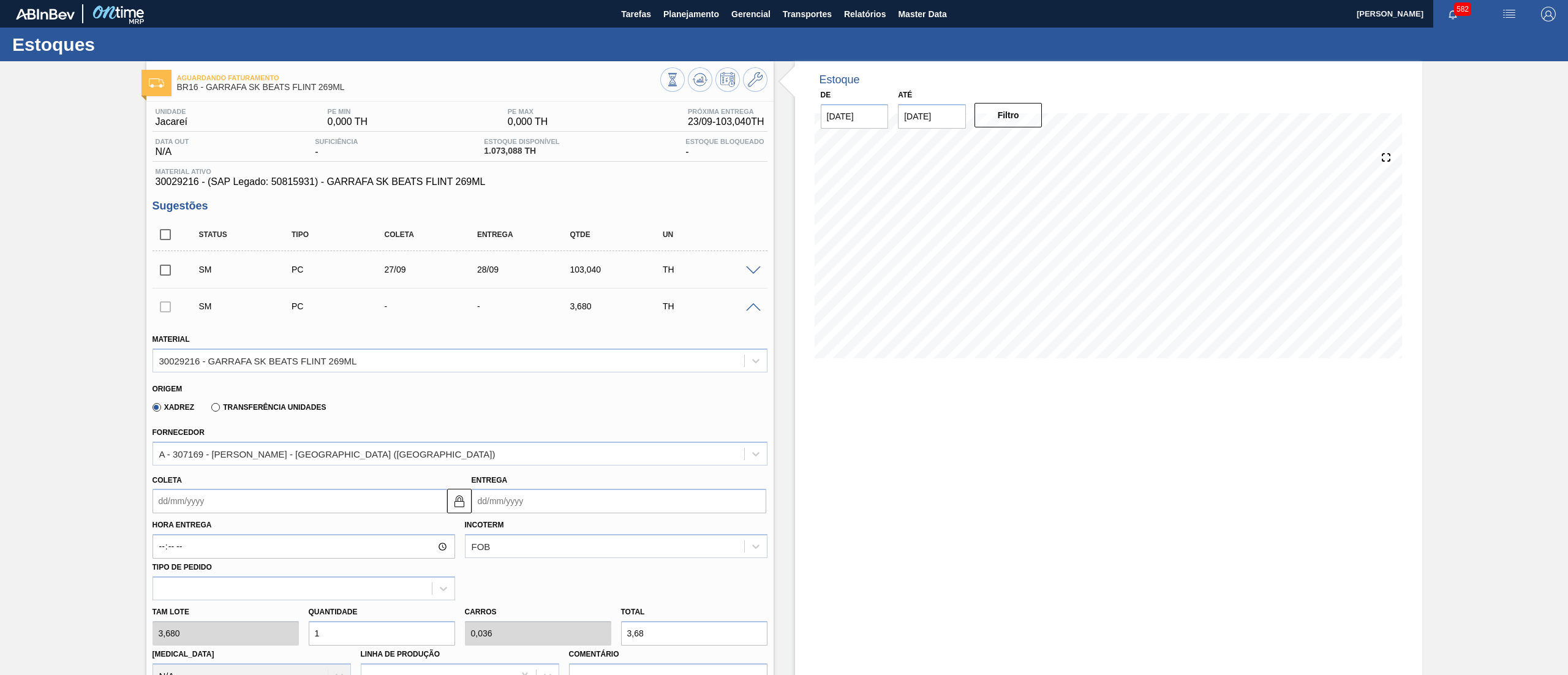
click at [285, 494] on input "Coleta" at bounding box center [300, 500] width 295 height 24
click at [283, 630] on div "27" at bounding box center [285, 629] width 17 height 17
type input "[DATE]"
click at [256, 635] on div "[PERSON_NAME] 3,680 Quantidade 1 Carros 0,036 Total 3,68 [MEDICAL_DATA] N/A Lin…" at bounding box center [459, 644] width 625 height 88
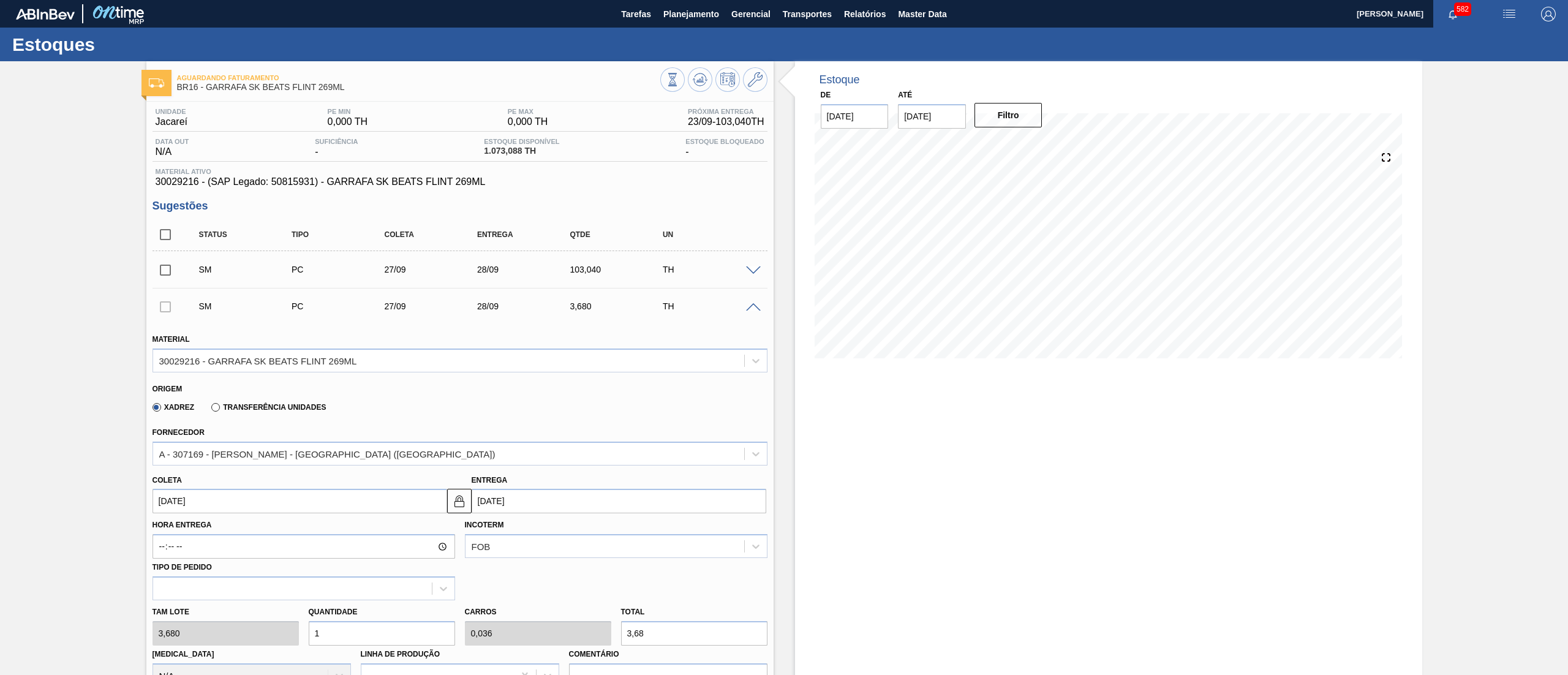
type input "2"
type input "0,071"
type input "7,36"
type input "28"
type input "1"
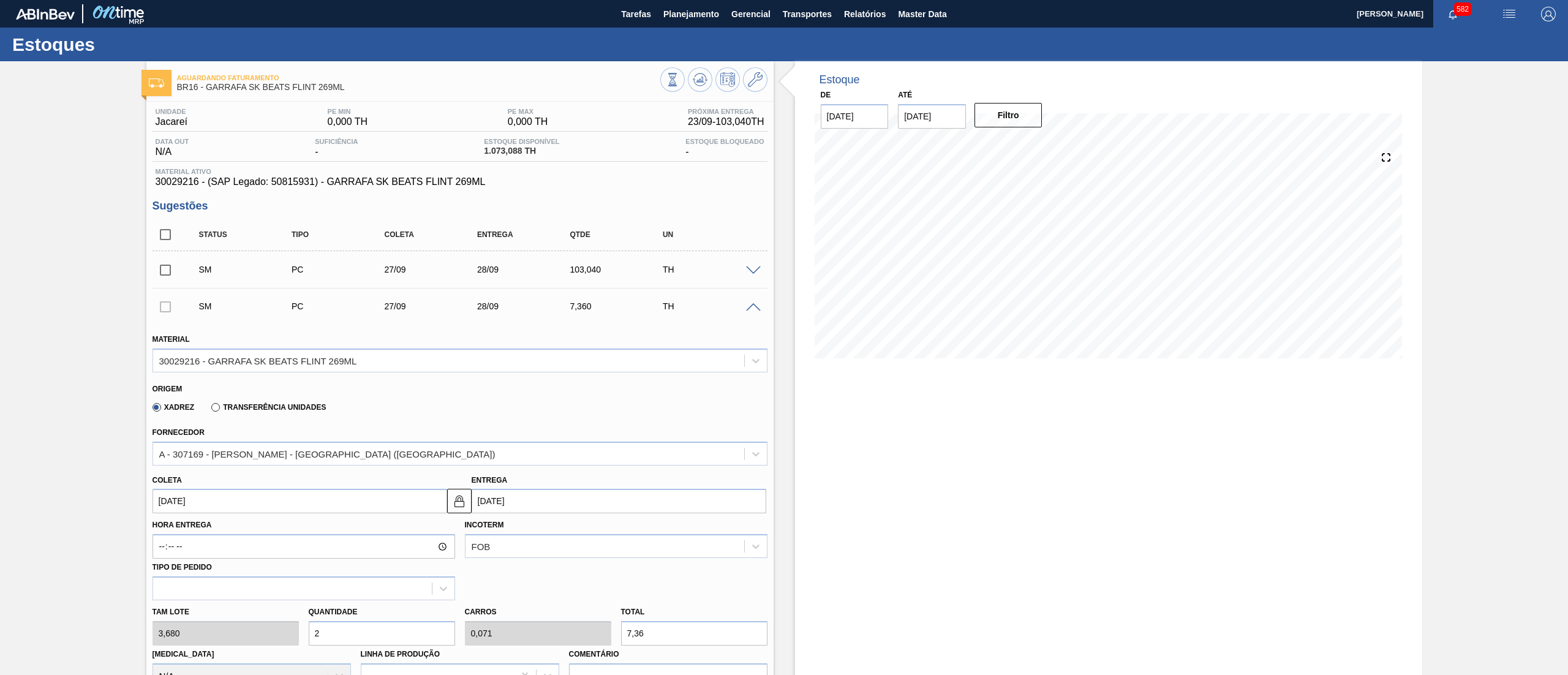
type input "103,04"
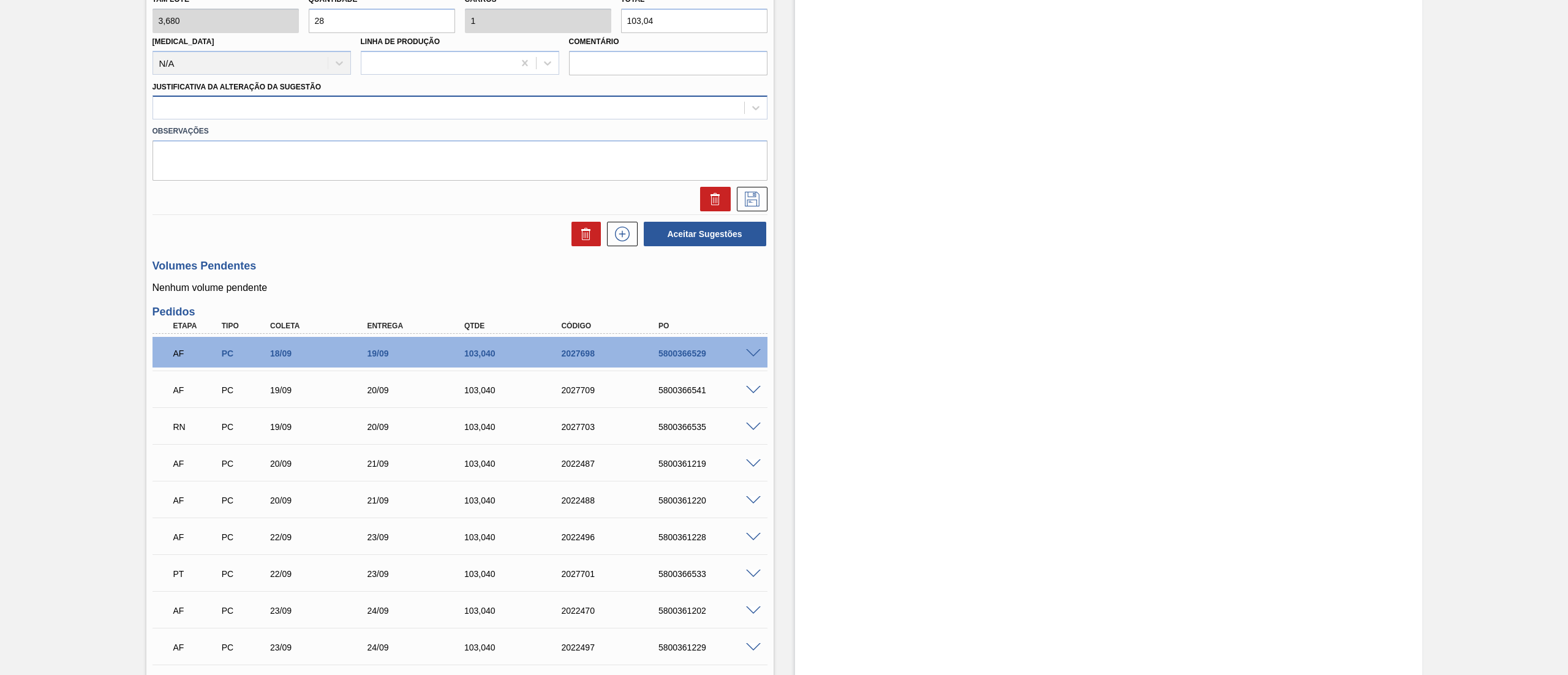
type input "28"
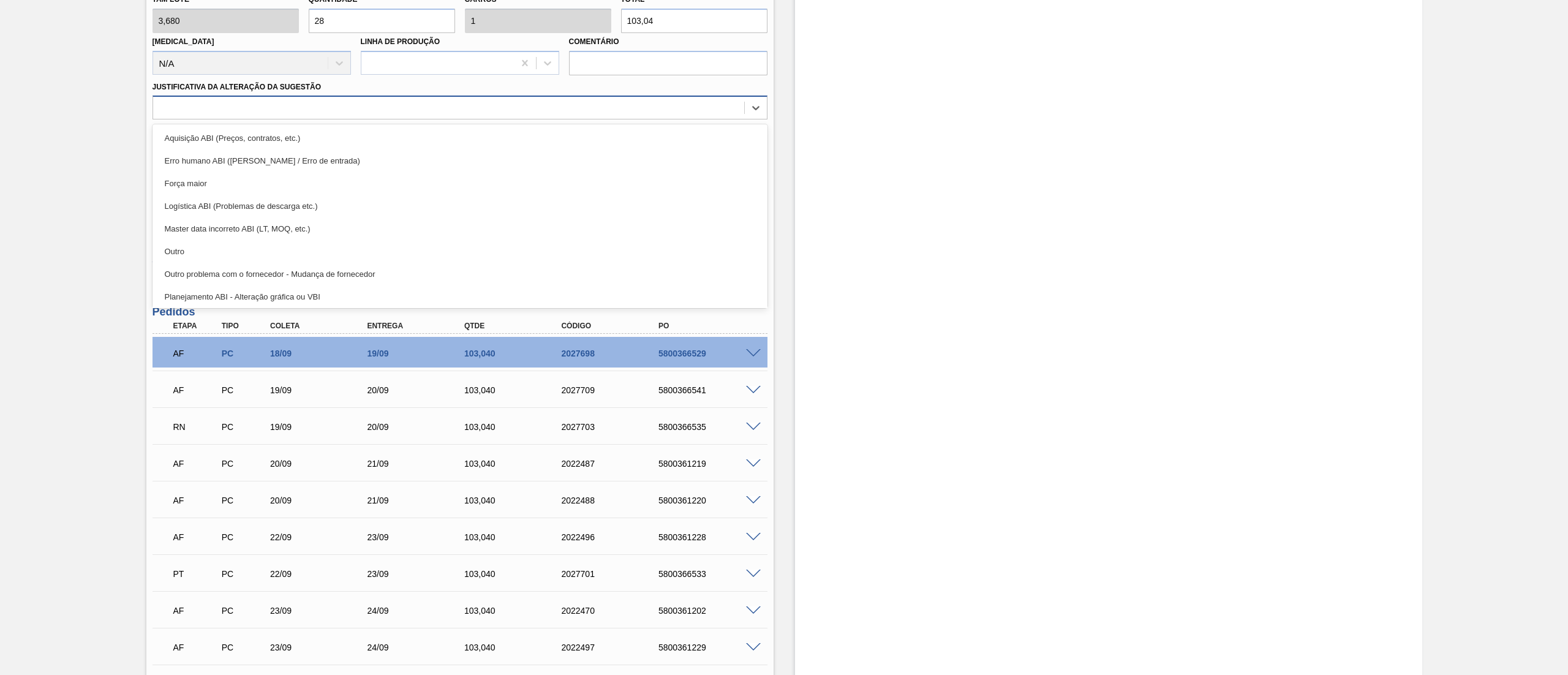
click at [193, 107] on div at bounding box center [448, 108] width 591 height 18
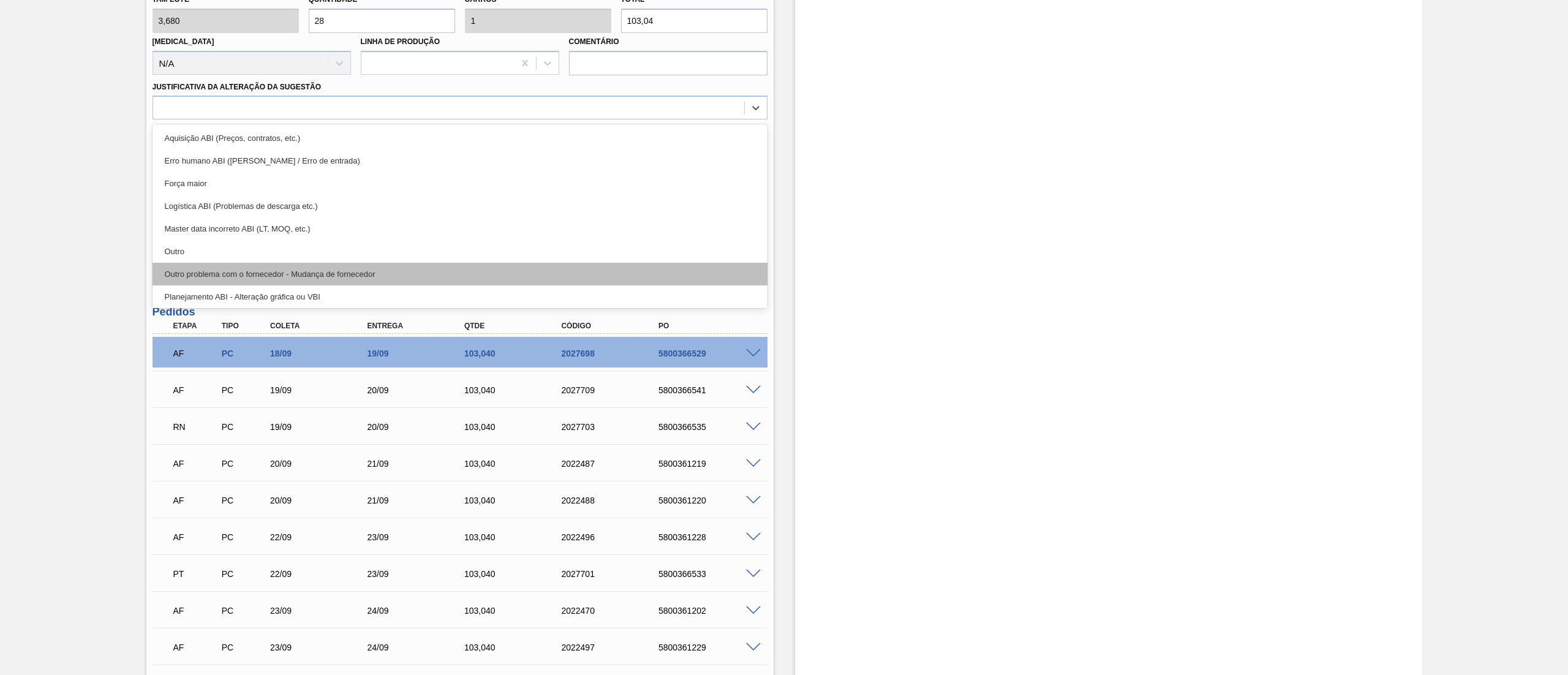
click at [191, 264] on div "Outro problema com o fornecedor - Mudança de fornecedor" at bounding box center [459, 274] width 615 height 22
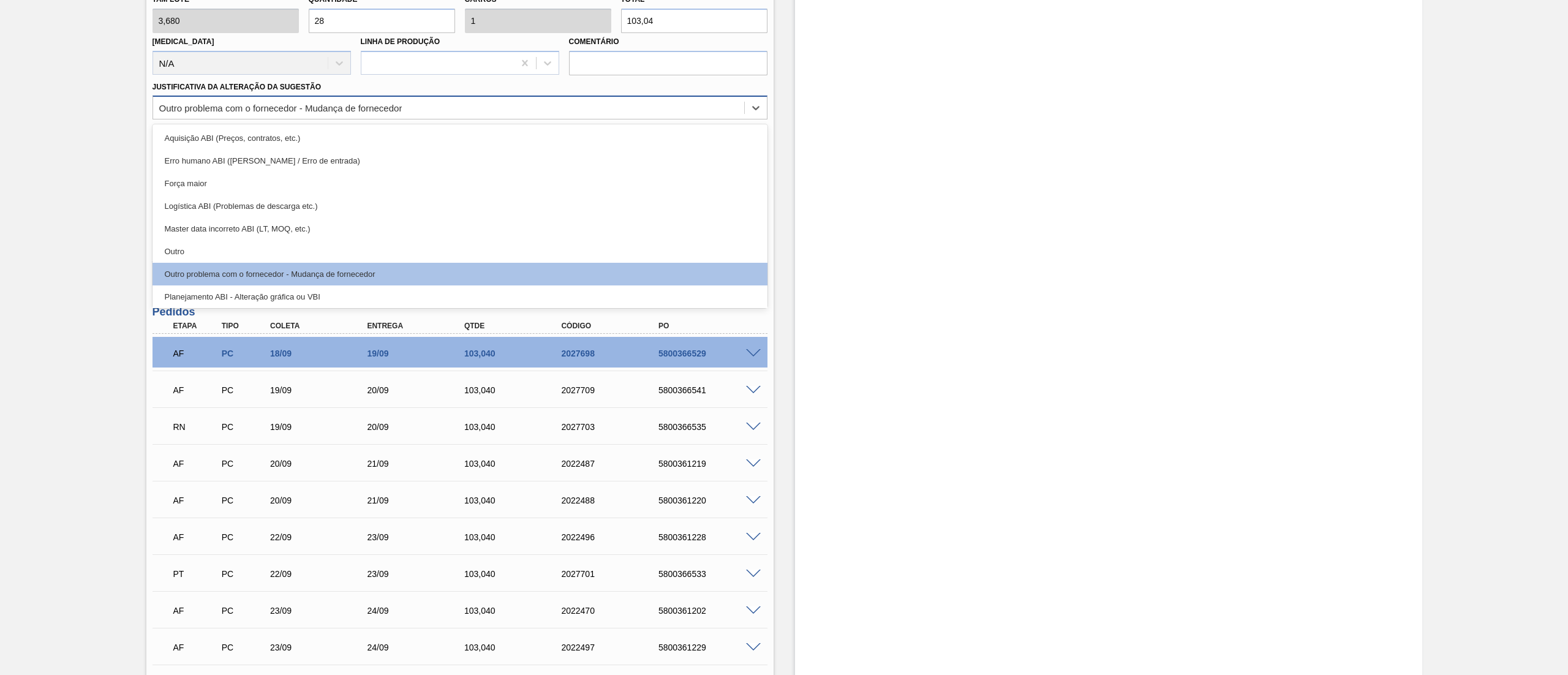
click at [209, 101] on div "Outro problema com o fornecedor - Mudança de fornecedor" at bounding box center [448, 108] width 591 height 18
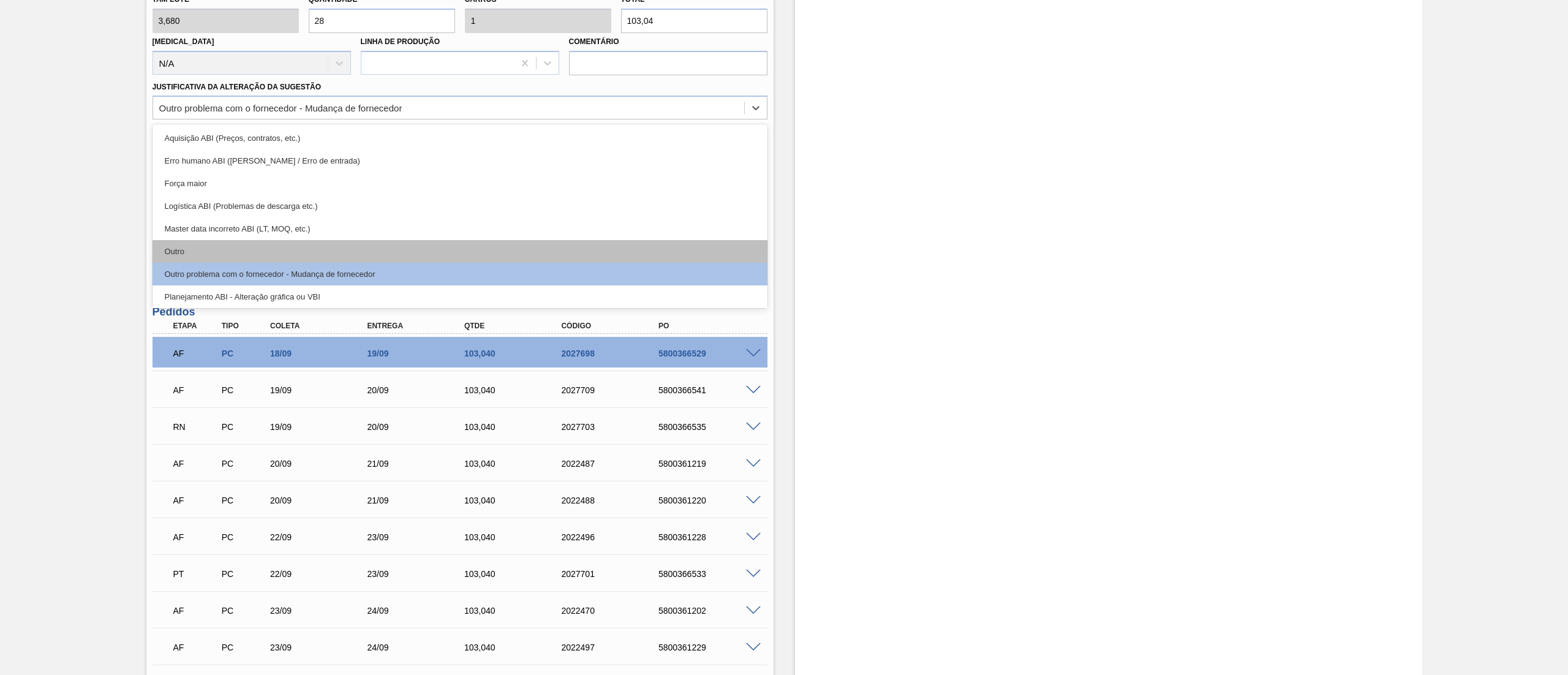
click at [212, 249] on div "Outro" at bounding box center [459, 251] width 615 height 22
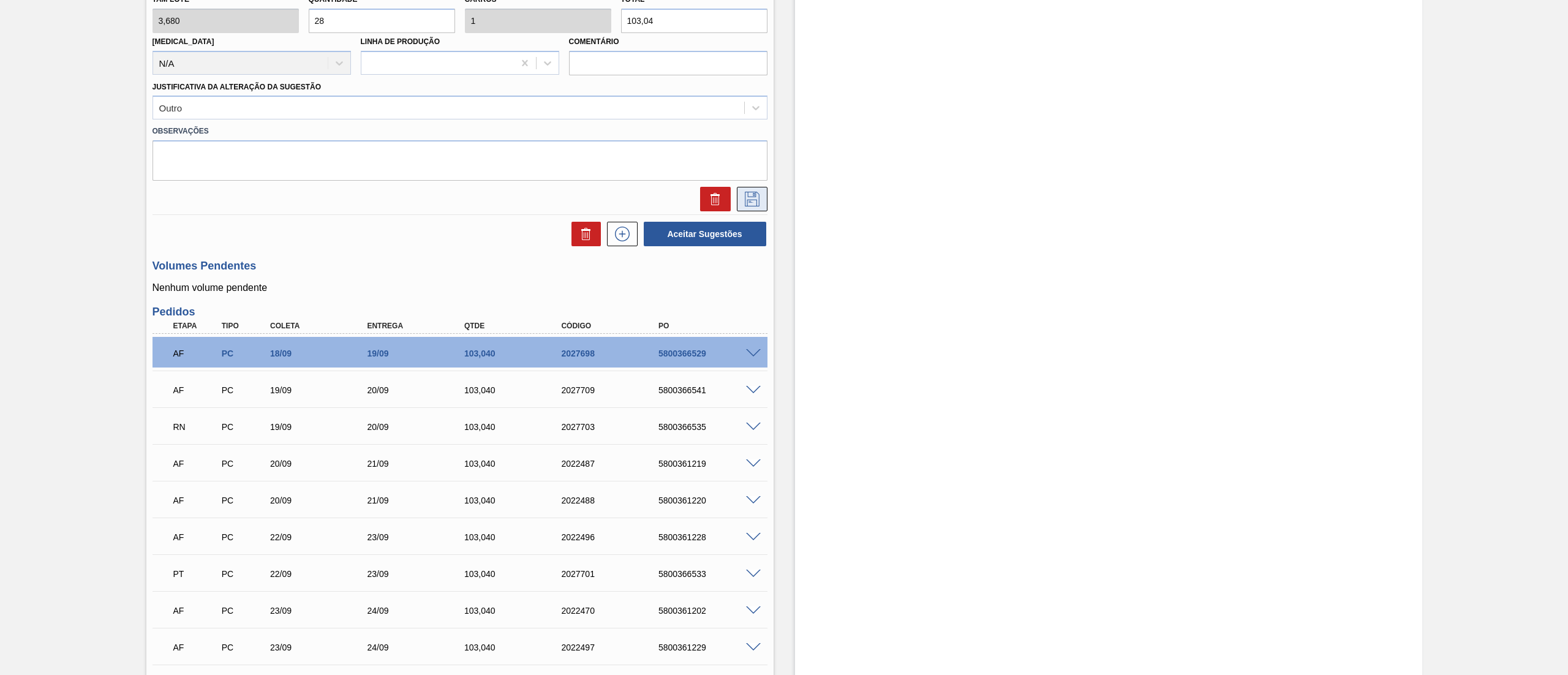
click at [747, 196] on icon at bounding box center [752, 199] width 20 height 15
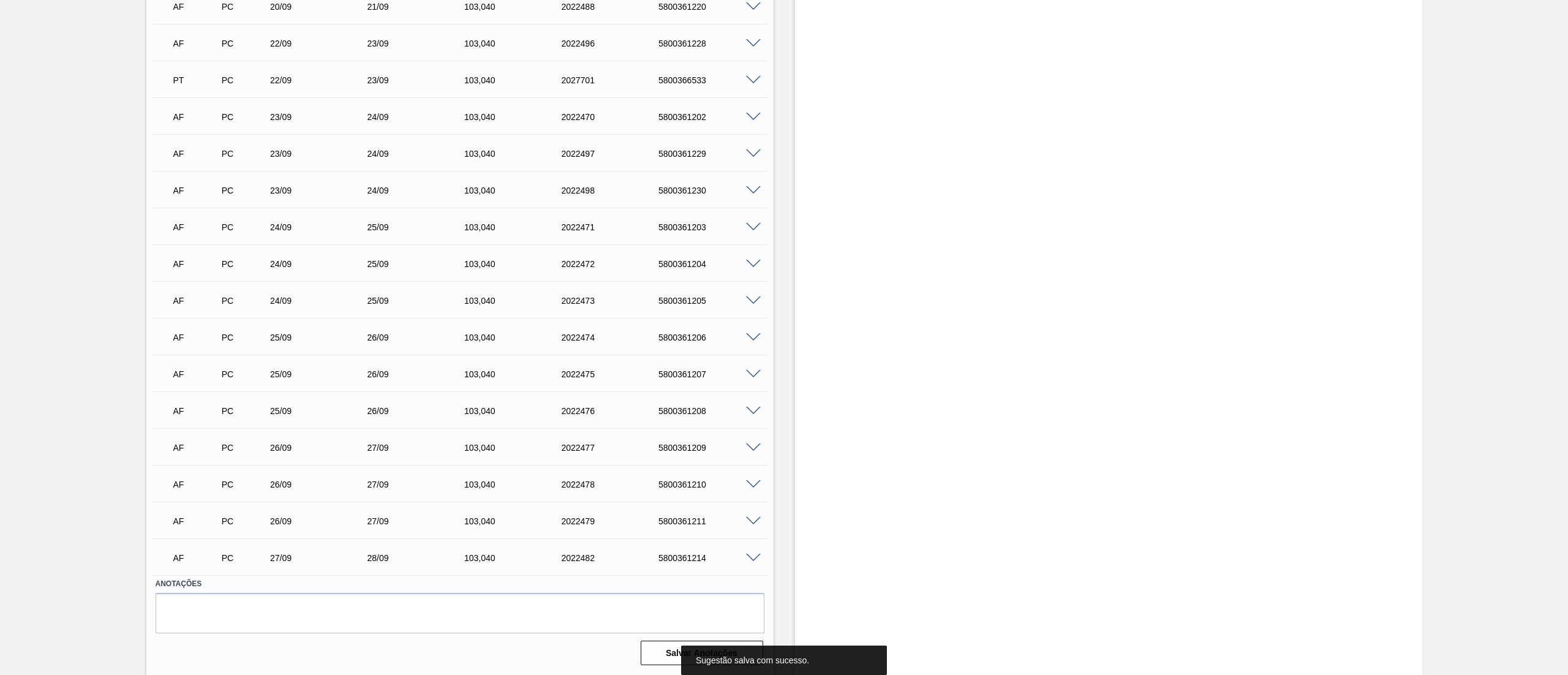
scroll to position [0, 0]
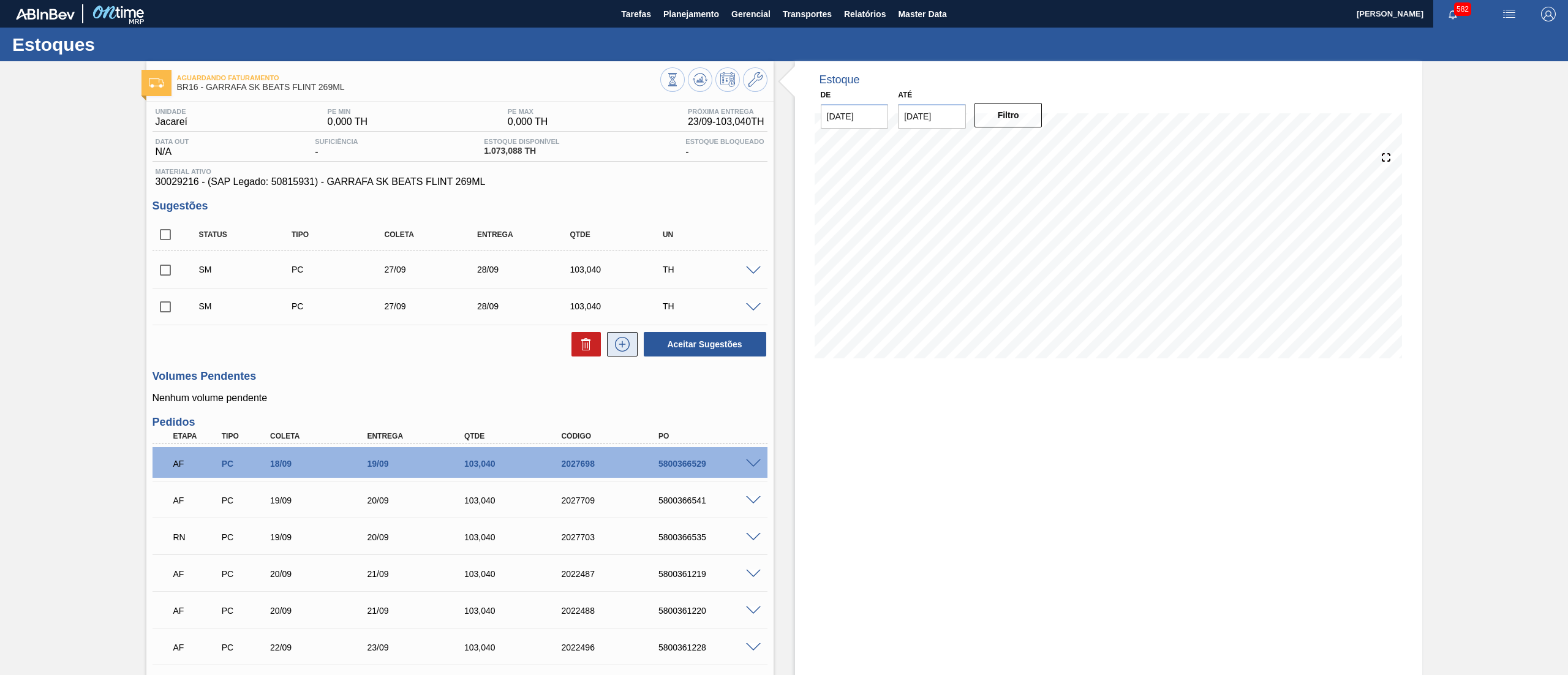
click at [627, 347] on icon at bounding box center [622, 344] width 20 height 15
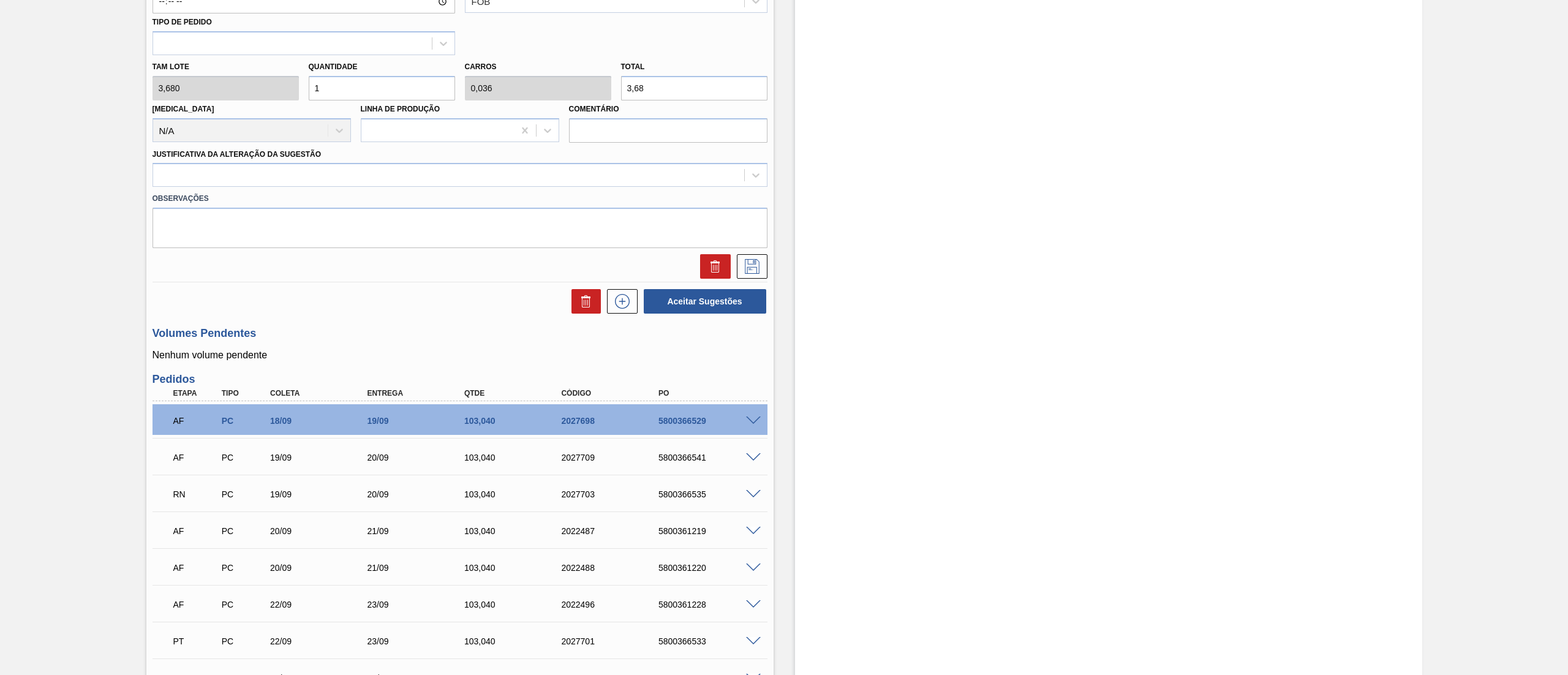
scroll to position [612, 0]
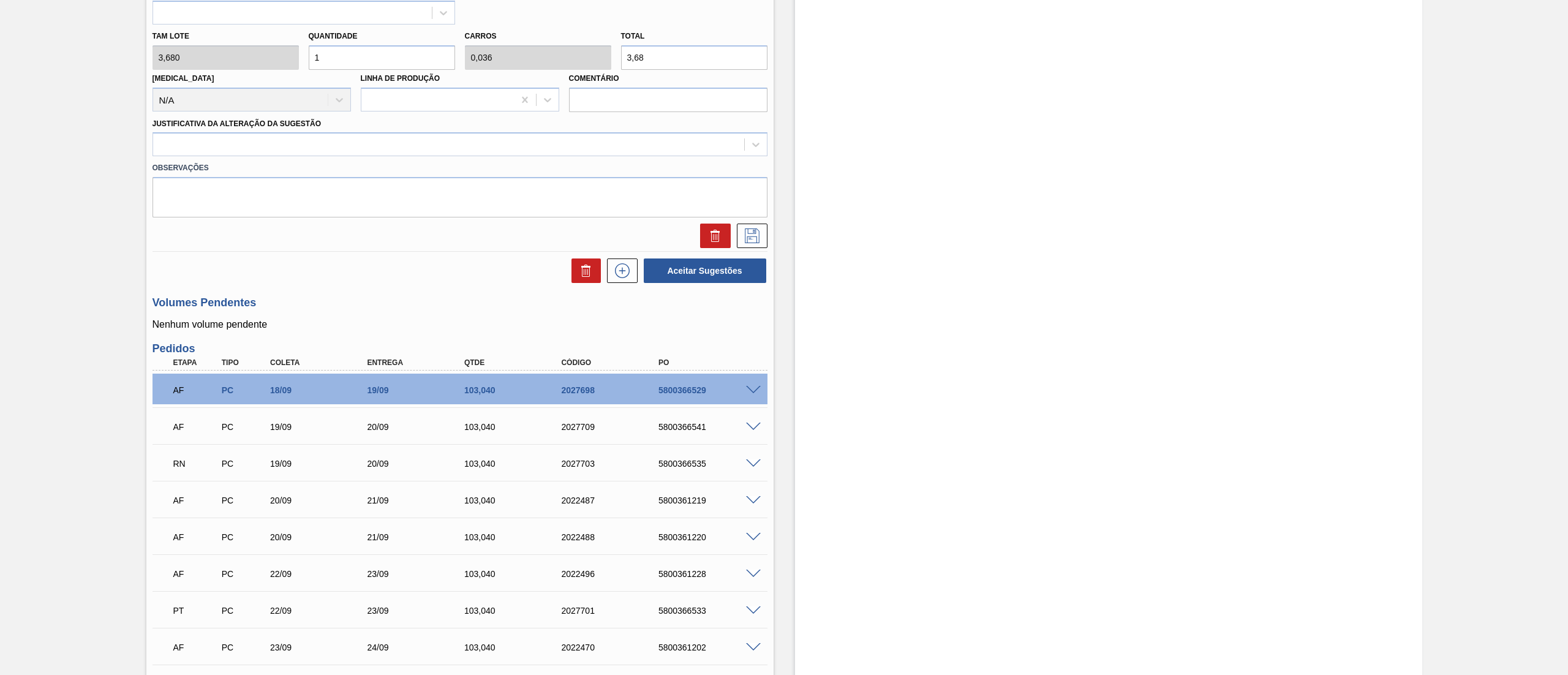
drag, startPoint x: 1561, startPoint y: 338, endPoint x: 1567, endPoint y: 292, distance: 46.4
click at [1567, 293] on main "Tarefas Planejamento Gerencial Transportes Relatórios Master Data [PERSON_NAME]…" at bounding box center [784, 338] width 1568 height 675
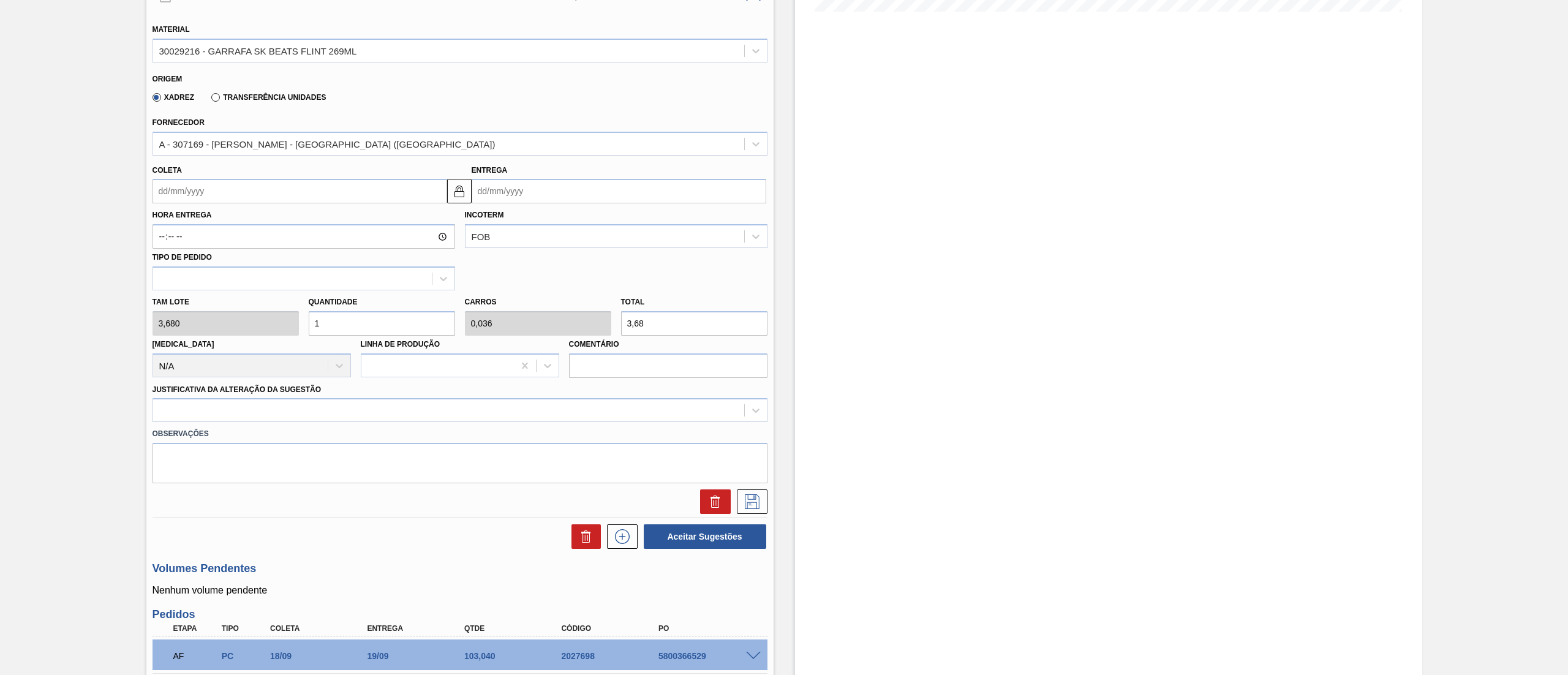
click at [300, 181] on input "Coleta" at bounding box center [300, 191] width 295 height 24
click at [185, 344] on div "29" at bounding box center [186, 339] width 17 height 17
type input "[DATE]"
drag, startPoint x: 393, startPoint y: 318, endPoint x: 366, endPoint y: 323, distance: 27.5
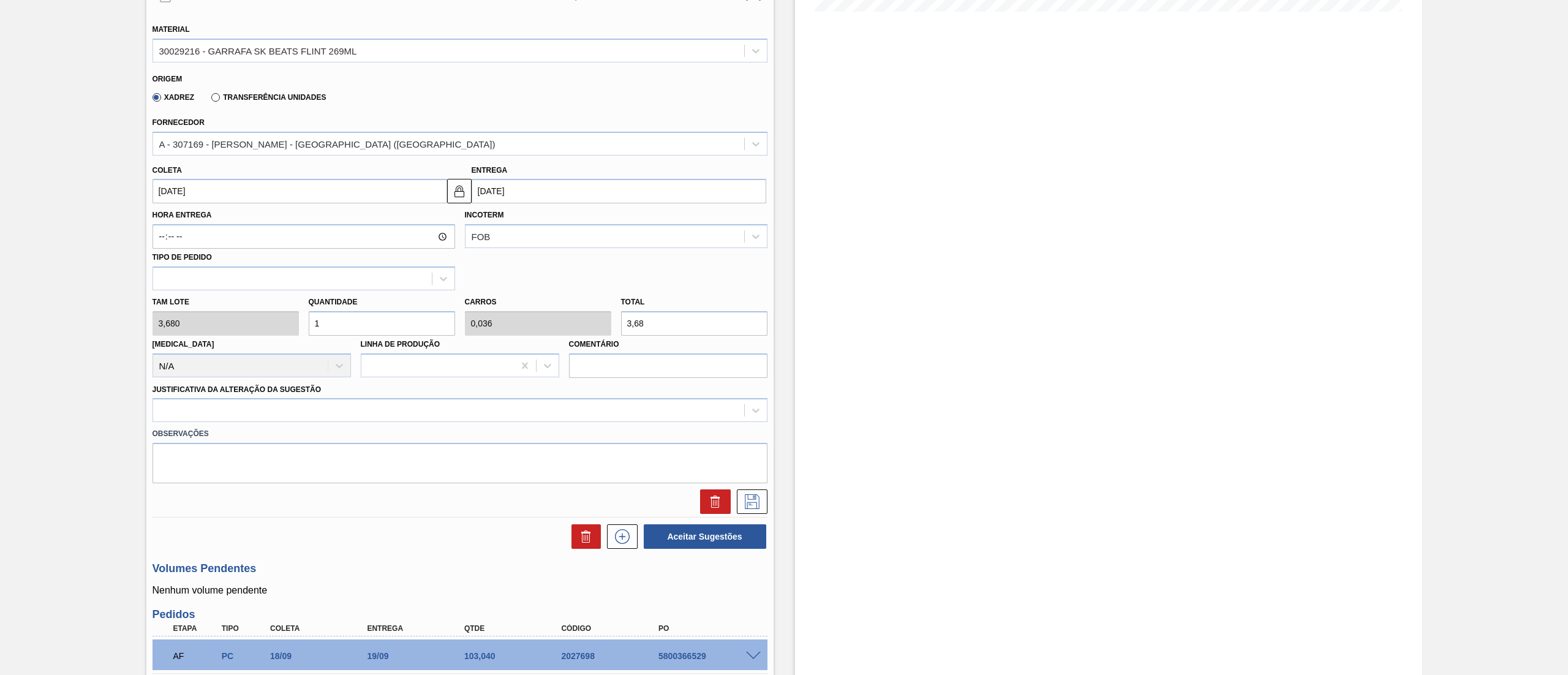
click at [366, 323] on input "1" at bounding box center [382, 323] width 147 height 24
type input "16"
type input "0,571"
type input "58,88"
type input "168"
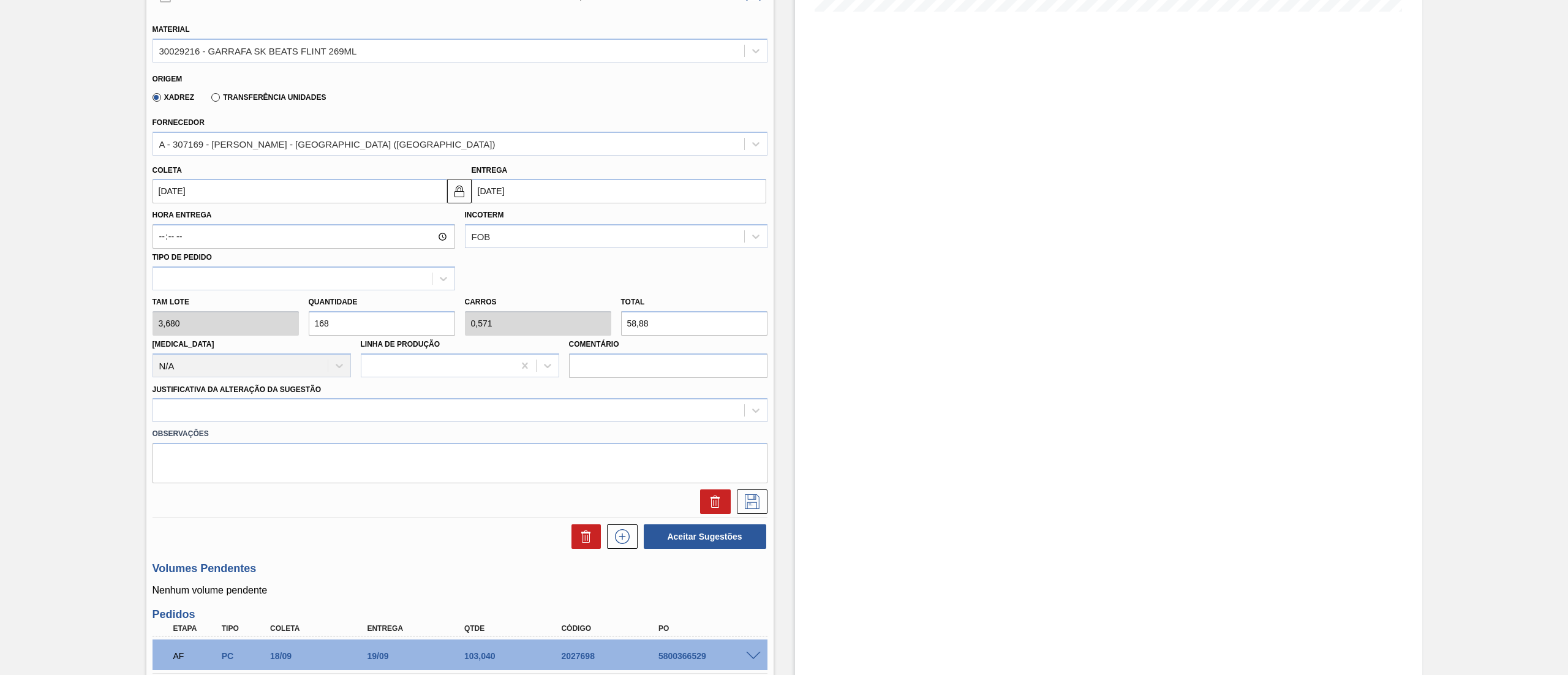
type input "6"
type input "618,24"
type input "168"
click at [229, 409] on div at bounding box center [448, 410] width 591 height 18
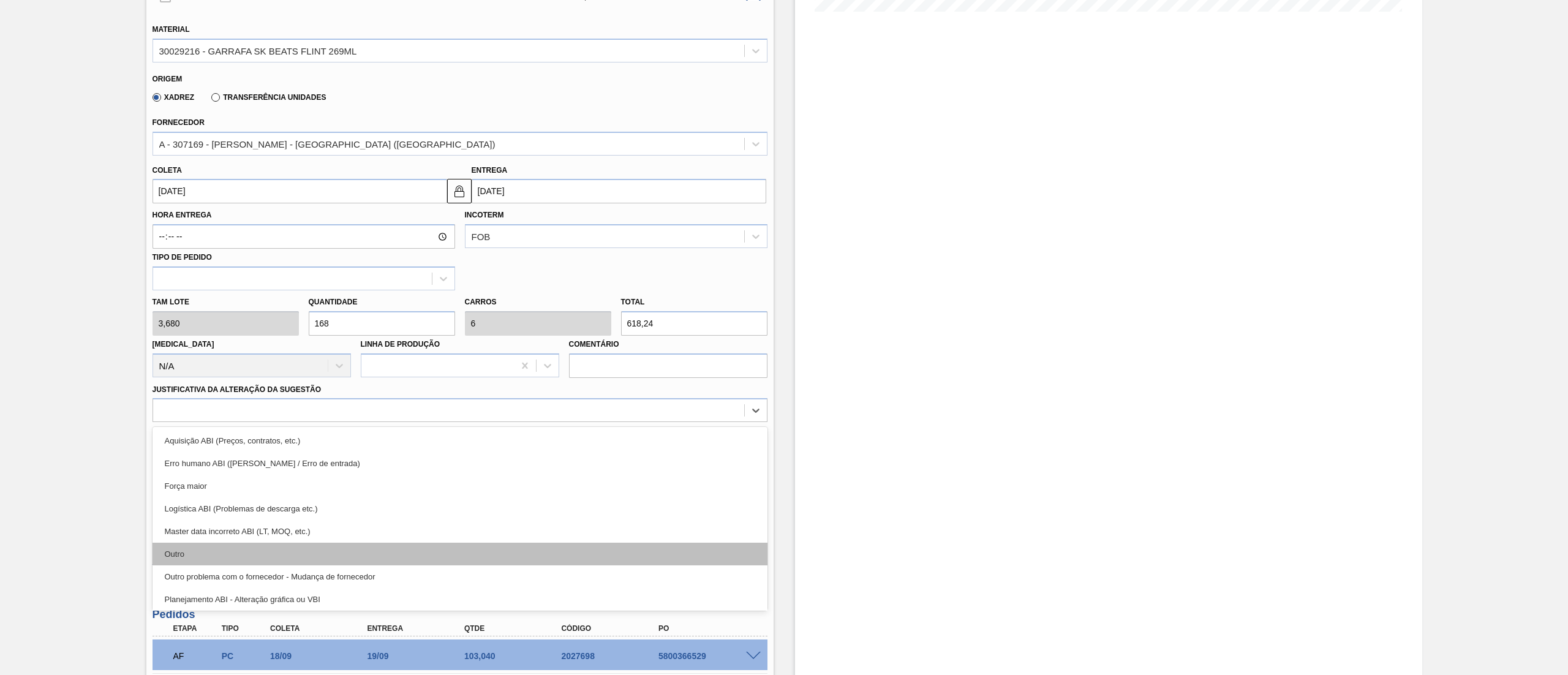
click at [202, 546] on div "Outro" at bounding box center [459, 554] width 615 height 22
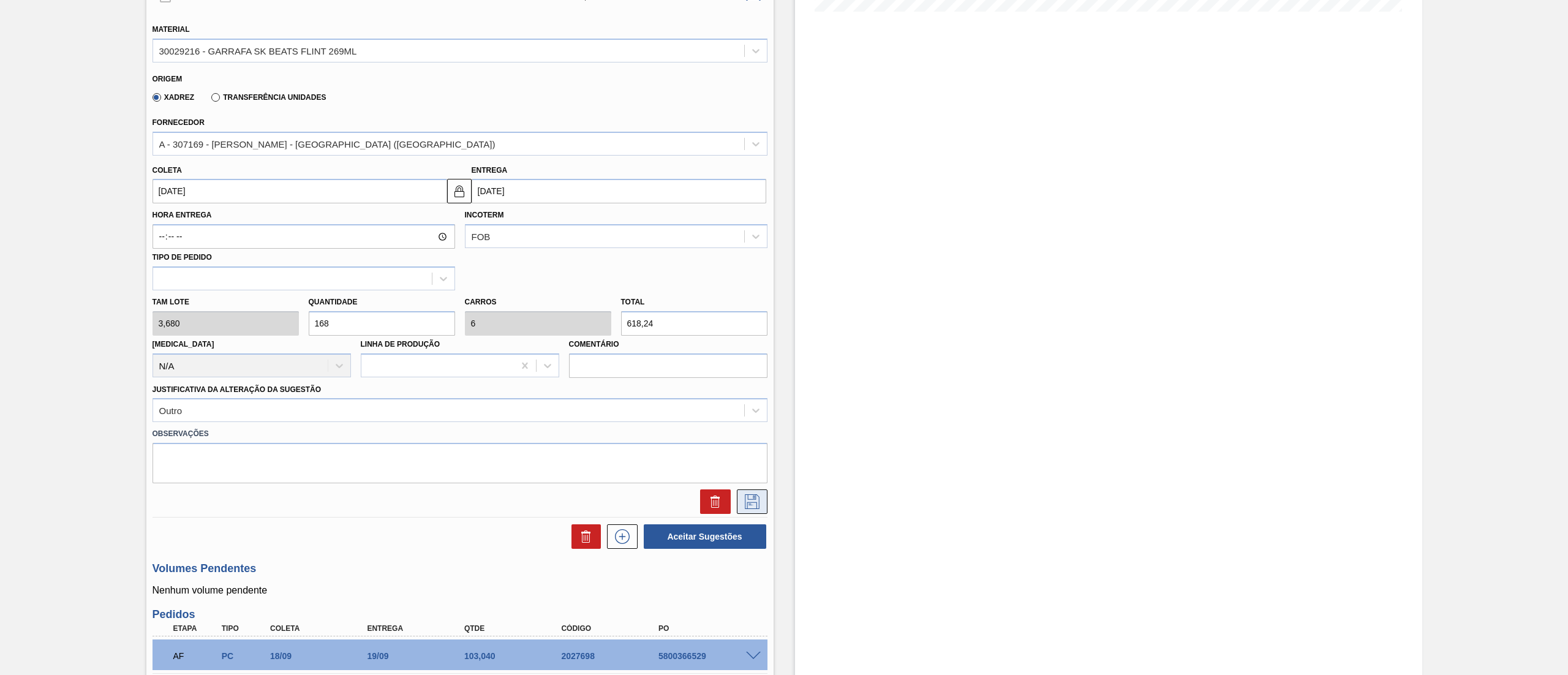
click at [753, 489] on button at bounding box center [751, 501] width 30 height 24
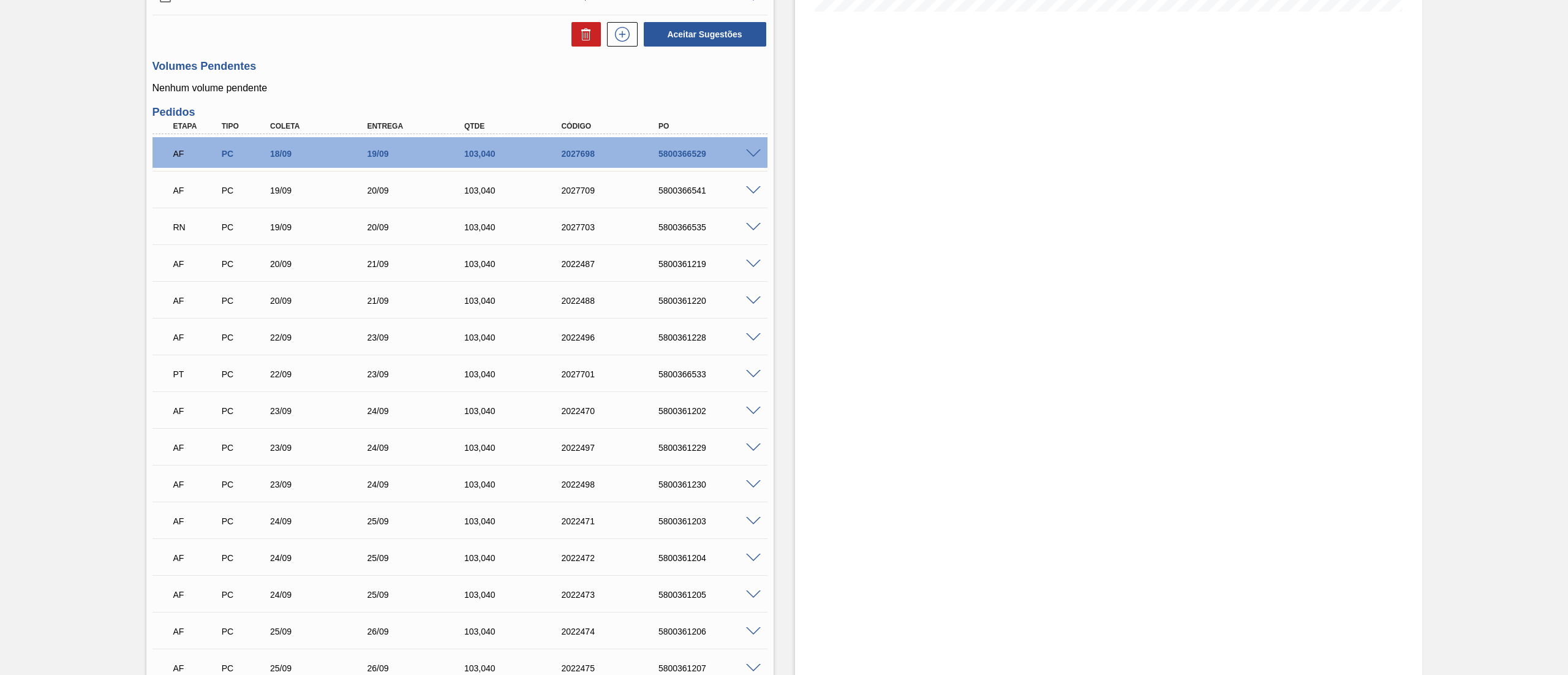
scroll to position [0, 0]
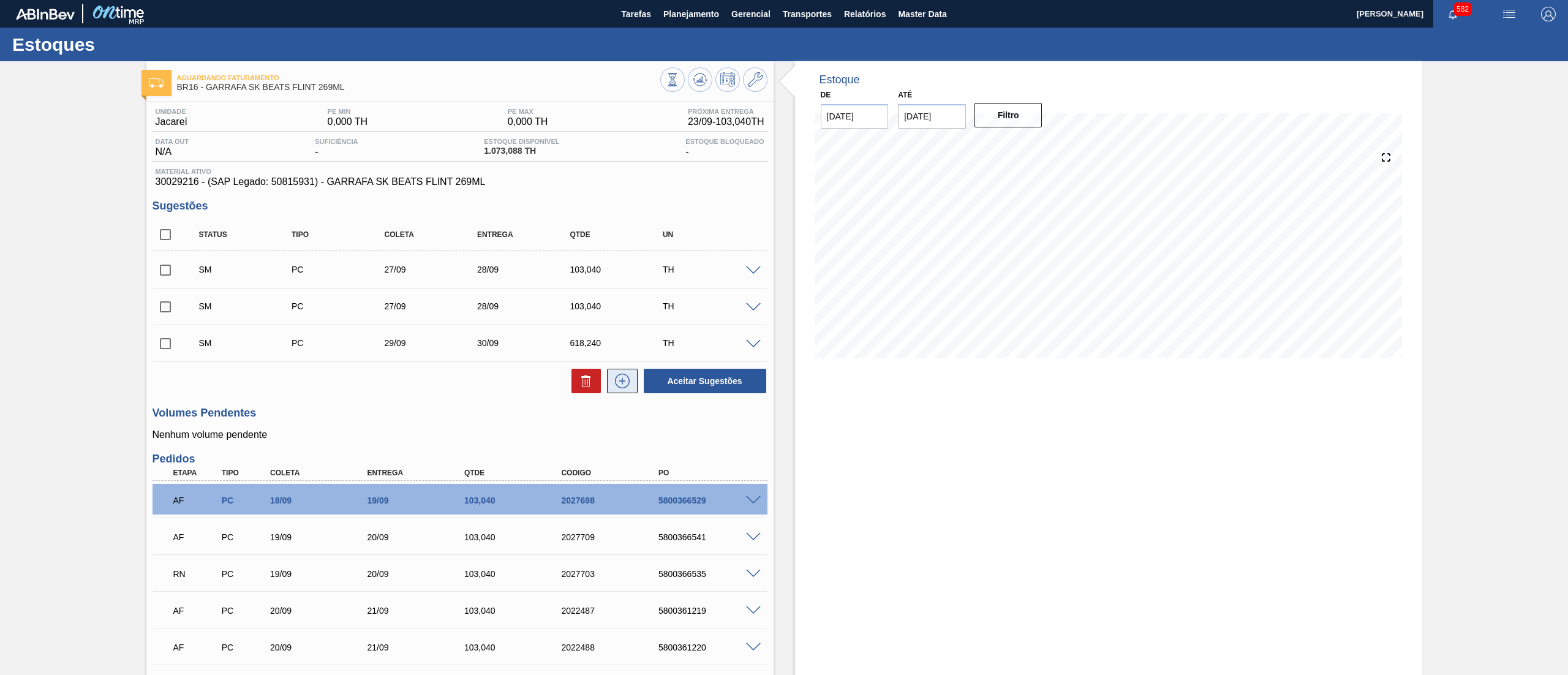
click at [623, 385] on icon at bounding box center [622, 381] width 20 height 15
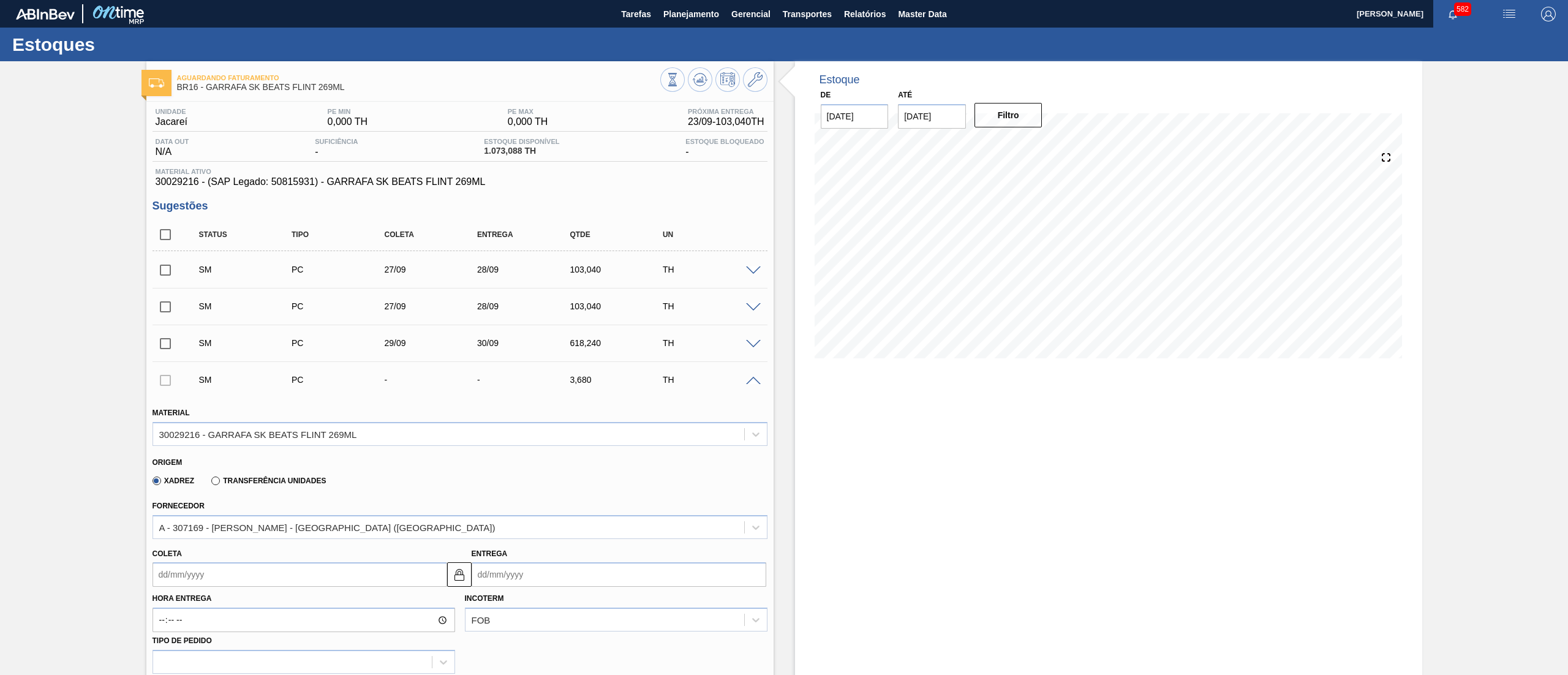
click at [228, 582] on input "Coleta" at bounding box center [300, 574] width 295 height 24
click at [206, 536] on div "30" at bounding box center [206, 539] width 17 height 17
type input "[DATE]"
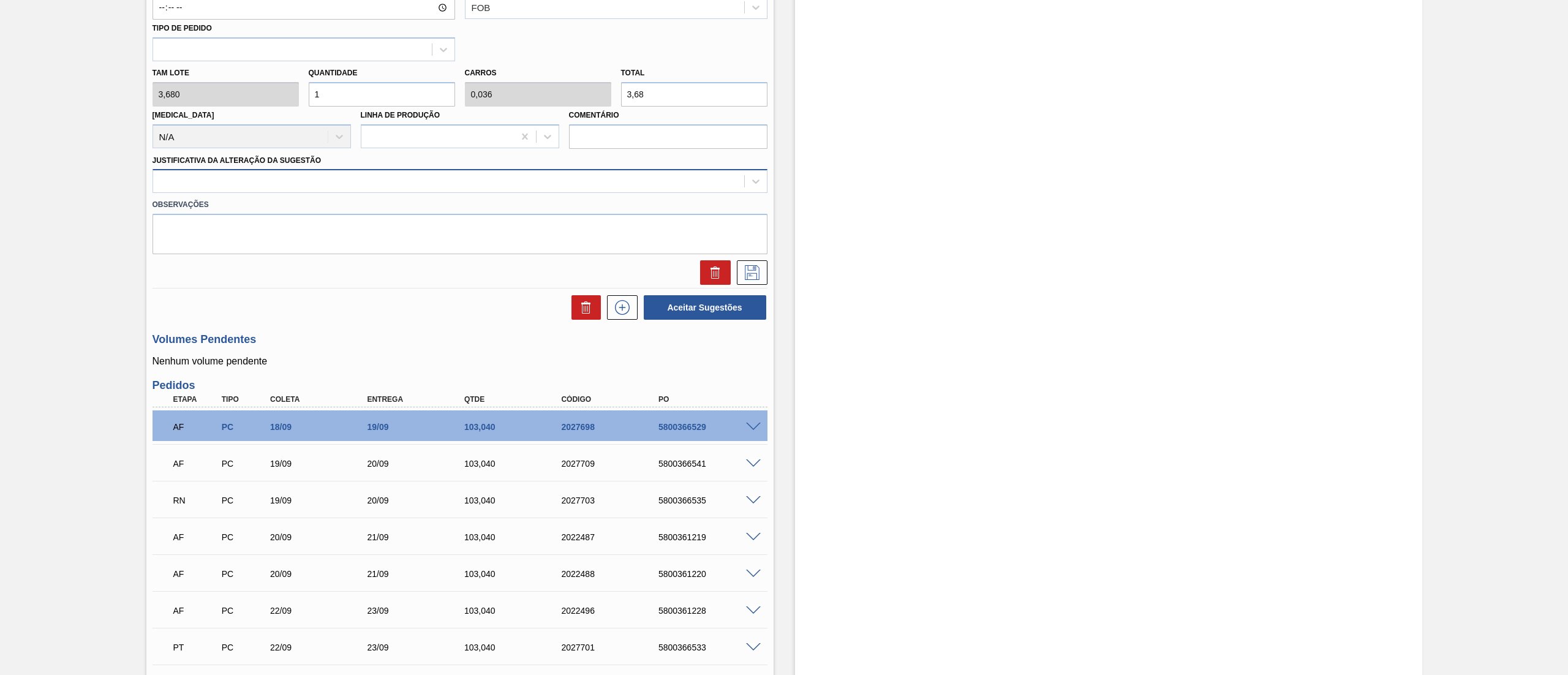
click at [255, 176] on div at bounding box center [448, 181] width 591 height 18
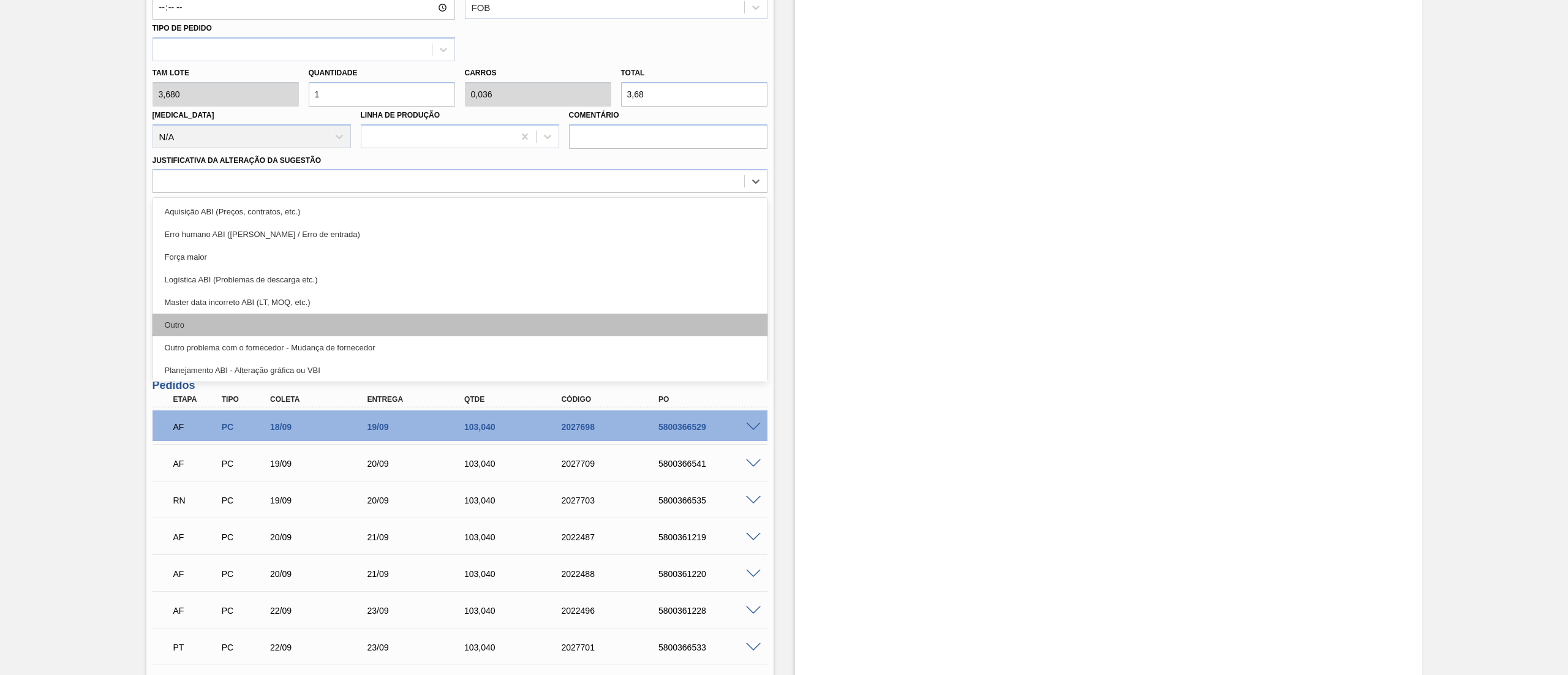
click at [253, 321] on div "Outro" at bounding box center [459, 325] width 615 height 22
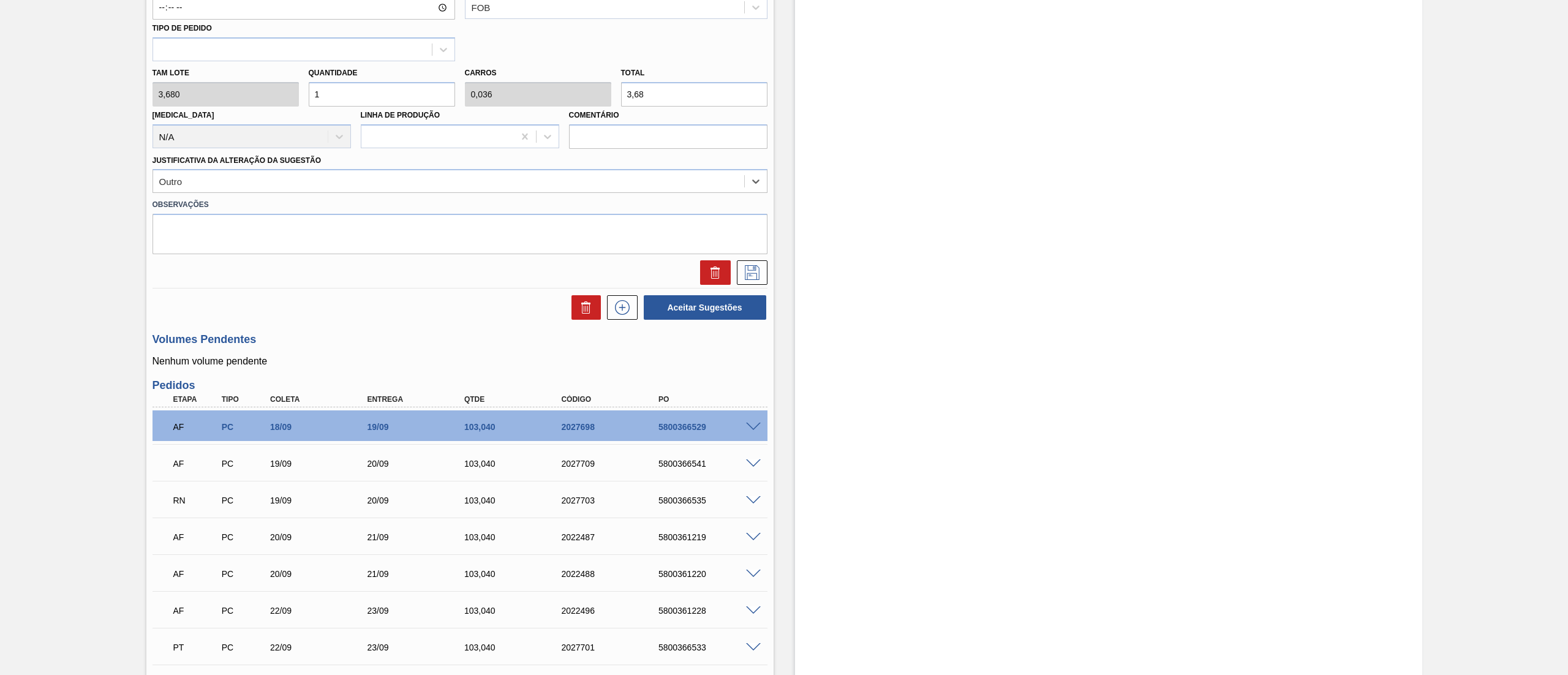
drag, startPoint x: 378, startPoint y: 100, endPoint x: 114, endPoint y: 65, distance: 266.3
click at [114, 65] on div "Aguardando Faturamento BR16 - [PERSON_NAME] BEATS [PERSON_NAME] 269ML Unidade J…" at bounding box center [784, 346] width 1568 height 1794
type input "8"
type input "0,286"
type input "29,44"
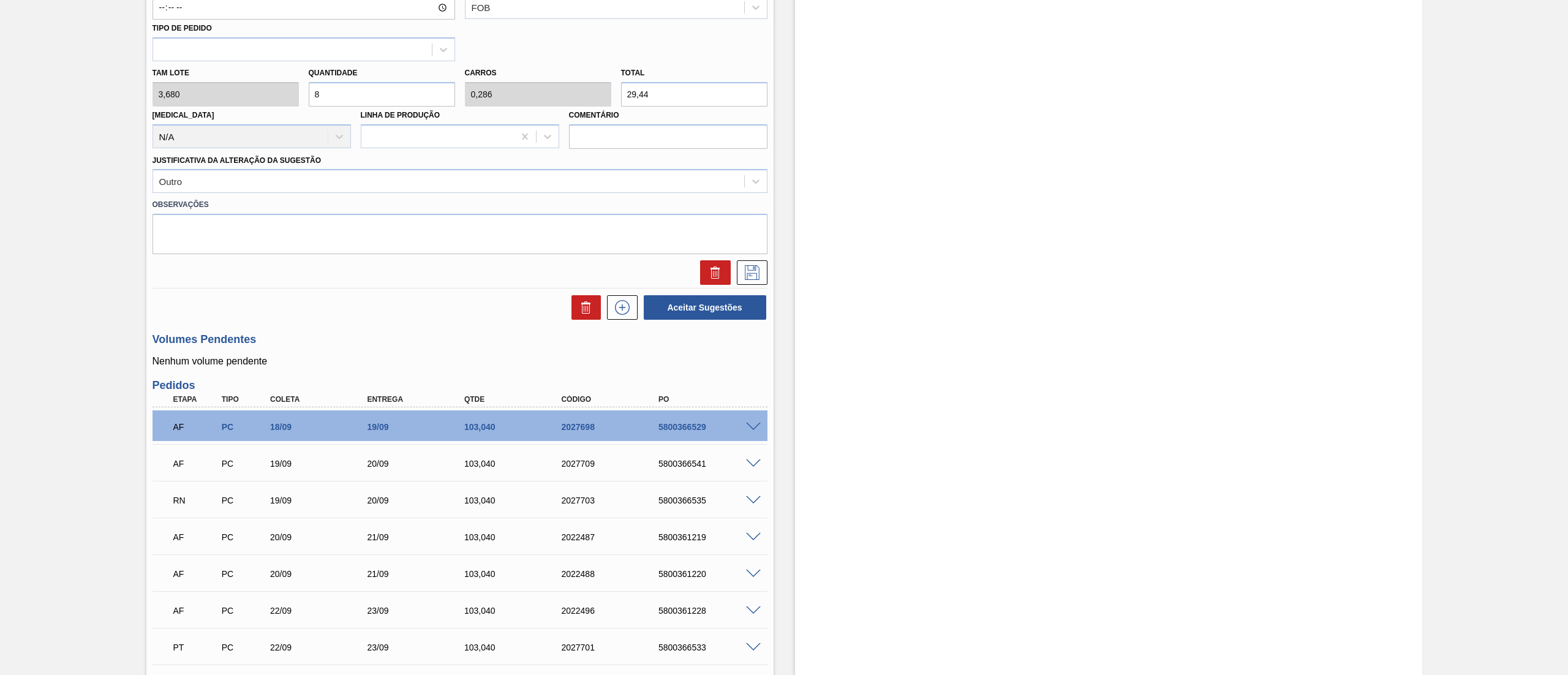
type input "84"
type input "3"
type input "309,12"
type input "84"
click at [745, 271] on icon at bounding box center [752, 273] width 20 height 15
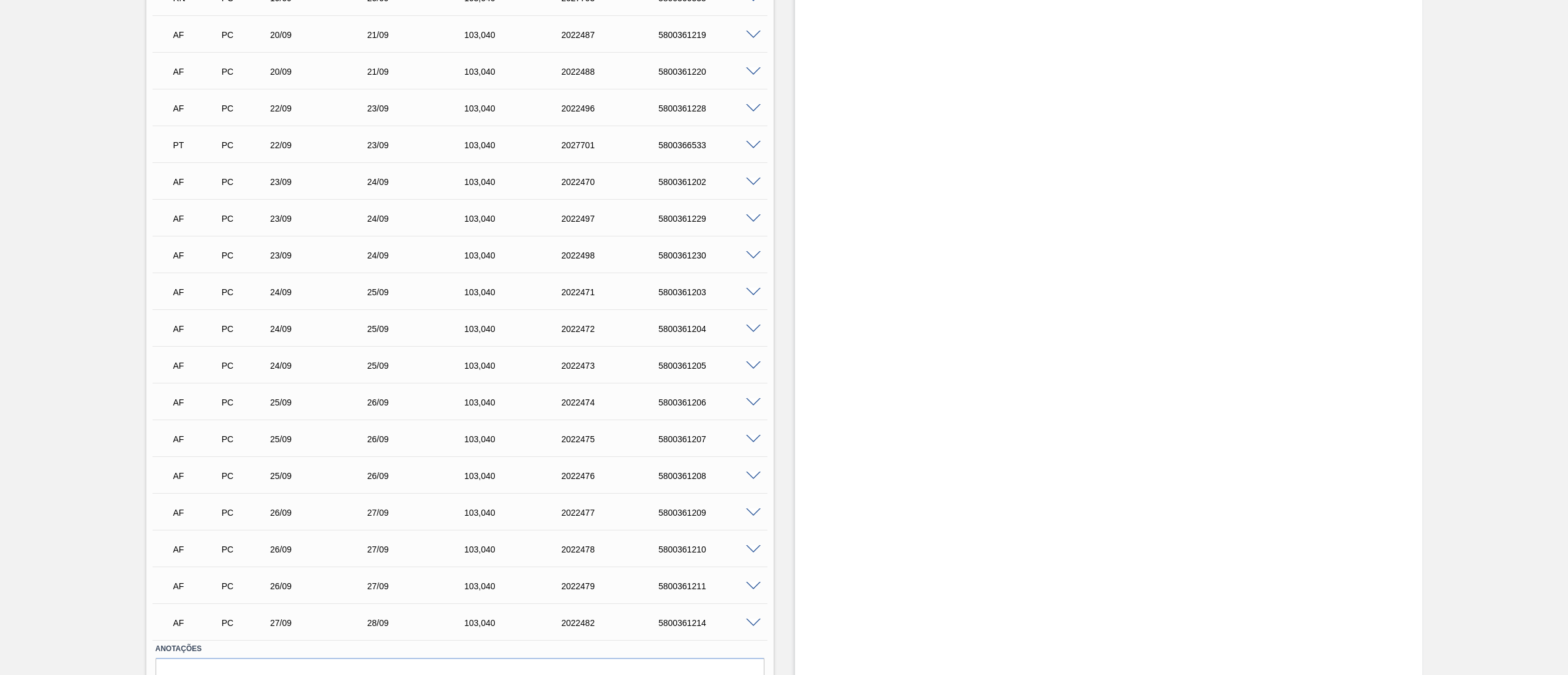
scroll to position [0, 0]
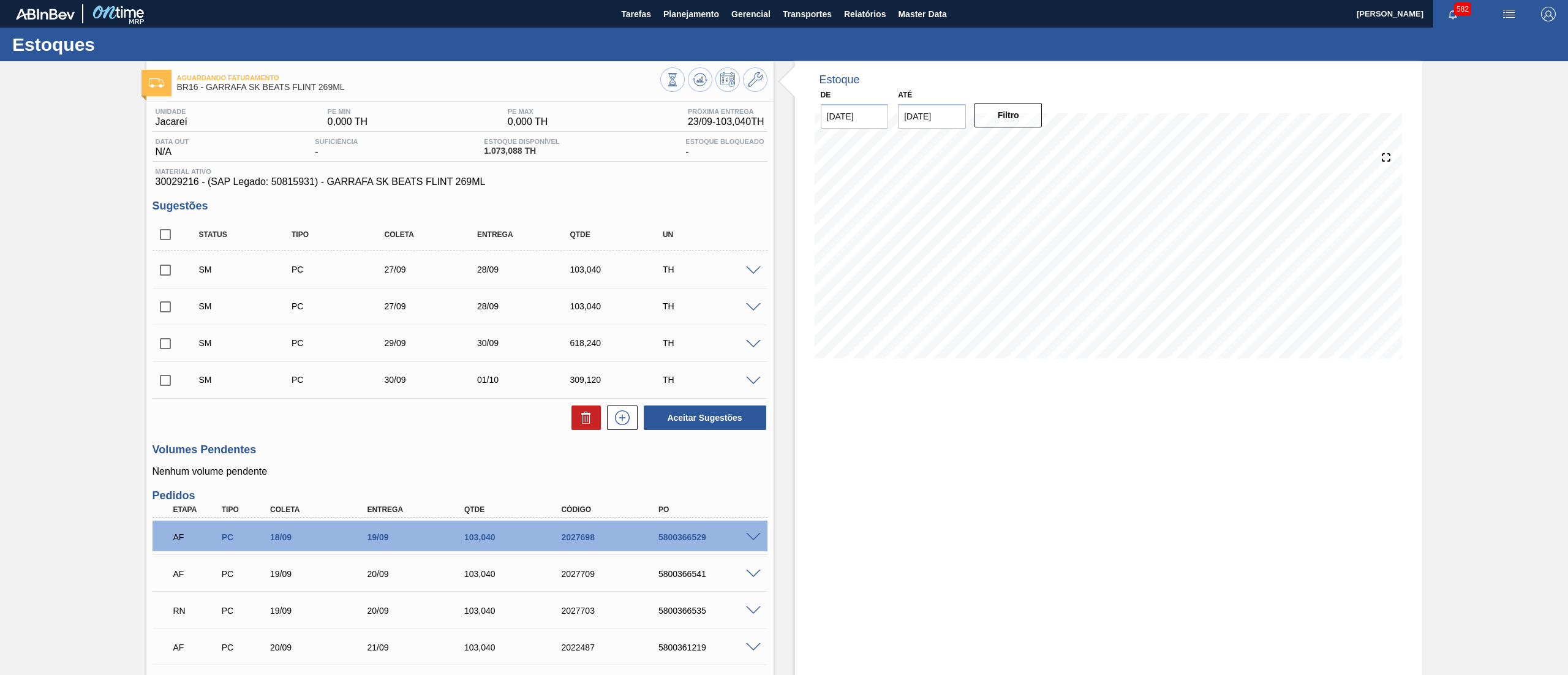
click at [165, 228] on input "checkbox" at bounding box center [165, 234] width 25 height 25
checkbox input "true"
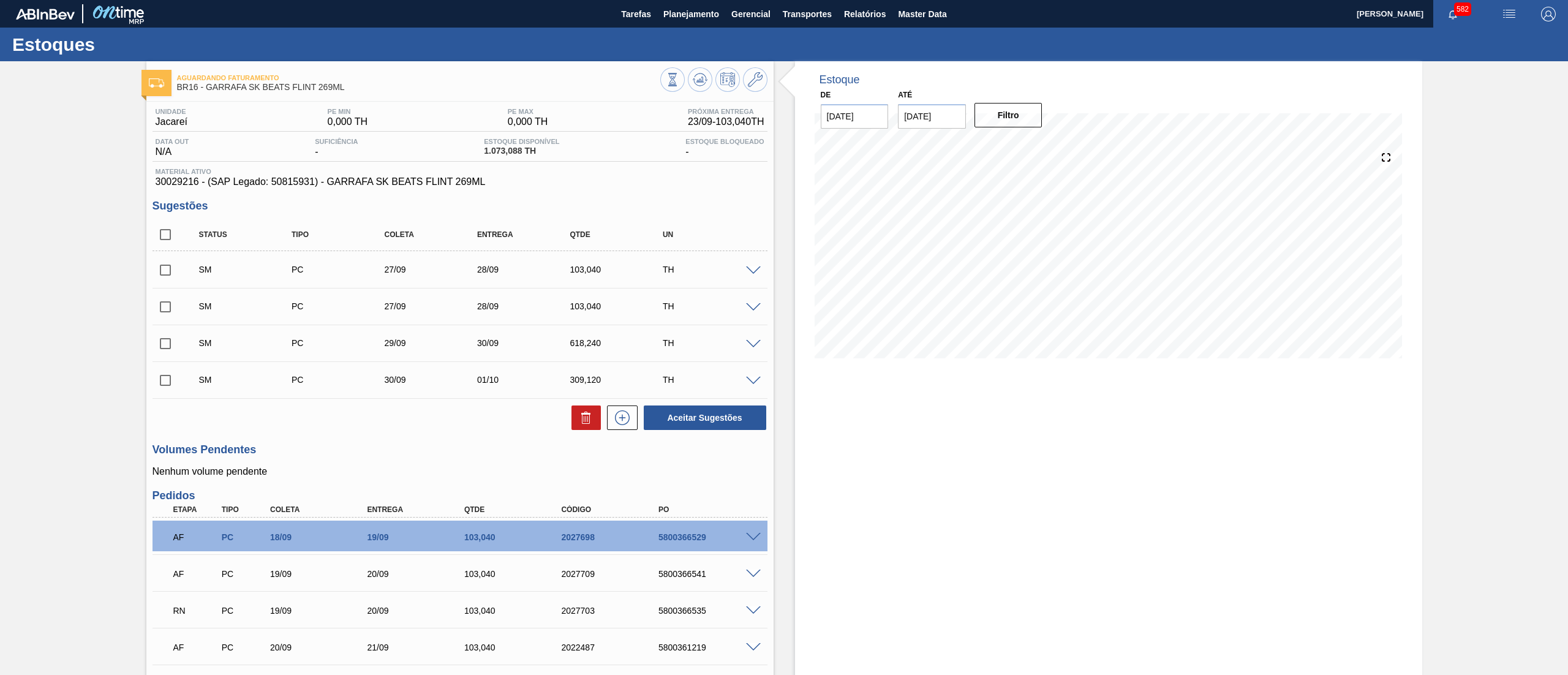
checkbox input "true"
click at [726, 416] on button "Aceitar Sugestões" at bounding box center [705, 417] width 122 height 24
checkbox input "false"
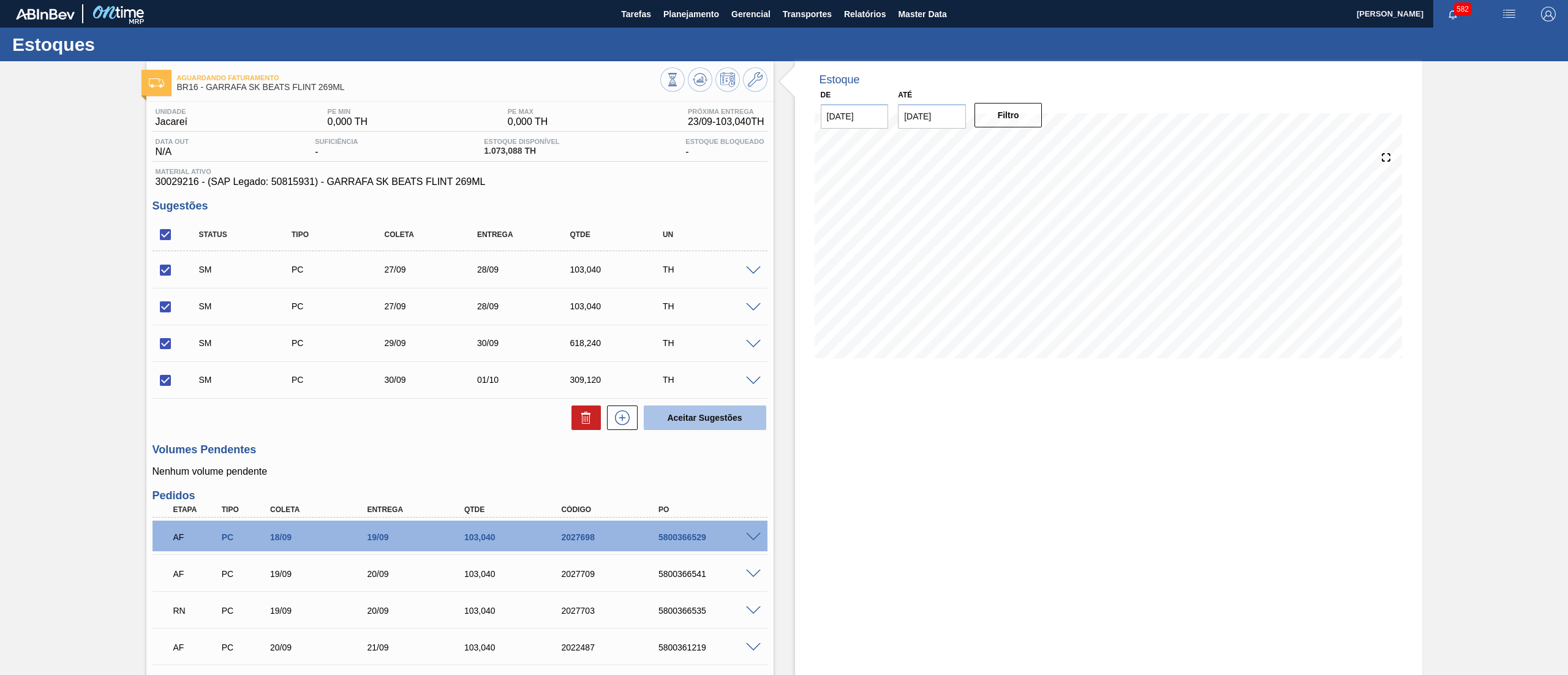
checkbox input "false"
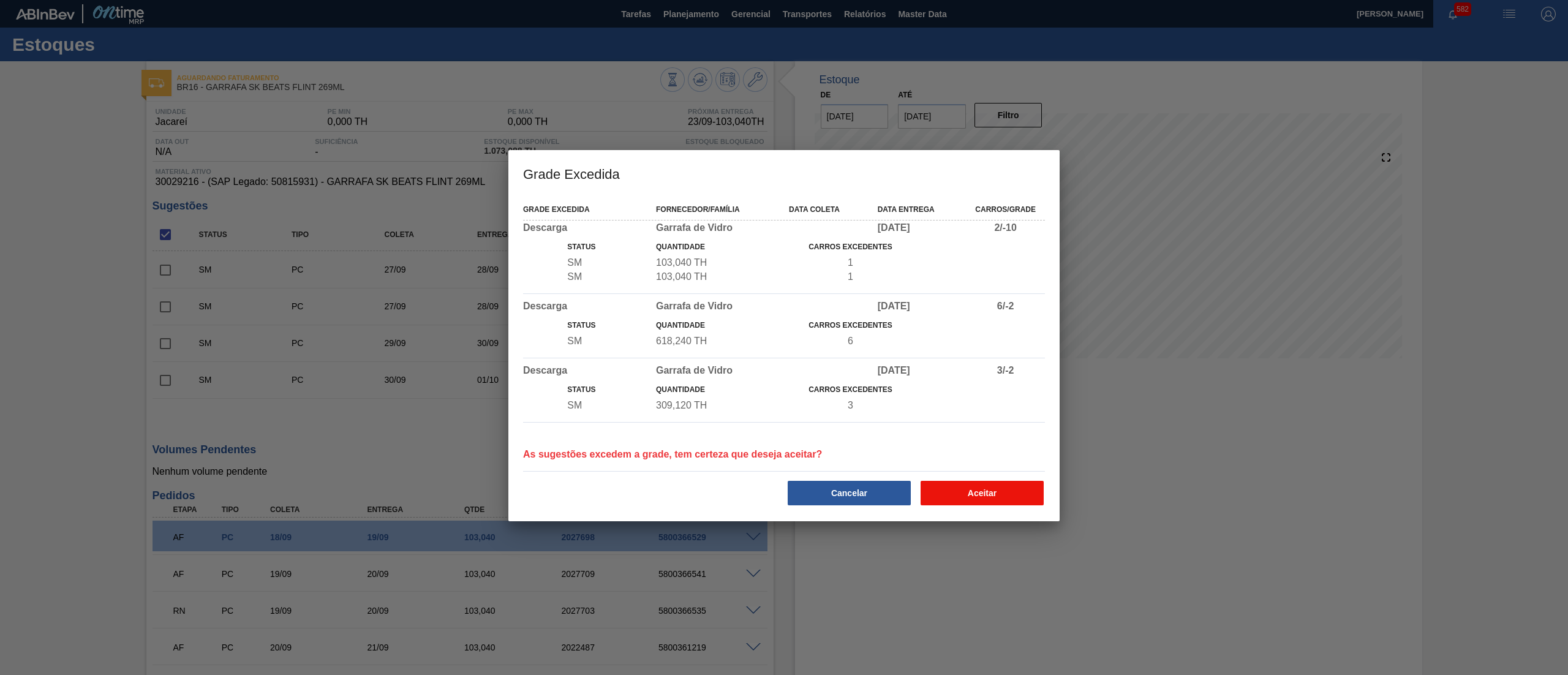
click at [992, 487] on button "Aceitar" at bounding box center [982, 493] width 123 height 24
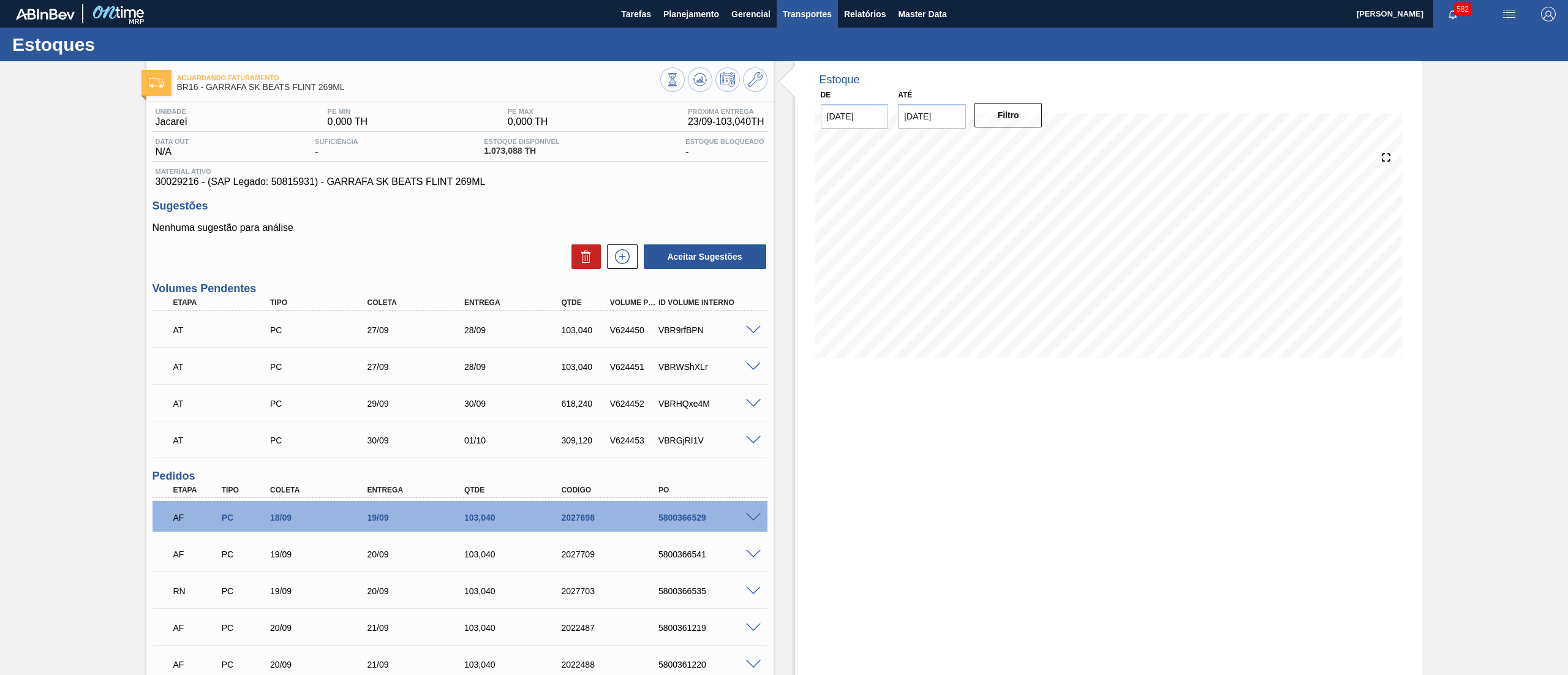
click at [811, 16] on span "Transportes" at bounding box center [807, 14] width 49 height 15
click at [775, 58] on li "Otimização de Carga" at bounding box center [807, 62] width 101 height 20
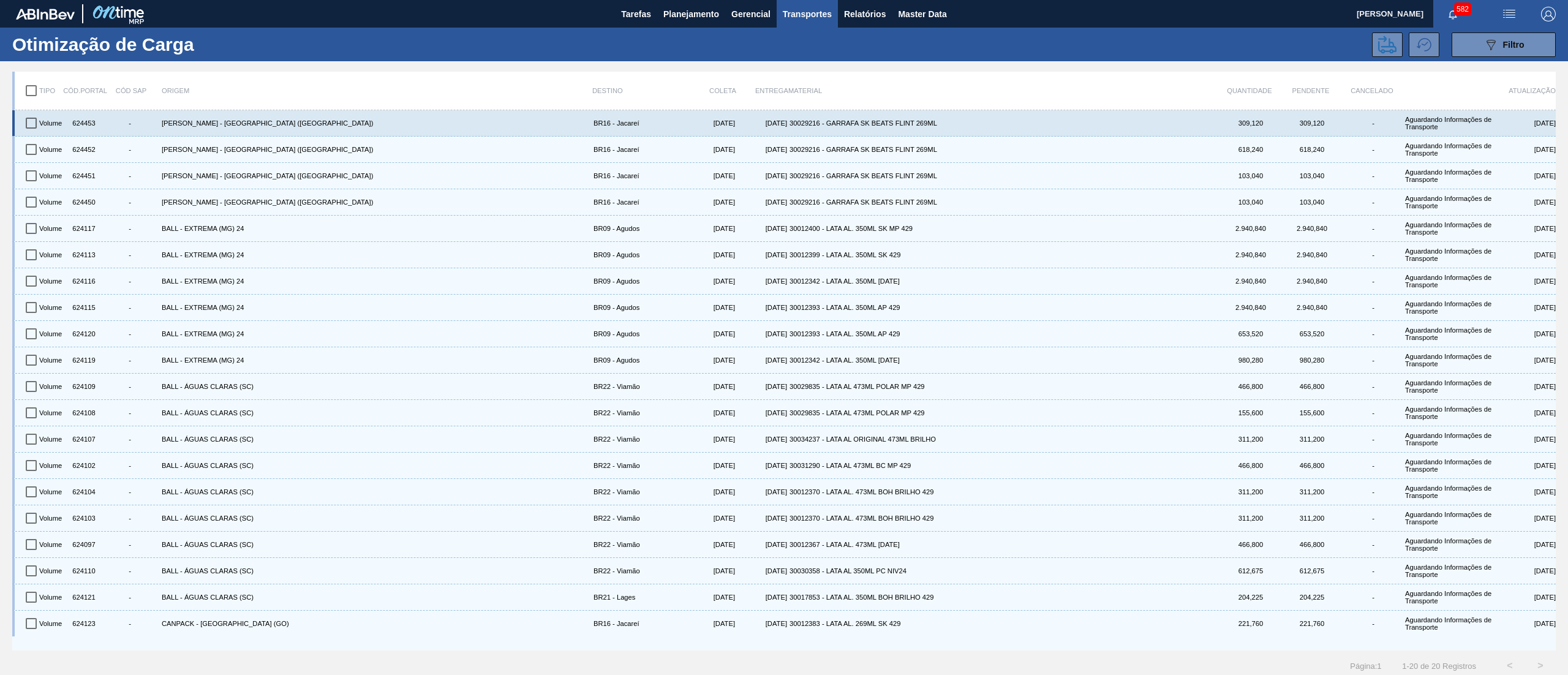
click at [35, 127] on input "checkbox" at bounding box center [31, 122] width 25 height 25
checkbox input "true"
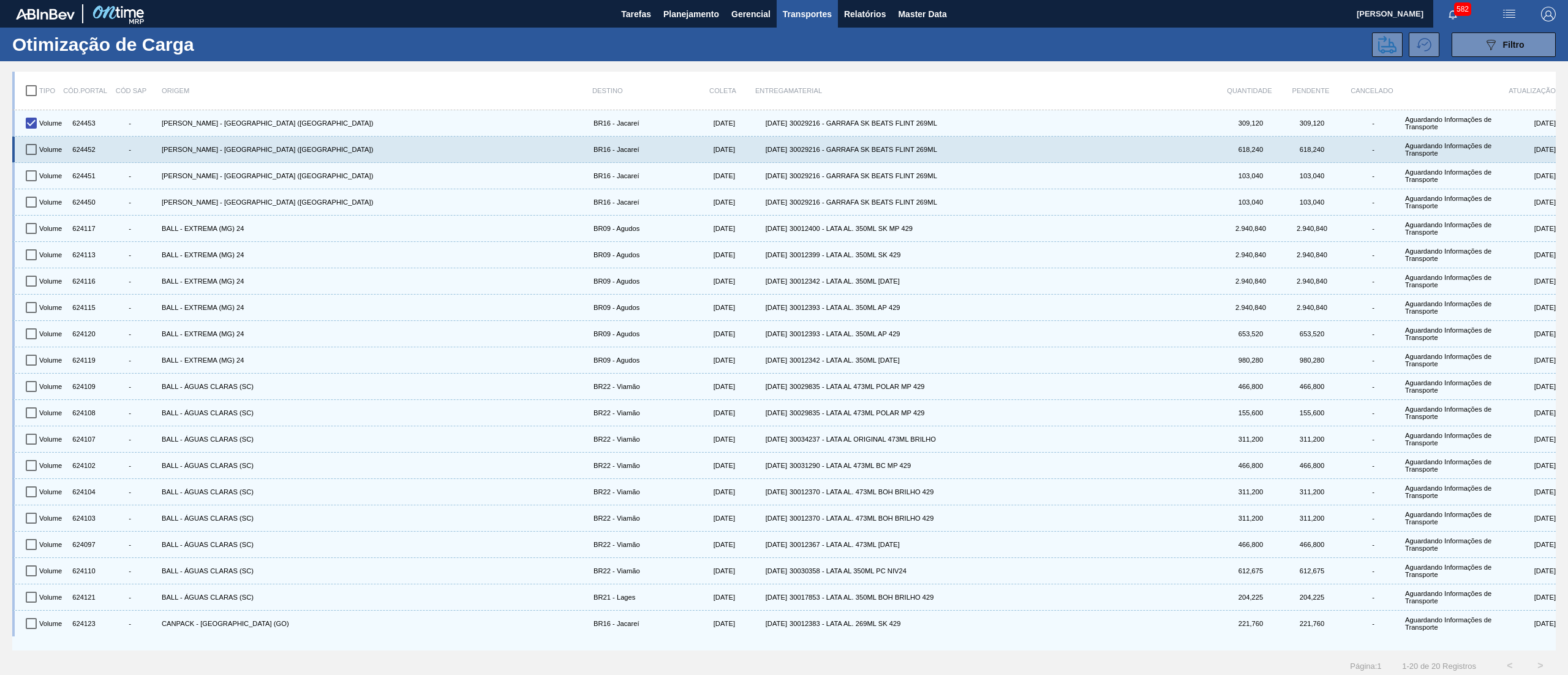
click at [37, 147] on input "checkbox" at bounding box center [31, 149] width 25 height 25
checkbox input "true"
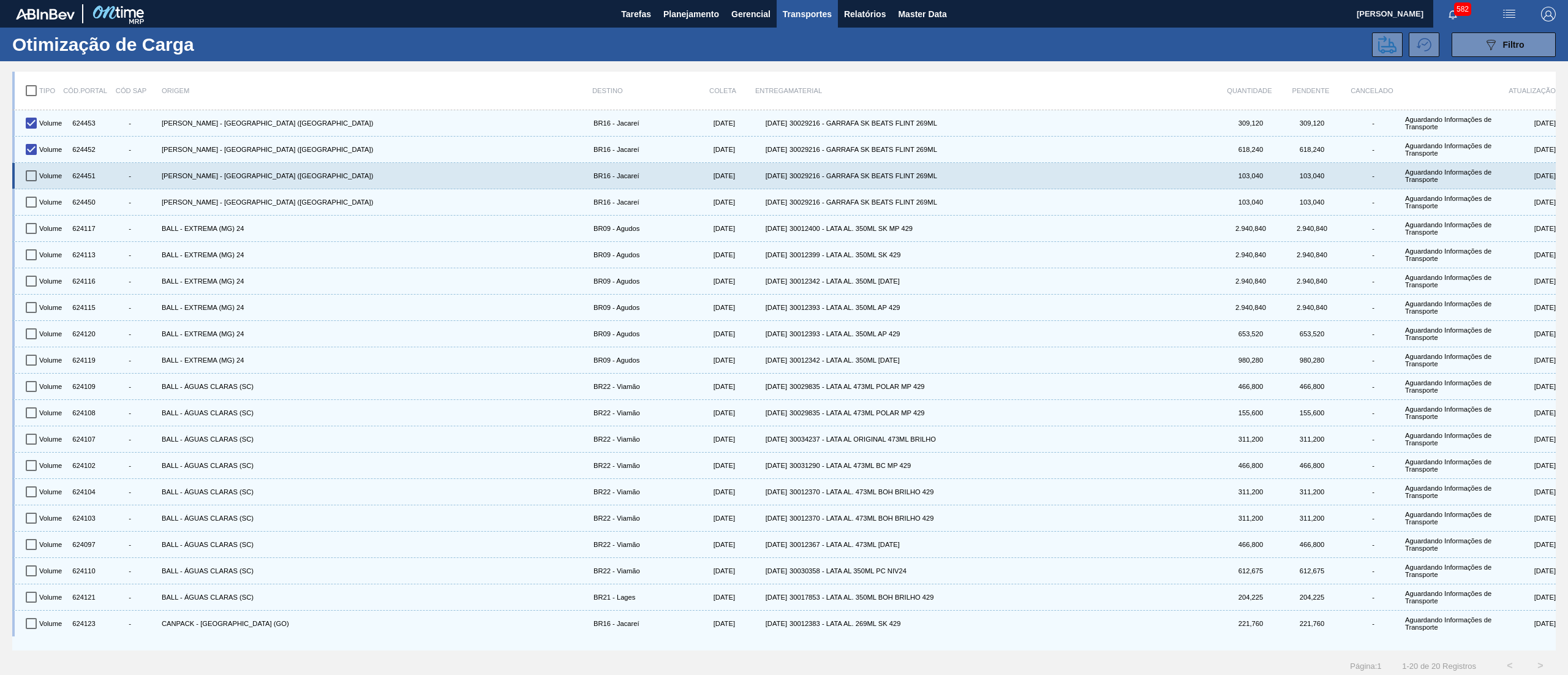
click at [37, 176] on input "checkbox" at bounding box center [31, 175] width 25 height 25
checkbox input "true"
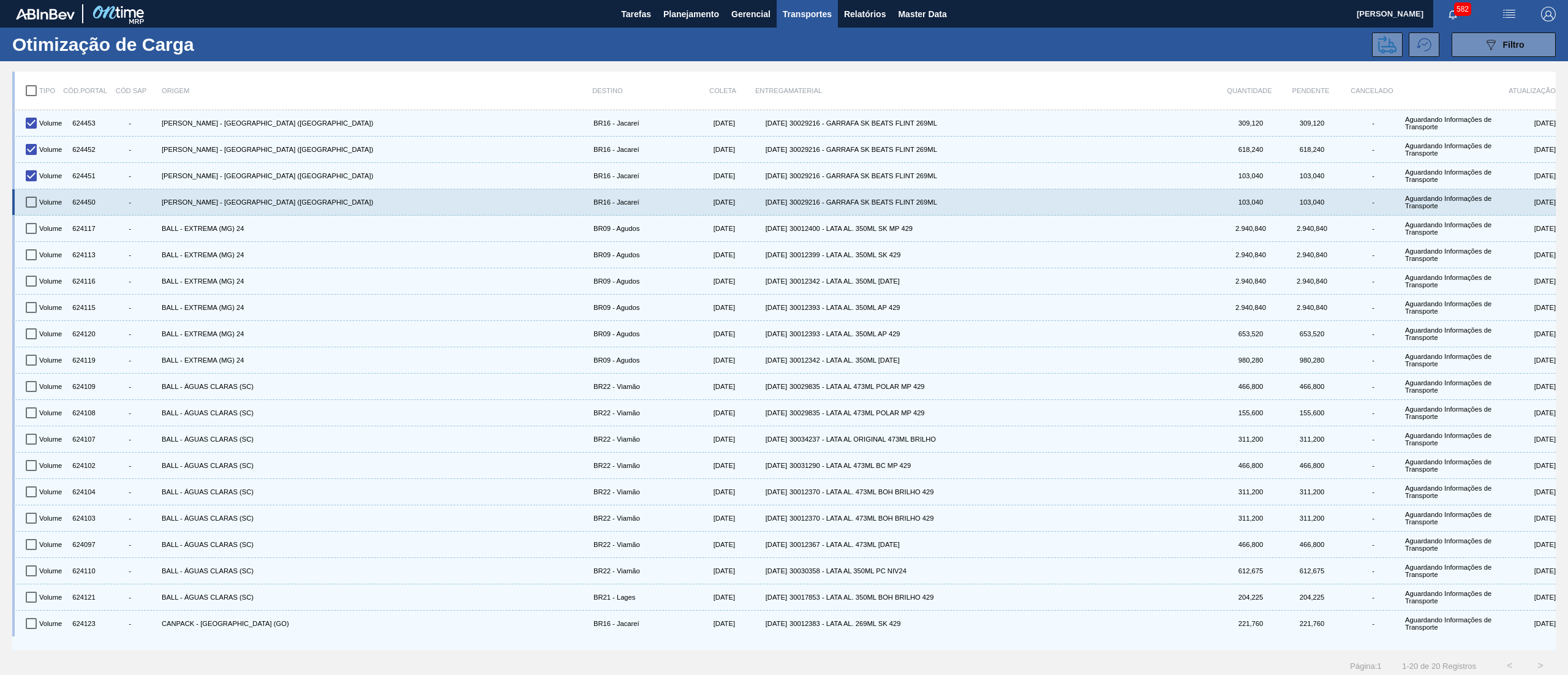
click at [35, 205] on input "checkbox" at bounding box center [31, 201] width 25 height 25
checkbox input "true"
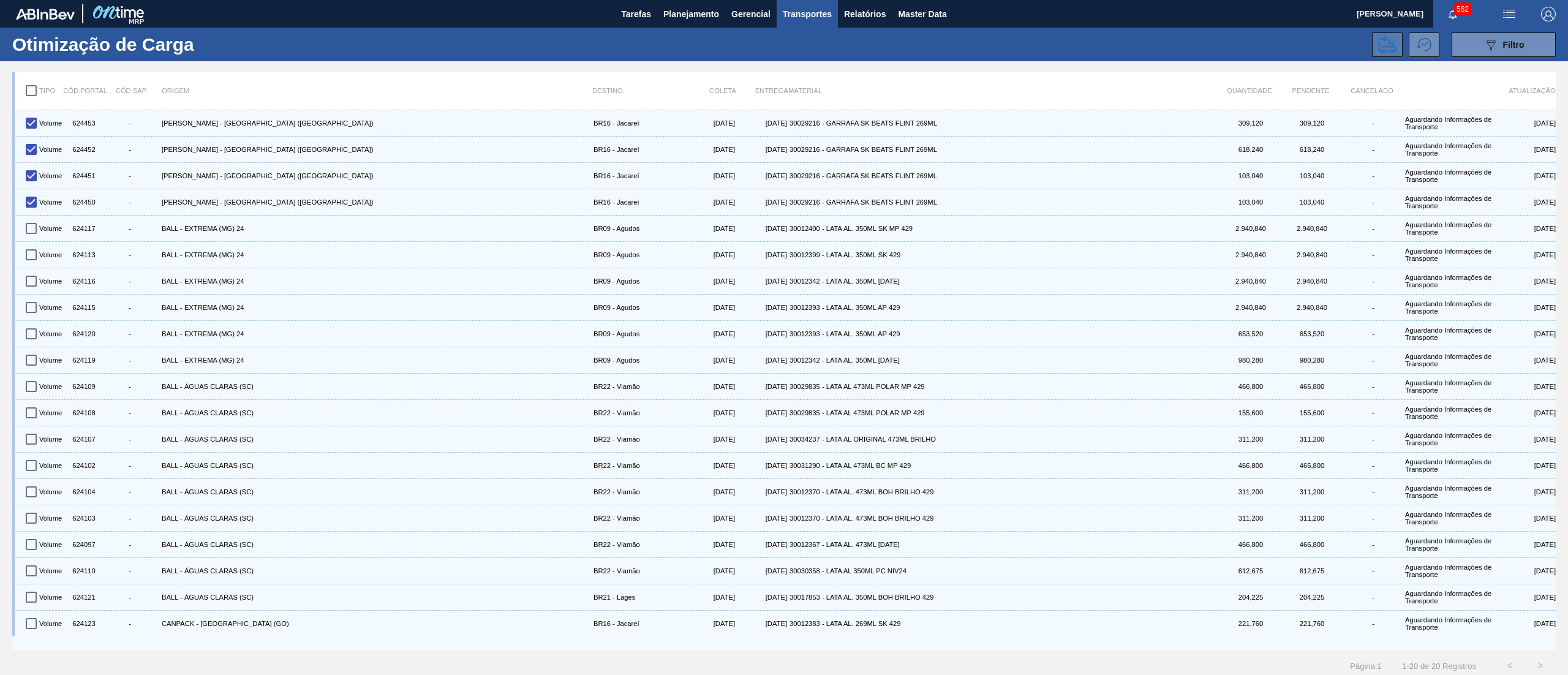
click at [1394, 47] on icon at bounding box center [1387, 44] width 19 height 18
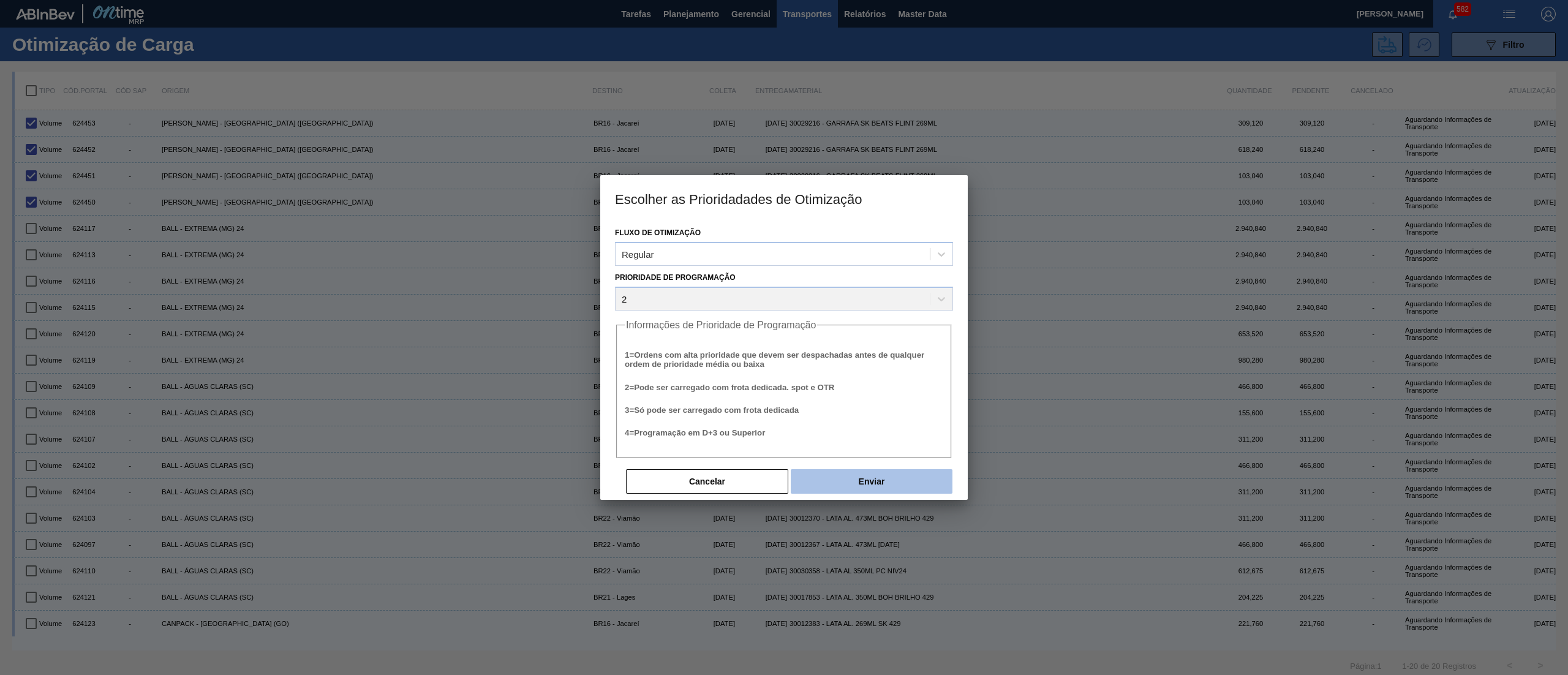
click at [831, 475] on button "Enviar" at bounding box center [871, 481] width 162 height 24
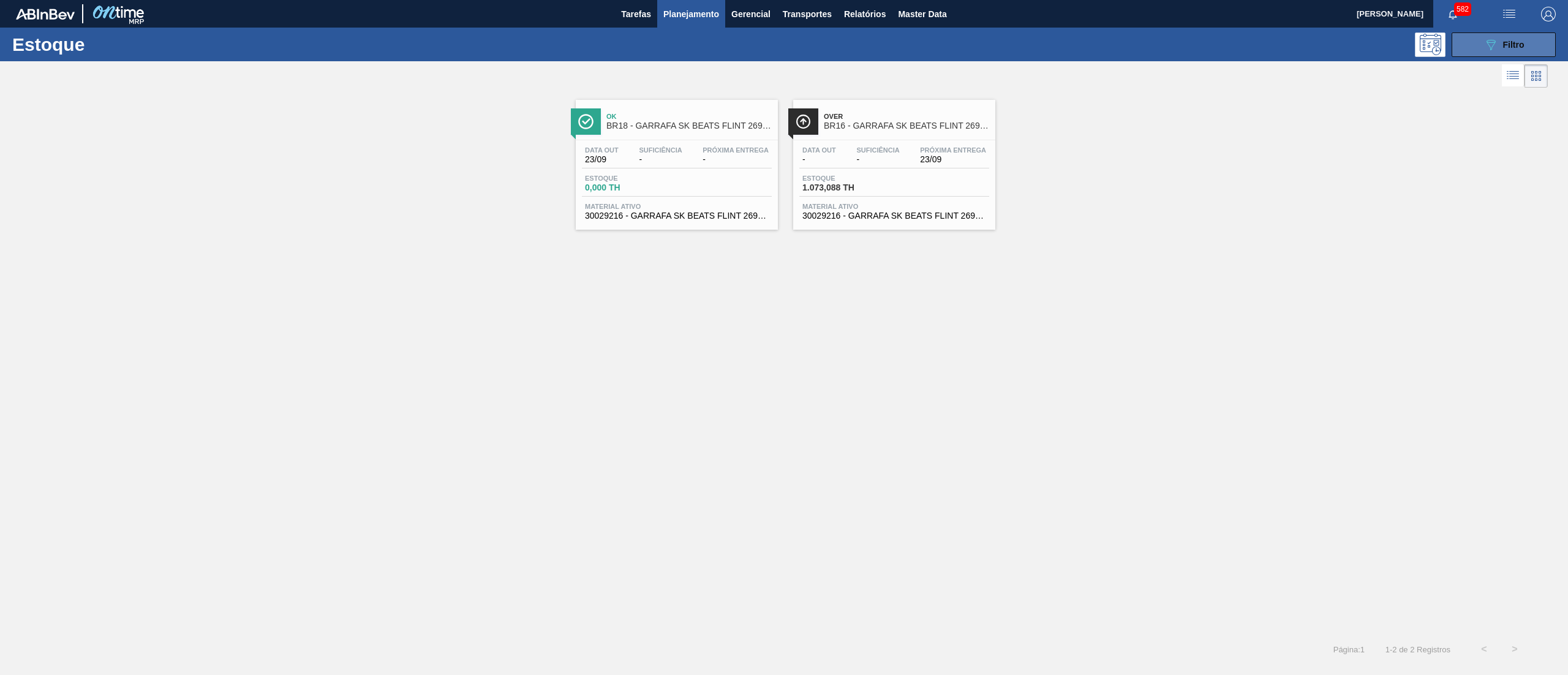
click at [1475, 43] on button "089F7B8B-B2A5-4AFE-B5C0-19BA573D28AC Filtro" at bounding box center [1503, 44] width 104 height 24
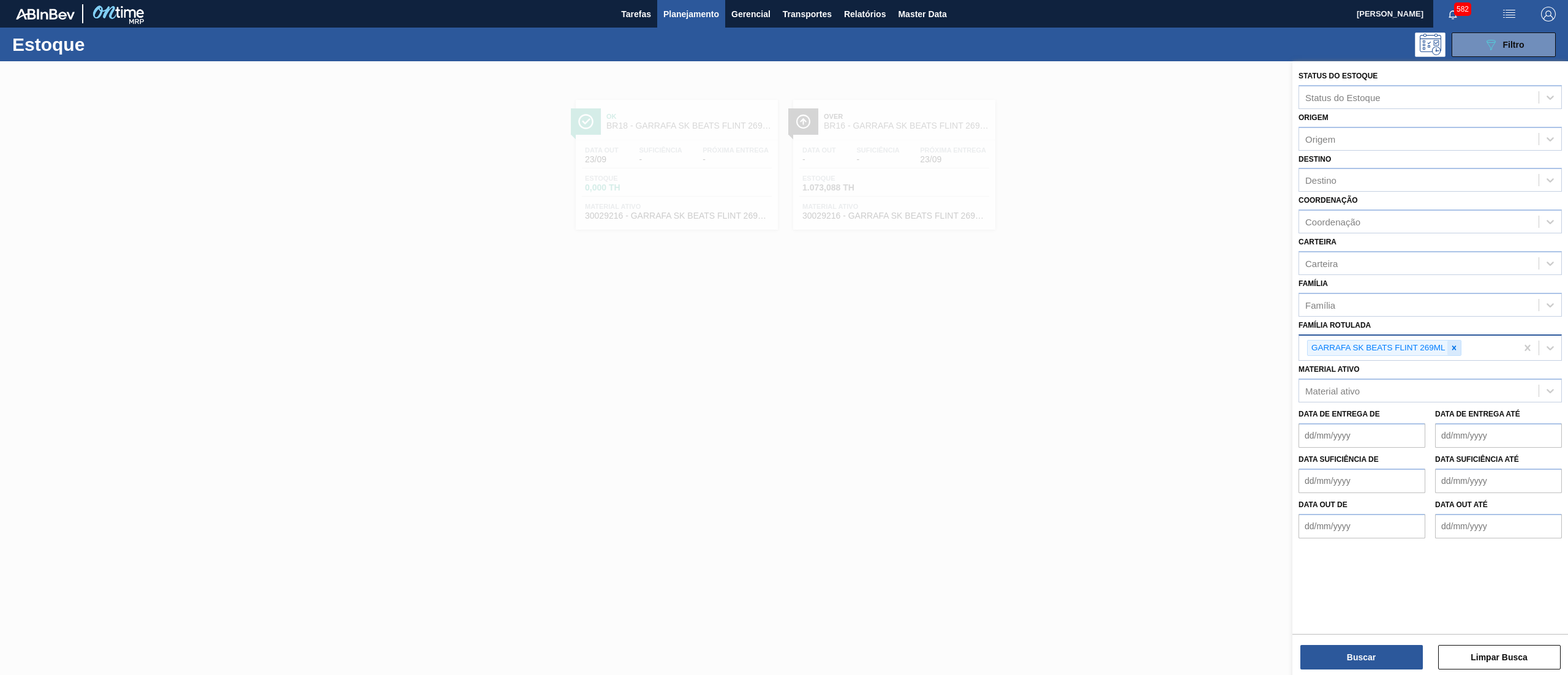
click at [1456, 344] on icon at bounding box center [1454, 348] width 9 height 9
click at [1446, 348] on div "Família Rotulada" at bounding box center [1418, 346] width 239 height 18
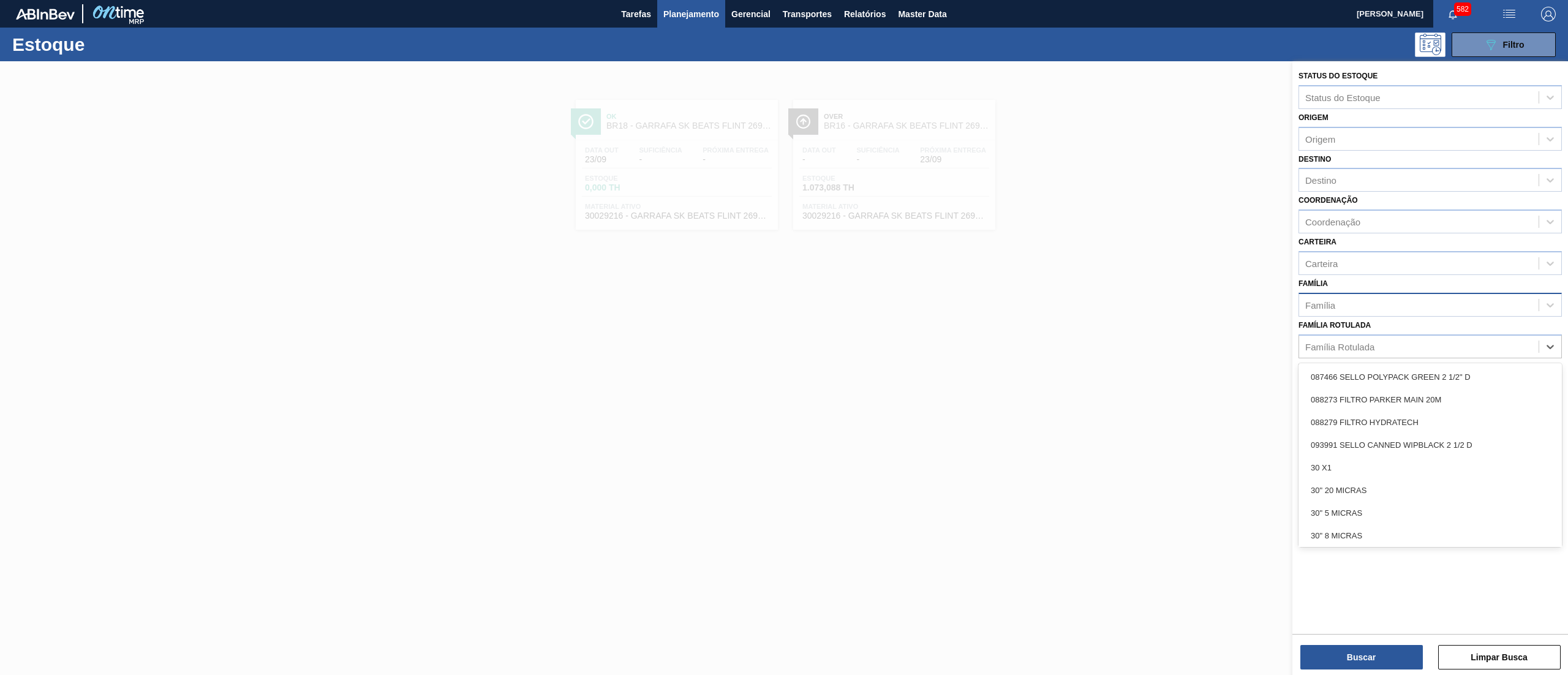
click at [1400, 296] on div "Família" at bounding box center [1418, 305] width 239 height 18
type input "garra"
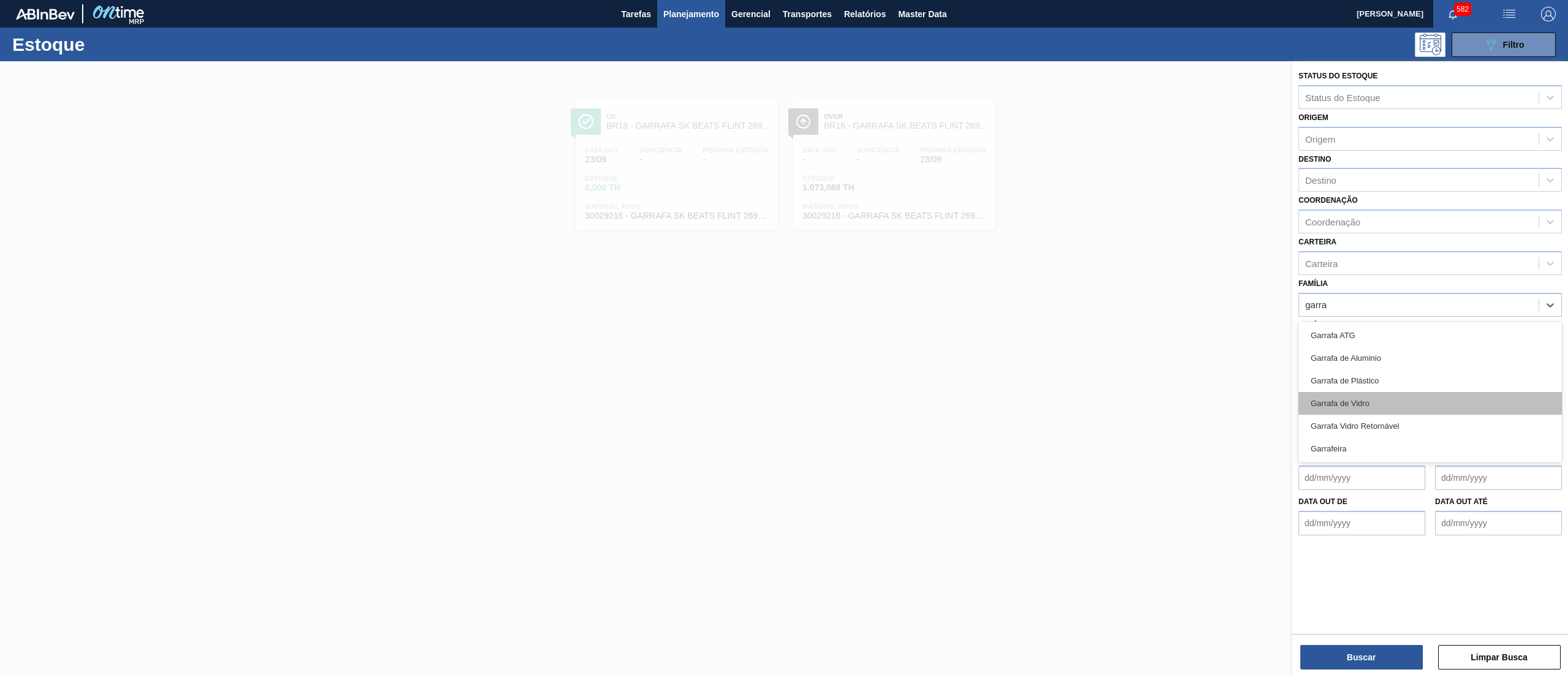
click at [1388, 401] on div "Garrafa de Vidro" at bounding box center [1430, 403] width 264 height 22
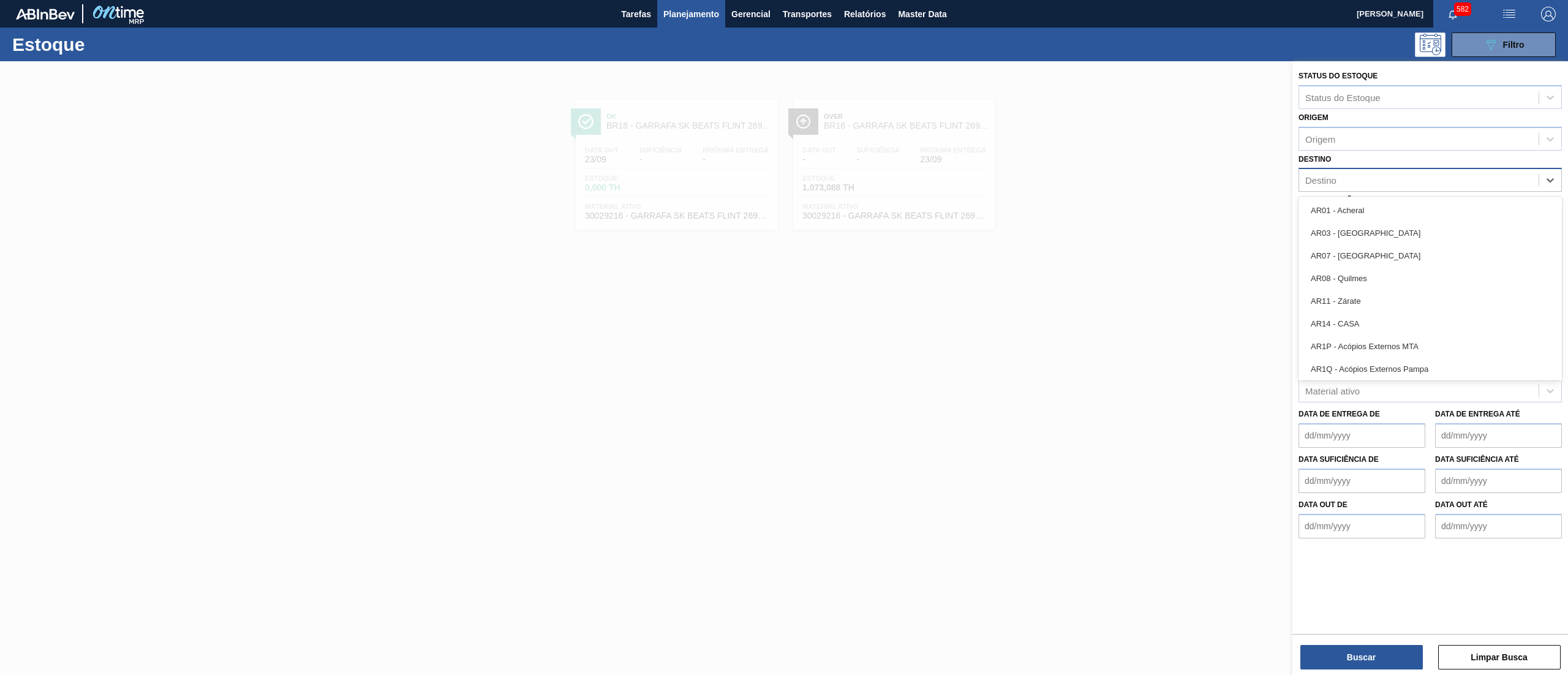
click at [1339, 189] on div "Destino" at bounding box center [1430, 180] width 264 height 24
type input "16"
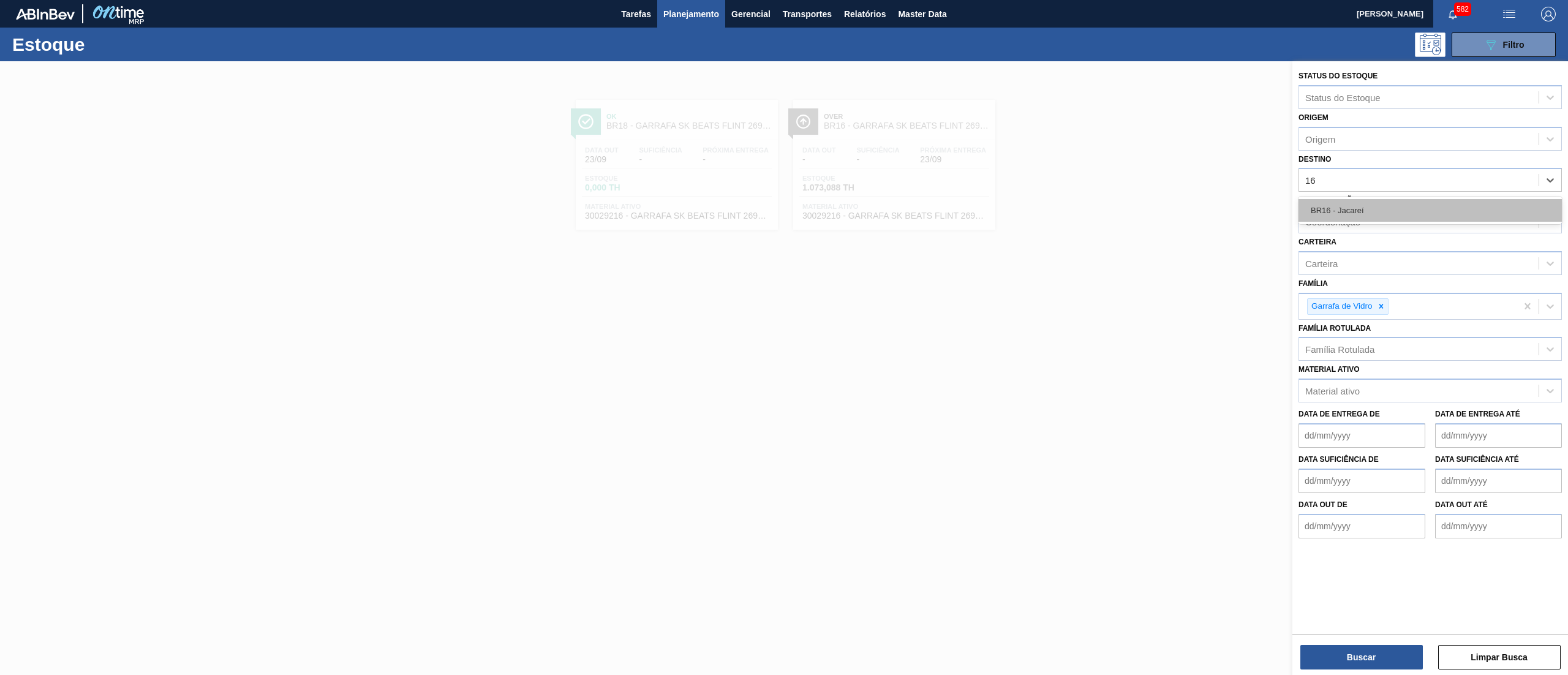
click at [1351, 212] on div "BR16 - Jacareí" at bounding box center [1430, 210] width 264 height 22
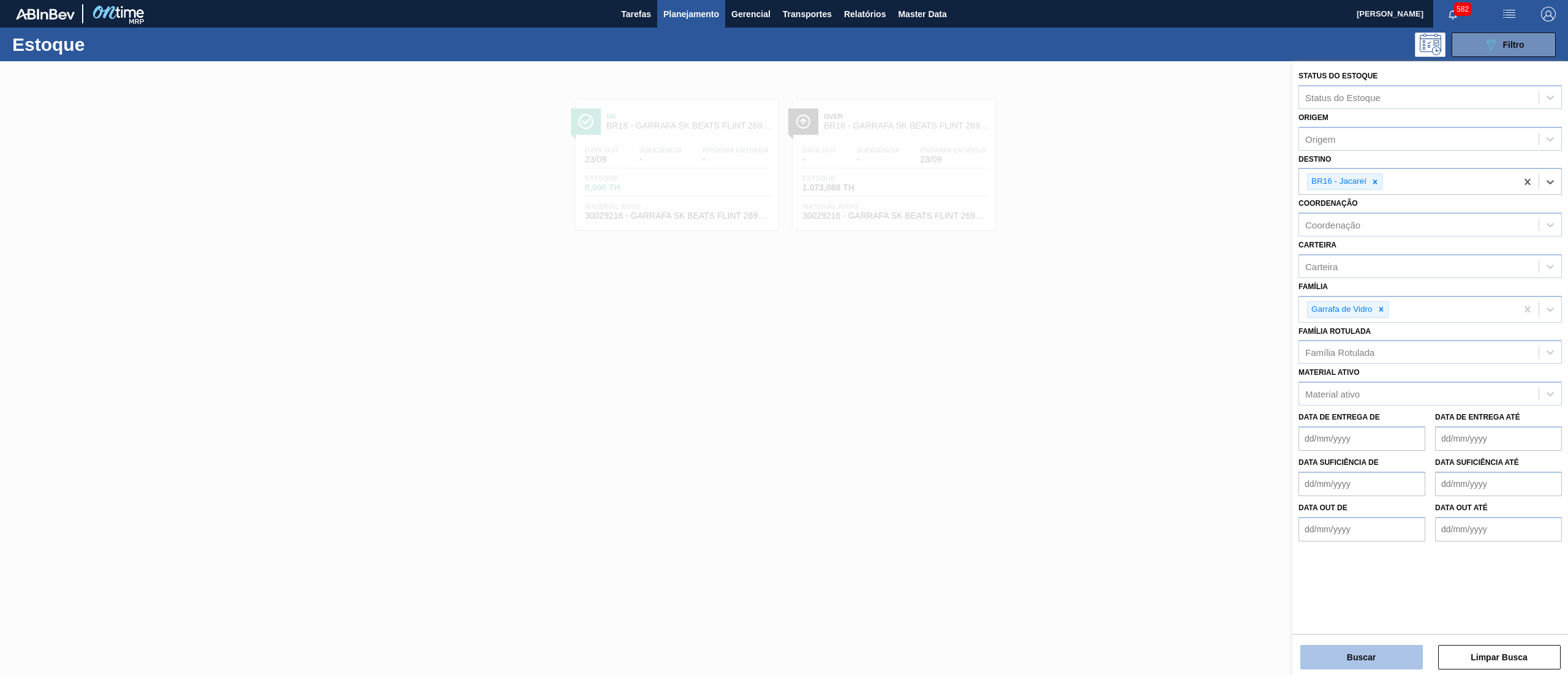
click at [1330, 661] on button "Buscar" at bounding box center [1361, 657] width 122 height 24
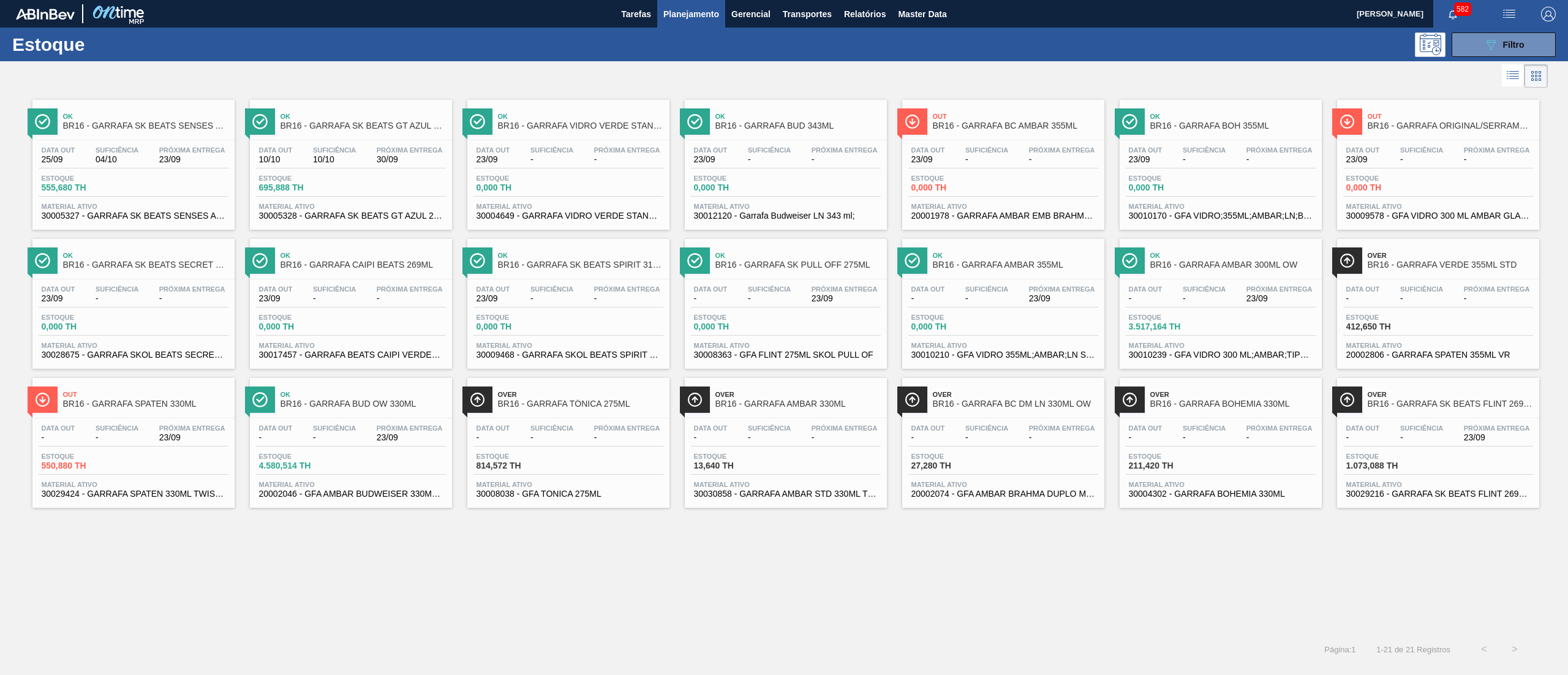
click at [581, 496] on span "30008038 - GFA TONICA 275ML" at bounding box center [569, 494] width 184 height 9
